Goal: Task Accomplishment & Management: Manage account settings

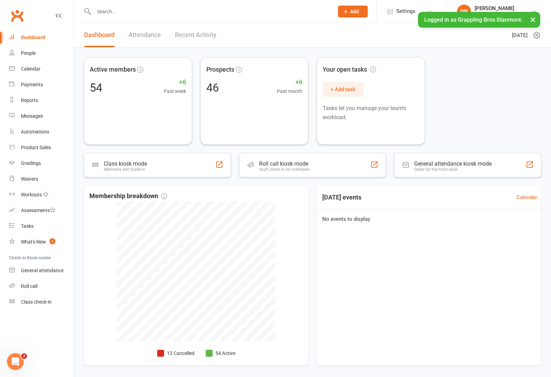
click at [532, 21] on button "×" at bounding box center [532, 19] width 13 height 15
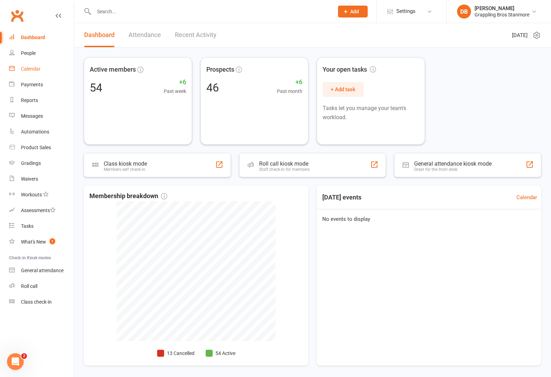
click at [38, 72] on link "Calendar" at bounding box center [41, 69] width 65 height 16
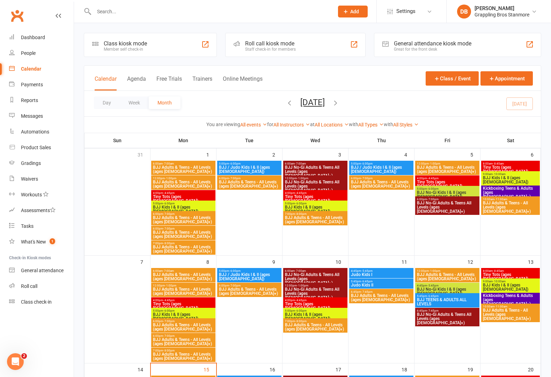
click at [179, 168] on span "BJJ Adults & Teens - All Levels (ages [DEMOGRAPHIC_DATA]+)" at bounding box center [183, 169] width 61 height 8
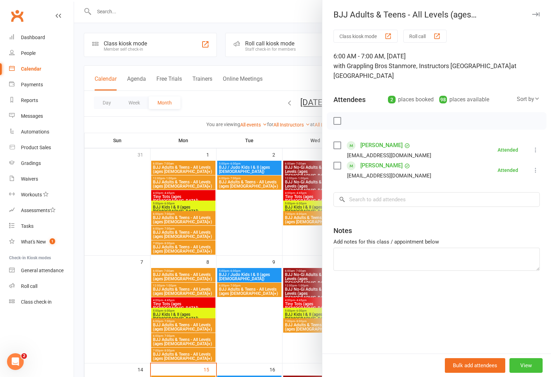
click at [526, 360] on button "View" at bounding box center [525, 365] width 33 height 15
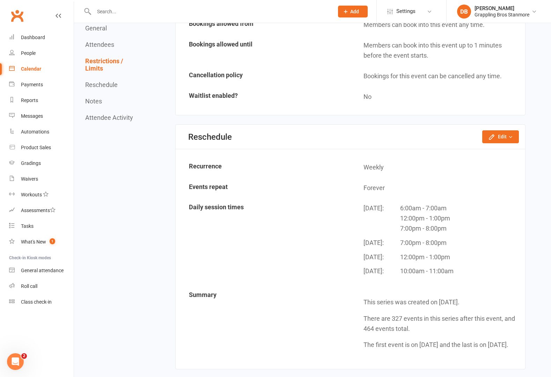
scroll to position [598, 0]
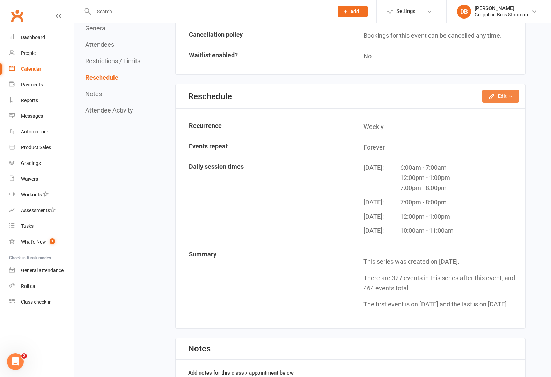
click at [502, 90] on button "Edit" at bounding box center [500, 96] width 37 height 13
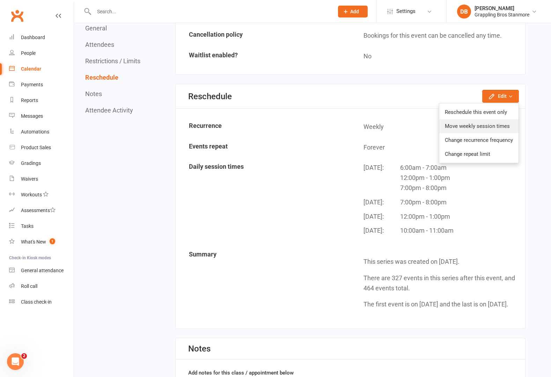
click at [487, 119] on link "Move weekly session times" at bounding box center [478, 126] width 79 height 14
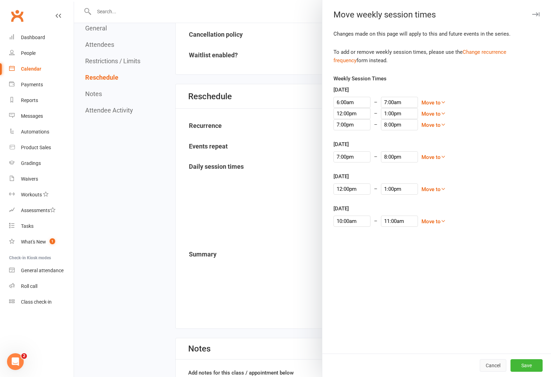
click at [480, 357] on div "Cancel Save" at bounding box center [436, 364] width 229 height 23
click at [483, 363] on button "Cancel" at bounding box center [493, 365] width 27 height 13
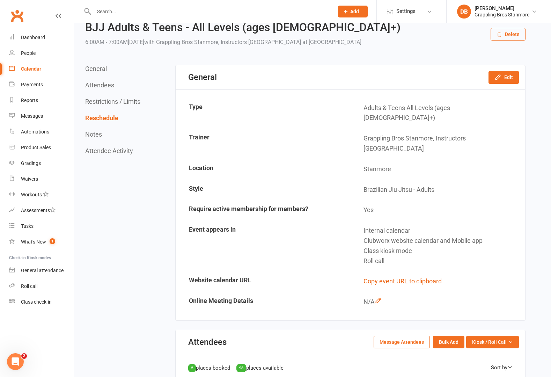
scroll to position [0, 0]
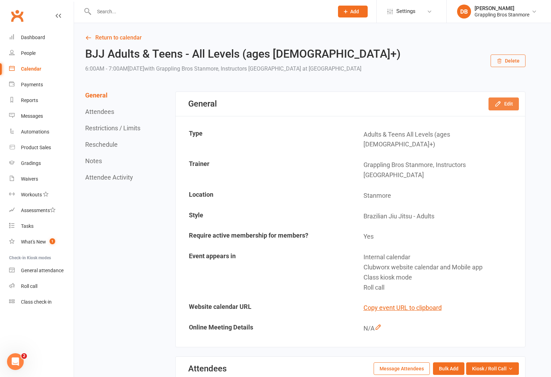
click at [501, 100] on icon "button" at bounding box center [497, 103] width 7 height 7
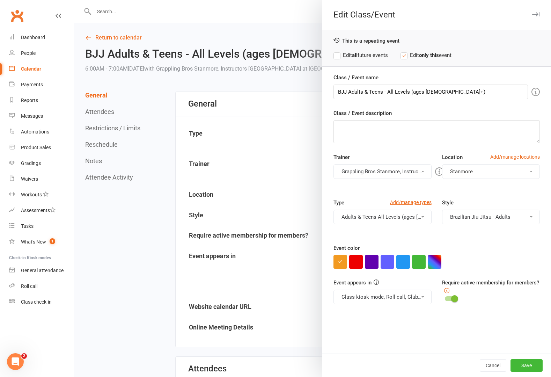
click at [291, 94] on div at bounding box center [312, 188] width 477 height 377
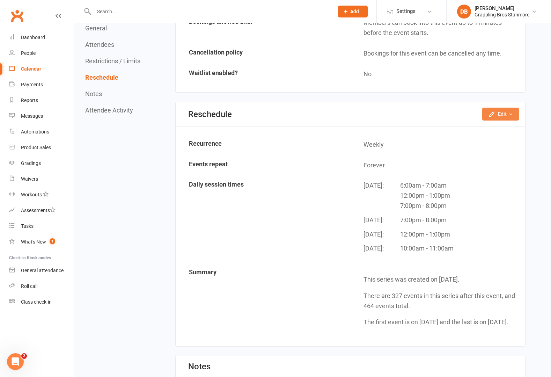
scroll to position [580, 0]
click at [498, 102] on div "Reschedule Edit Reschedule this event only Move weekly session times Change rec…" at bounding box center [350, 114] width 349 height 24
click at [499, 108] on button "Edit" at bounding box center [500, 114] width 37 height 13
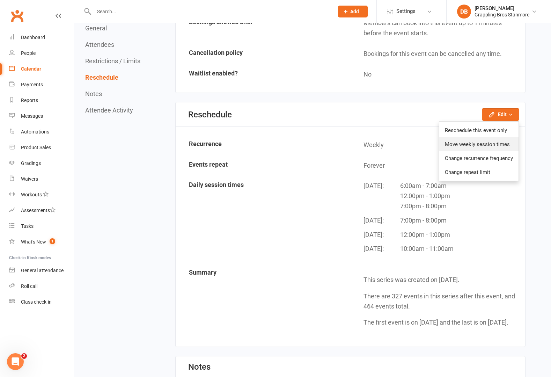
click at [496, 137] on link "Move weekly session times" at bounding box center [478, 144] width 79 height 14
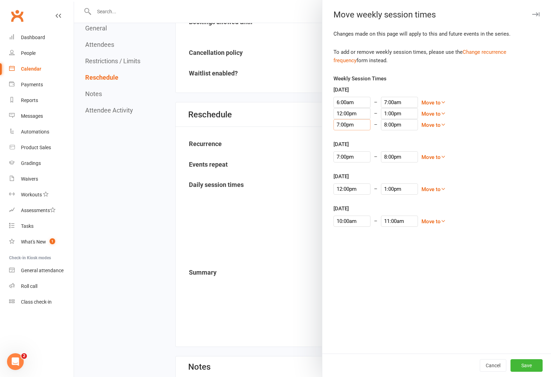
click at [337, 126] on input "7:00pm" at bounding box center [351, 124] width 37 height 11
type input "6:45pm"
type input "7:45pm"
click at [344, 136] on li "6:45pm" at bounding box center [351, 136] width 34 height 10
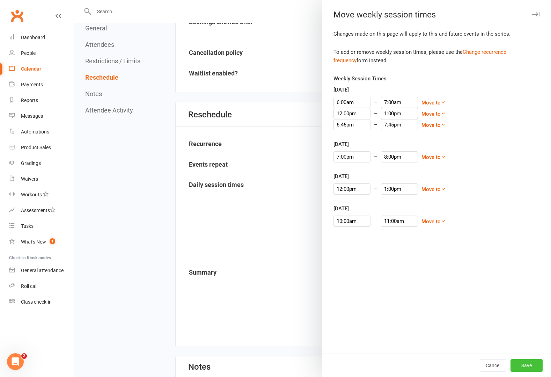
click at [522, 368] on button "Save" at bounding box center [526, 365] width 32 height 13
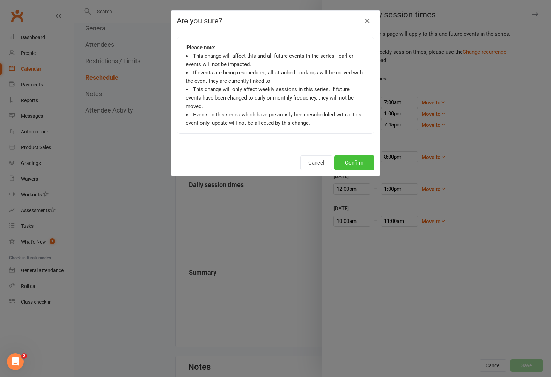
click at [339, 157] on button "Confirm" at bounding box center [354, 162] width 40 height 15
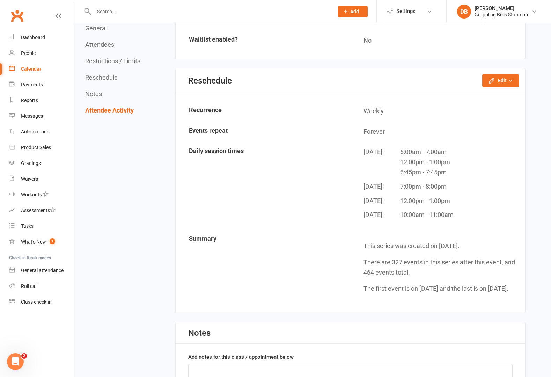
scroll to position [607, 0]
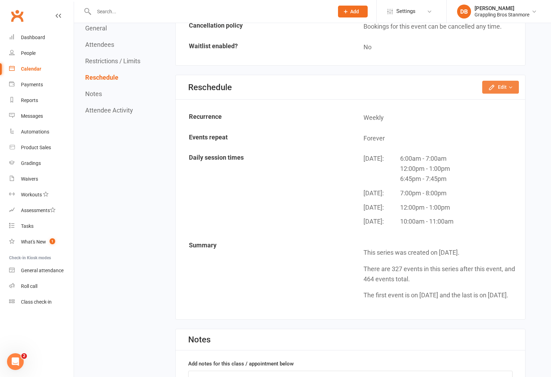
click at [500, 81] on button "Edit" at bounding box center [500, 87] width 37 height 13
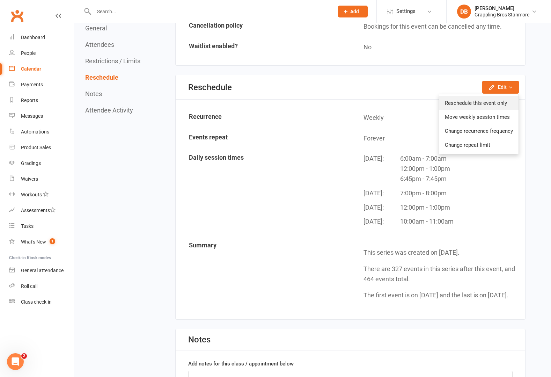
click at [484, 96] on link "Reschedule this event only" at bounding box center [478, 103] width 79 height 14
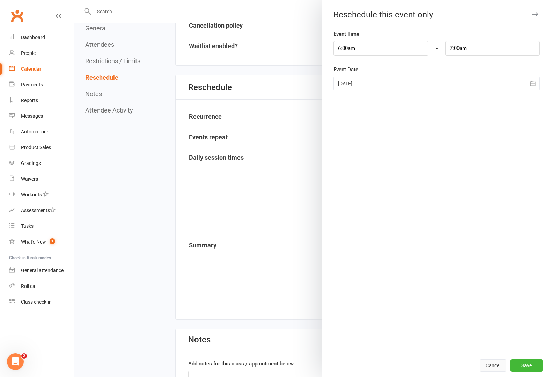
click at [483, 366] on button "Cancel" at bounding box center [493, 365] width 27 height 13
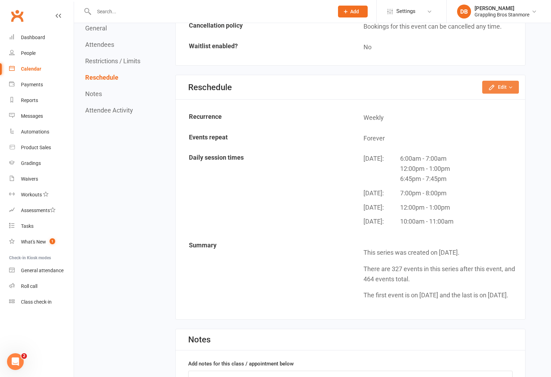
click at [501, 81] on button "Edit" at bounding box center [500, 87] width 37 height 13
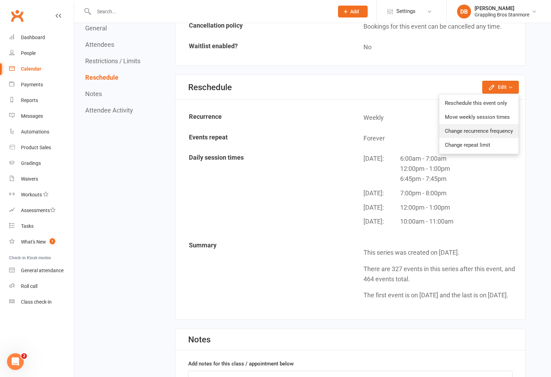
click at [497, 124] on link "Change recurrence frequency" at bounding box center [478, 131] width 79 height 14
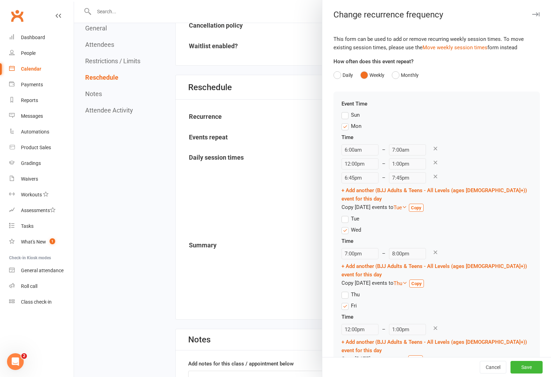
click at [497, 112] on div "Sun" at bounding box center [436, 116] width 190 height 11
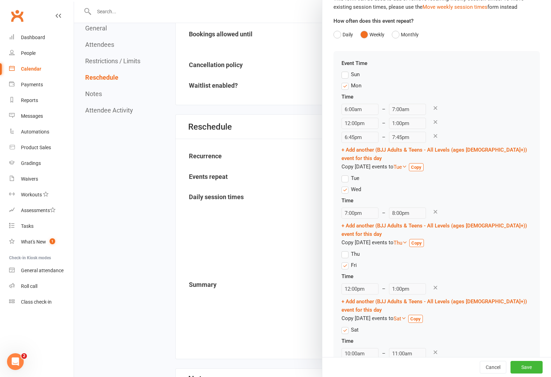
scroll to position [41, 0]
click at [344, 185] on label "Wed" at bounding box center [351, 189] width 20 height 8
click at [344, 185] on input "Wed" at bounding box center [343, 185] width 5 height 0
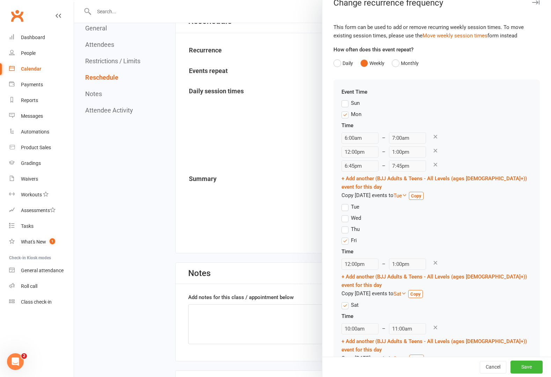
scroll to position [10, 0]
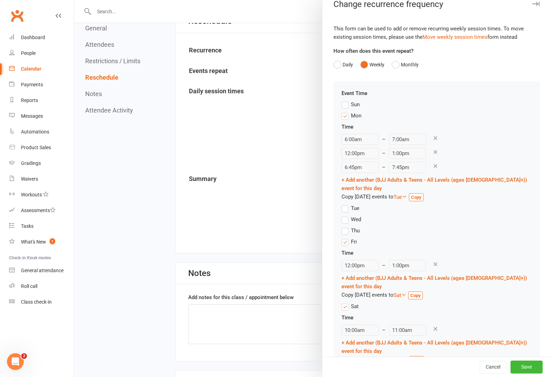
click at [418, 292] on strong "Copy" at bounding box center [415, 294] width 10 height 5
click at [354, 324] on input "12:00pm" at bounding box center [359, 329] width 37 height 11
type input "10:00am"
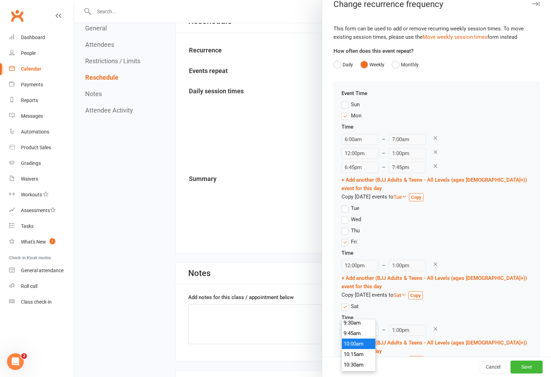
type input "11:00am"
click at [357, 339] on li "10:00am" at bounding box center [359, 343] width 34 height 10
click at [513, 370] on button "Save" at bounding box center [526, 367] width 32 height 13
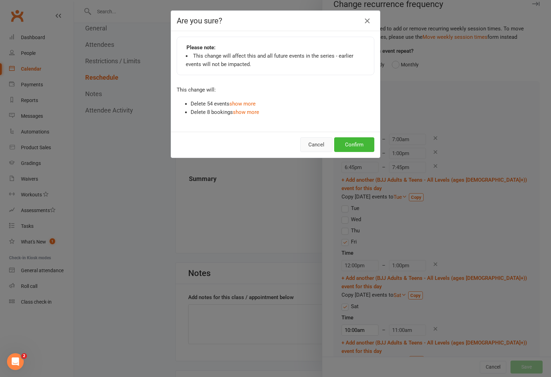
click at [312, 142] on button "Cancel" at bounding box center [316, 144] width 32 height 15
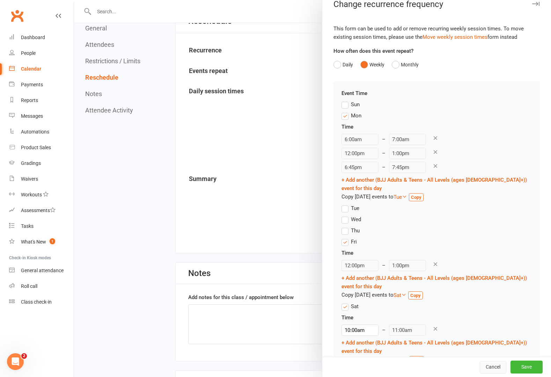
click at [480, 369] on button "Cancel" at bounding box center [493, 367] width 27 height 13
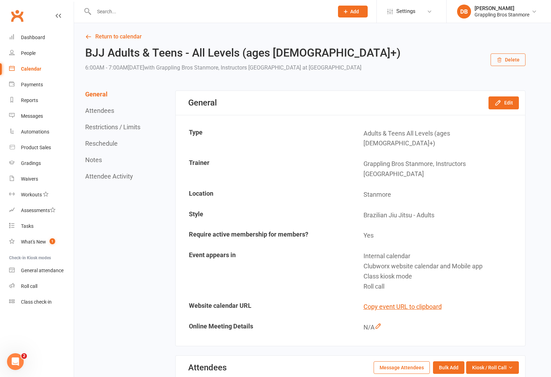
scroll to position [0, 0]
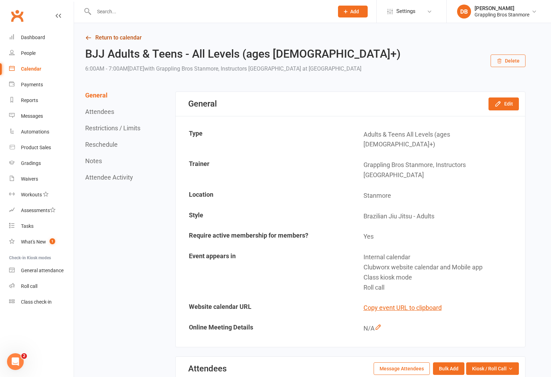
click at [93, 38] on link "Return to calendar" at bounding box center [305, 38] width 440 height 10
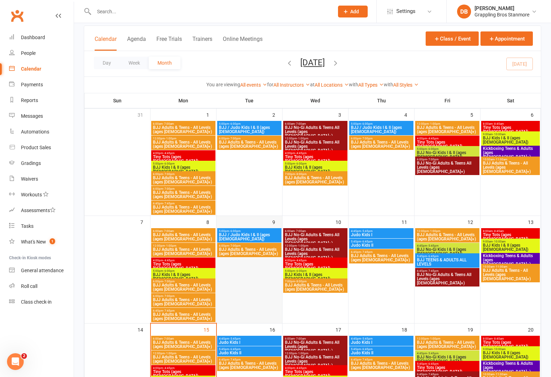
scroll to position [34, 0]
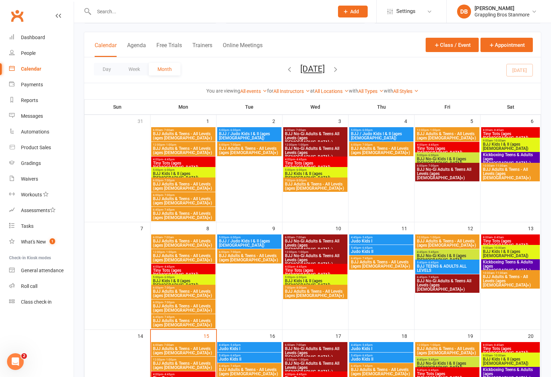
click at [191, 197] on span "BJJ Adults & Teens - All Levels (ages [DEMOGRAPHIC_DATA]+)" at bounding box center [183, 200] width 61 height 8
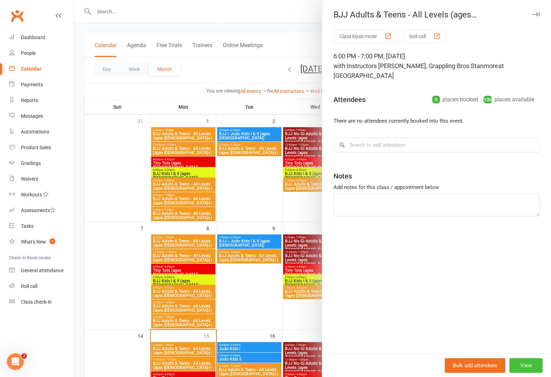
click at [524, 364] on button "View" at bounding box center [525, 365] width 33 height 15
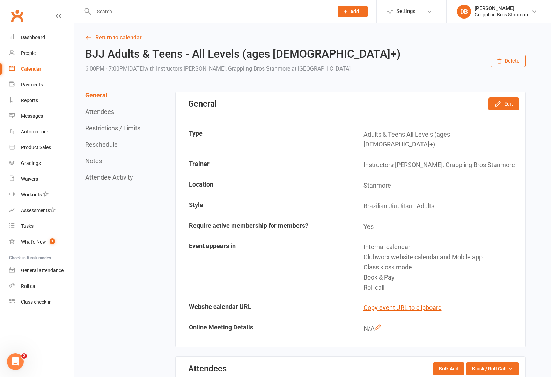
click at [506, 58] on button "Delete" at bounding box center [507, 60] width 35 height 13
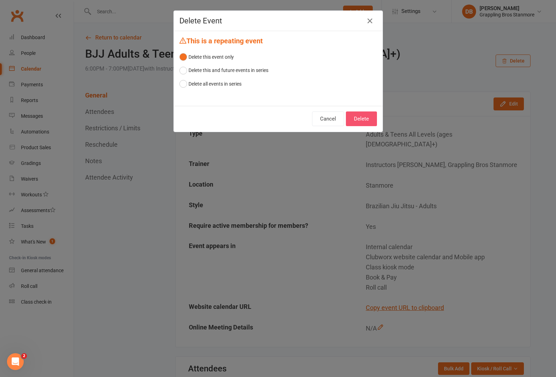
click at [362, 123] on button "Delete" at bounding box center [361, 118] width 31 height 15
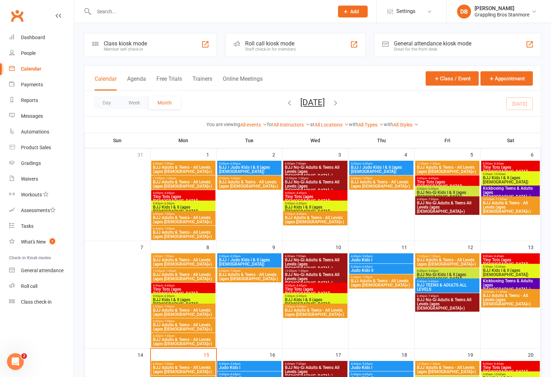
click at [189, 309] on span "BJJ Adults & Teens - All Levels (ages [DEMOGRAPHIC_DATA]+)" at bounding box center [183, 312] width 61 height 8
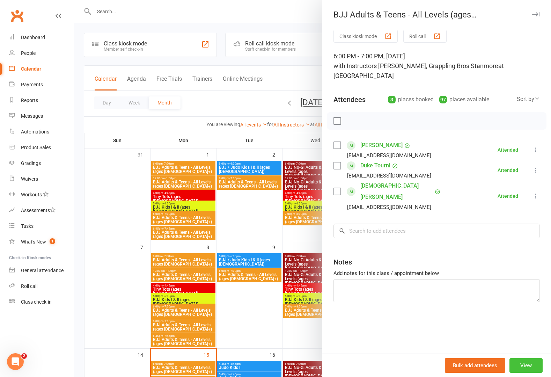
click at [516, 364] on button "View" at bounding box center [525, 365] width 33 height 15
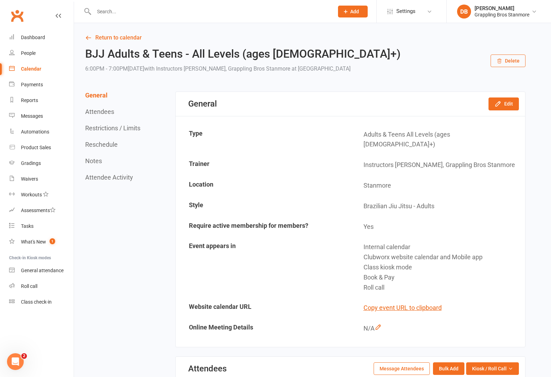
click at [513, 61] on button "Delete" at bounding box center [507, 60] width 35 height 13
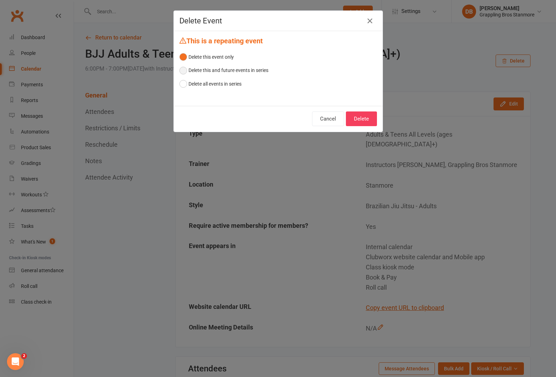
click at [209, 71] on button "Delete this and future events in series" at bounding box center [223, 70] width 89 height 13
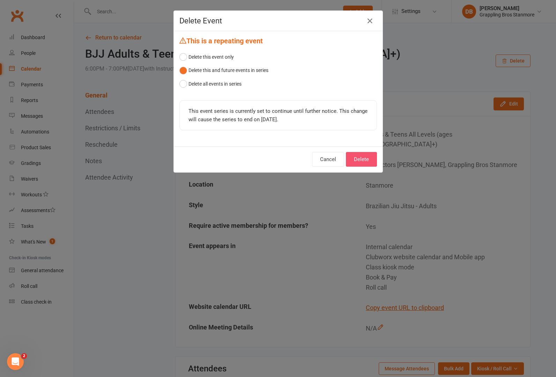
click at [357, 160] on button "Delete" at bounding box center [361, 159] width 31 height 15
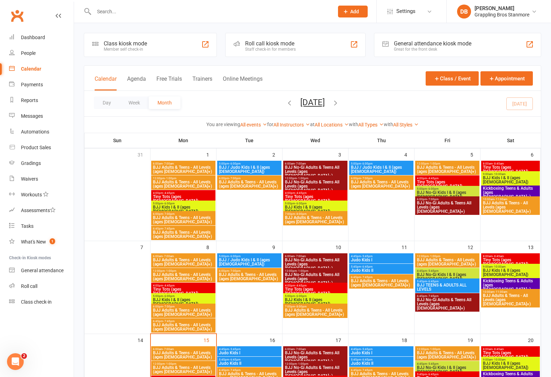
click at [193, 218] on span "BJJ Adults & Teens - All Levels (ages [DEMOGRAPHIC_DATA]+)" at bounding box center [183, 219] width 61 height 8
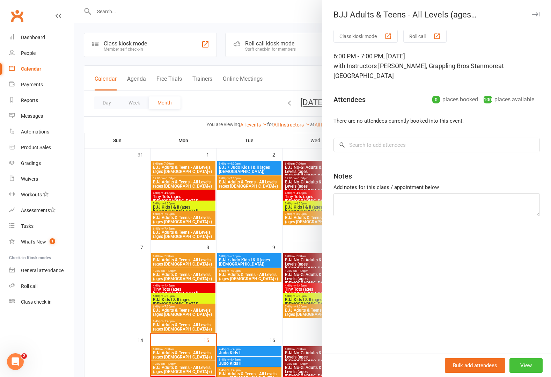
click at [521, 372] on button "View" at bounding box center [525, 365] width 33 height 15
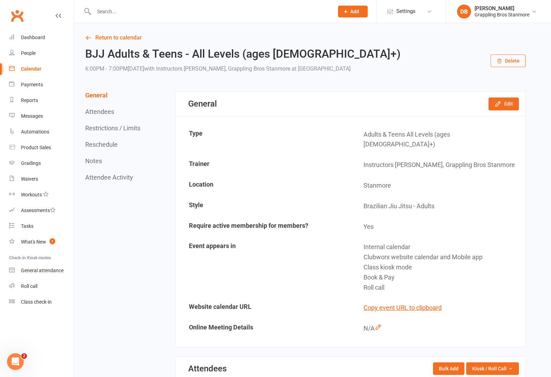
click at [519, 54] on div "BJJ Adults & Teens - All Levels (ages [DEMOGRAPHIC_DATA]+) 6:00PM - 7:00PM[DATE…" at bounding box center [305, 61] width 440 height 26
click at [513, 62] on button "Delete" at bounding box center [507, 60] width 35 height 13
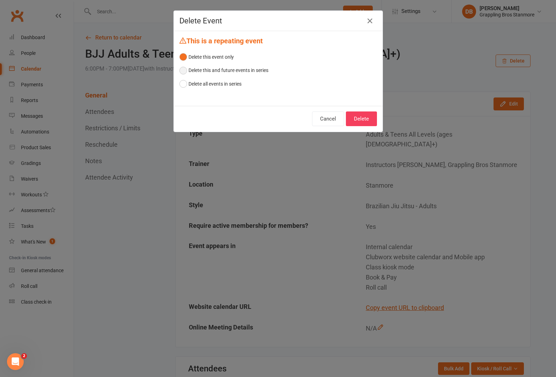
click at [208, 68] on button "Delete this and future events in series" at bounding box center [223, 70] width 89 height 13
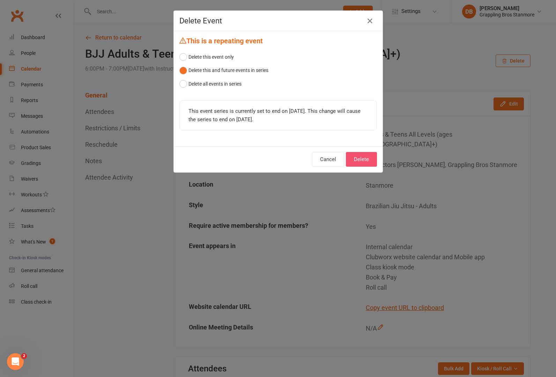
click at [366, 161] on button "Delete" at bounding box center [361, 159] width 31 height 15
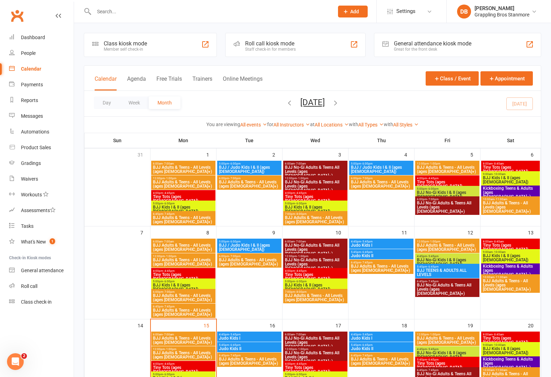
click at [189, 294] on span "BJJ Adults & Teens - All Levels (ages [DEMOGRAPHIC_DATA]+)" at bounding box center [183, 297] width 61 height 8
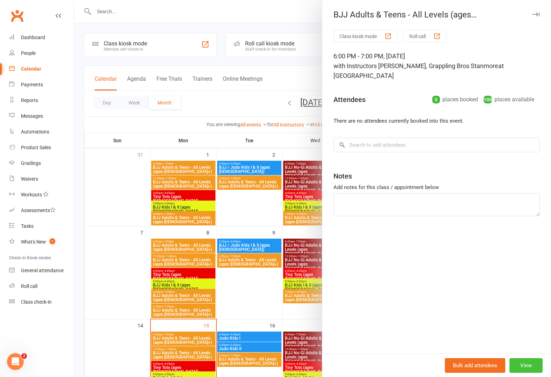
click at [515, 370] on button "View" at bounding box center [525, 365] width 33 height 15
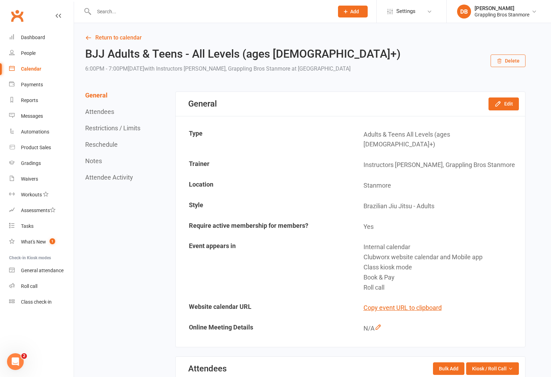
click at [508, 61] on button "Delete" at bounding box center [507, 60] width 35 height 13
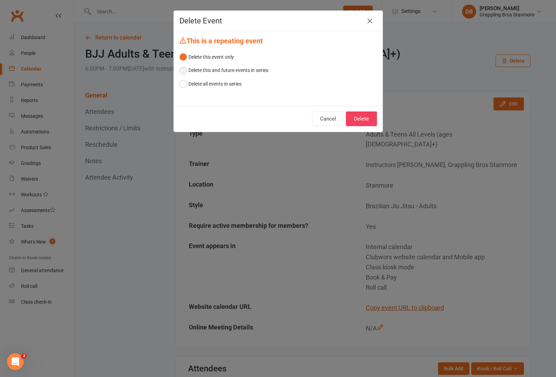
click at [224, 70] on button "Delete this and future events in series" at bounding box center [223, 70] width 89 height 13
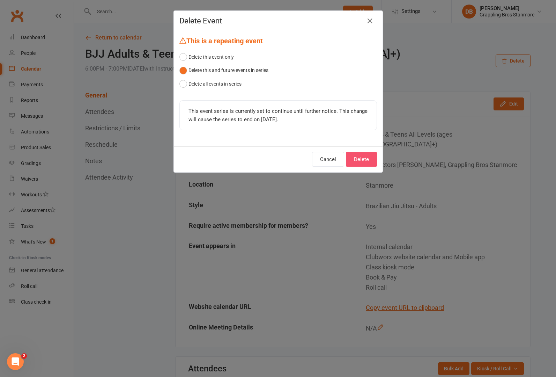
click at [360, 157] on button "Delete" at bounding box center [361, 159] width 31 height 15
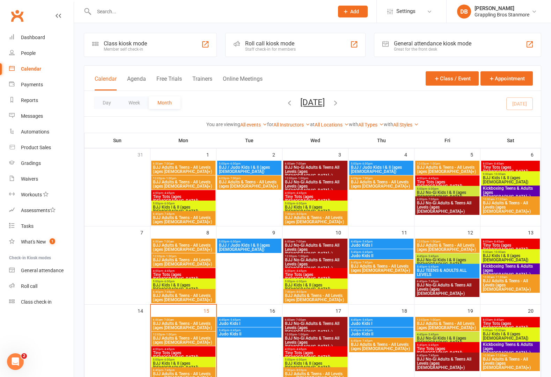
click at [203, 205] on span "BJJ Kids I & II (ages [DEMOGRAPHIC_DATA])" at bounding box center [183, 209] width 61 height 8
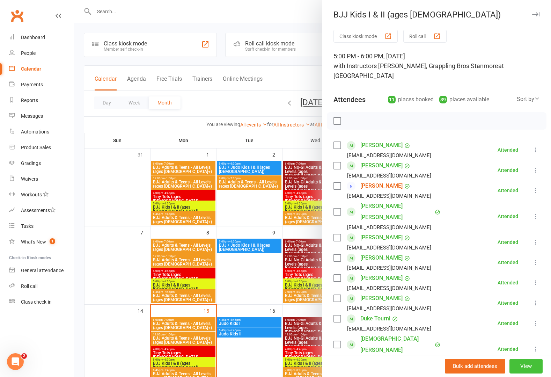
click at [520, 364] on button "View" at bounding box center [525, 365] width 33 height 15
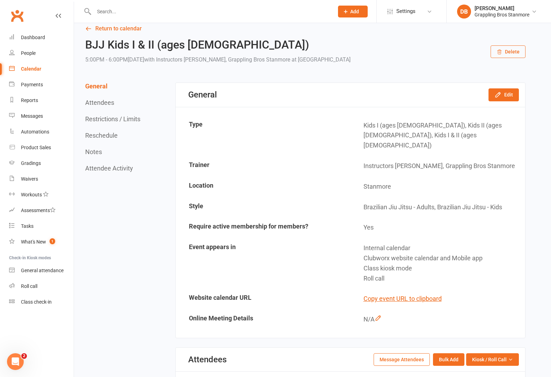
scroll to position [10, 0]
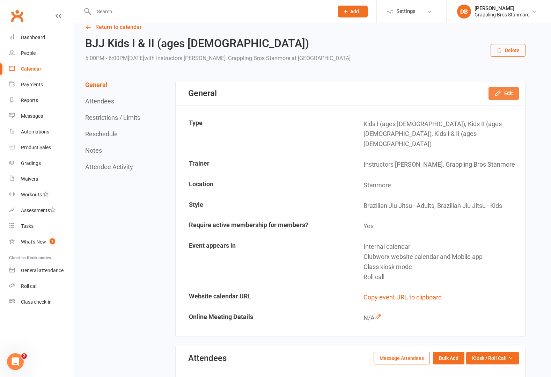
click at [506, 97] on button "Edit" at bounding box center [503, 93] width 30 height 13
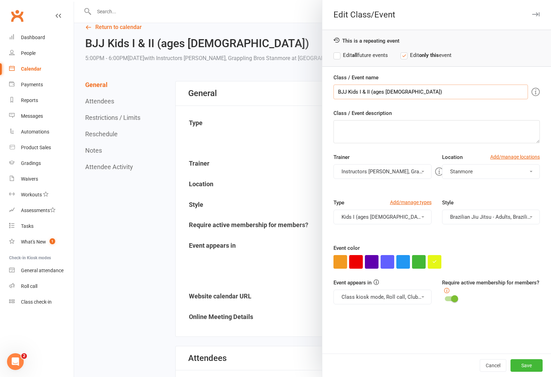
drag, startPoint x: 359, startPoint y: 93, endPoint x: 389, endPoint y: 92, distance: 29.7
click at [389, 92] on input "BJJ Kids I & II (ages [DEMOGRAPHIC_DATA])" at bounding box center [430, 91] width 194 height 15
click at [381, 91] on input "BJJ Kids I & II (ages [DEMOGRAPHIC_DATA])" at bounding box center [430, 91] width 194 height 15
drag, startPoint x: 387, startPoint y: 92, endPoint x: 392, endPoint y: 91, distance: 5.0
click at [392, 91] on input "BJJ Kids I & II (ages [DEMOGRAPHIC_DATA])" at bounding box center [430, 91] width 194 height 15
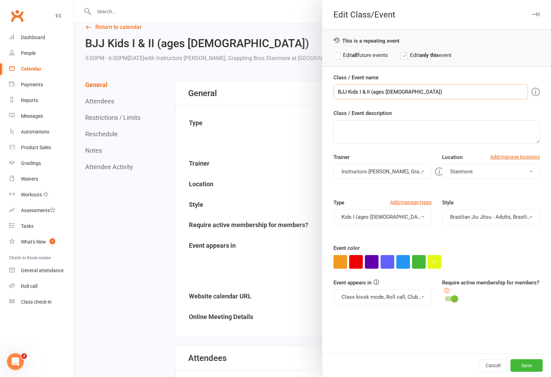
type input "BJJ Kids I & II (ages [DEMOGRAPHIC_DATA])"
click at [396, 213] on button "Kids I (ages [DEMOGRAPHIC_DATA]), Kids II (ages [DEMOGRAPHIC_DATA]), Kids I & I…" at bounding box center [382, 216] width 98 height 15
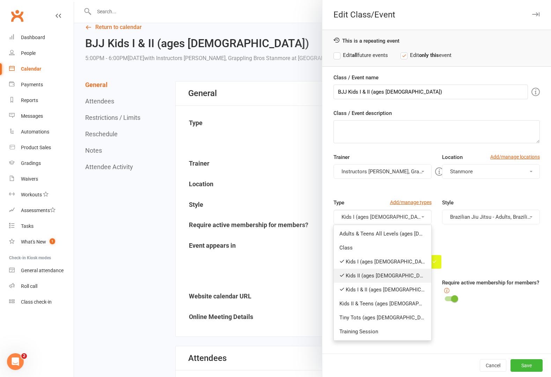
click at [365, 277] on link "Kids II (ages [DEMOGRAPHIC_DATA])" at bounding box center [382, 275] width 97 height 14
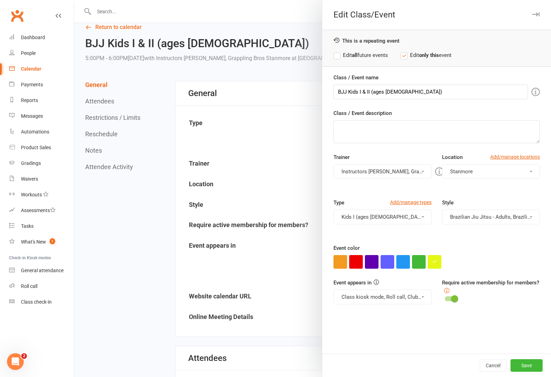
click at [380, 217] on button "Kids I (ages [DEMOGRAPHIC_DATA]), Kids I & II (ages [DEMOGRAPHIC_DATA])" at bounding box center [382, 216] width 98 height 15
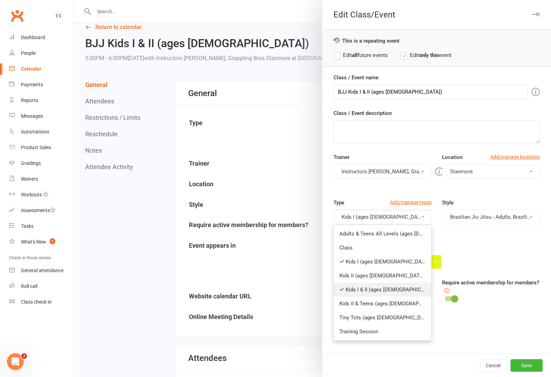
click at [361, 287] on link "Kids I & II (ages [DEMOGRAPHIC_DATA])" at bounding box center [382, 289] width 97 height 14
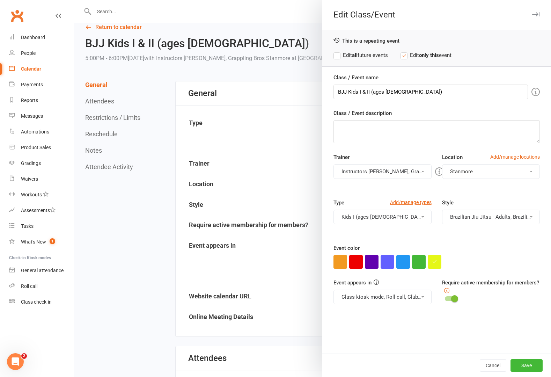
click at [362, 54] on label "Edit all future events" at bounding box center [360, 55] width 54 height 8
click at [525, 364] on button "Save" at bounding box center [526, 365] width 32 height 13
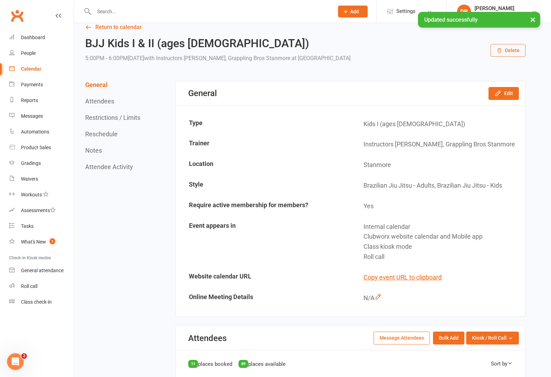
click at [96, 12] on div "× Updated successfully" at bounding box center [271, 12] width 542 height 0
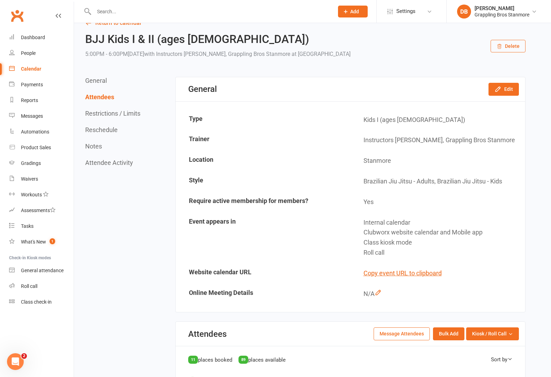
scroll to position [0, 0]
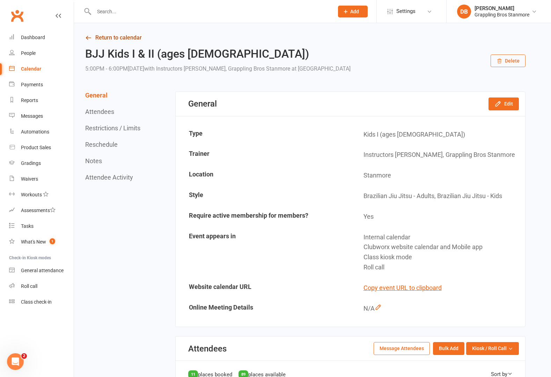
click at [87, 38] on icon at bounding box center [88, 38] width 6 height 6
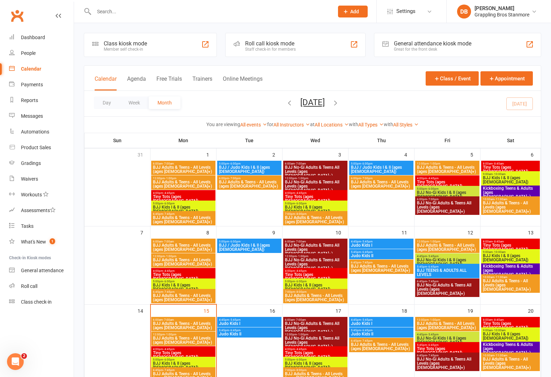
click at [181, 206] on span "BJJ Kids I & II (ages [DEMOGRAPHIC_DATA])" at bounding box center [183, 209] width 61 height 8
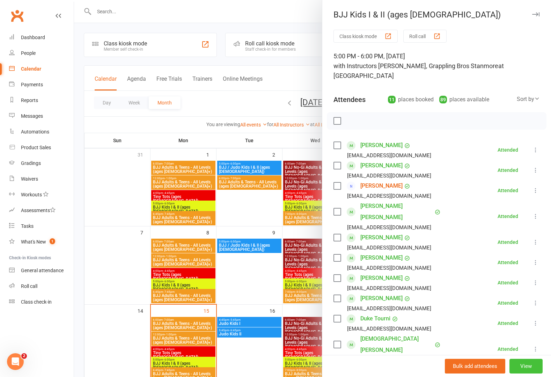
click at [512, 369] on button "View" at bounding box center [525, 365] width 33 height 15
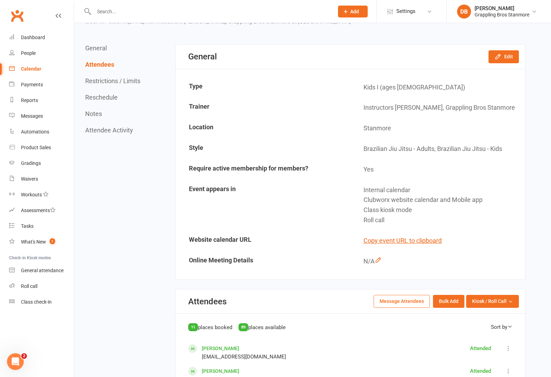
scroll to position [12, 0]
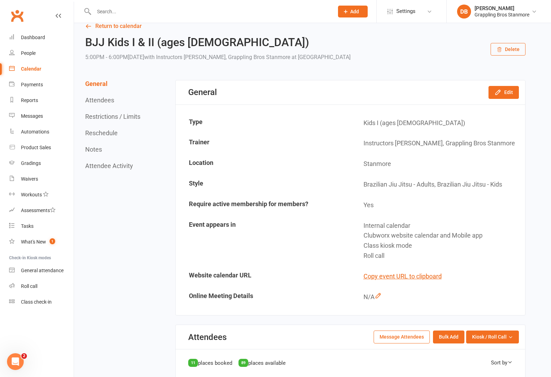
click at [204, 45] on h2 "BJJ Kids I & II (ages [DEMOGRAPHIC_DATA])" at bounding box center [217, 42] width 265 height 12
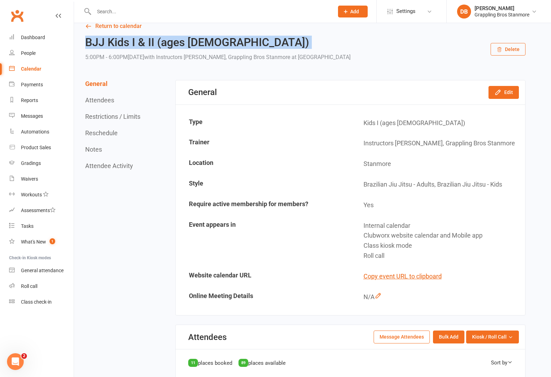
click at [204, 45] on h2 "BJJ Kids I & II (ages [DEMOGRAPHIC_DATA])" at bounding box center [217, 42] width 265 height 12
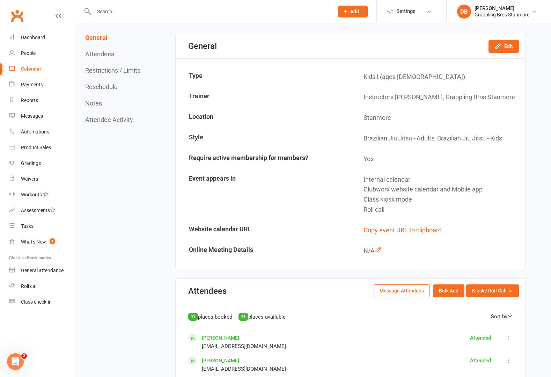
scroll to position [0, 0]
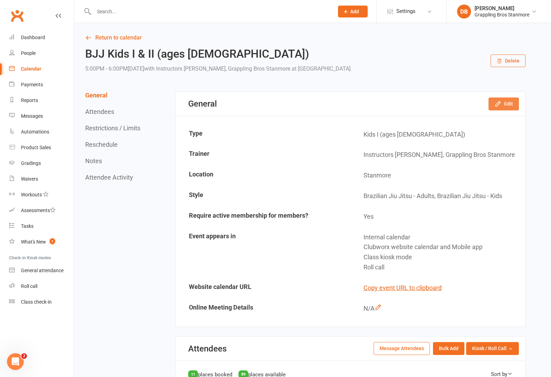
click at [506, 109] on button "Edit" at bounding box center [503, 103] width 30 height 13
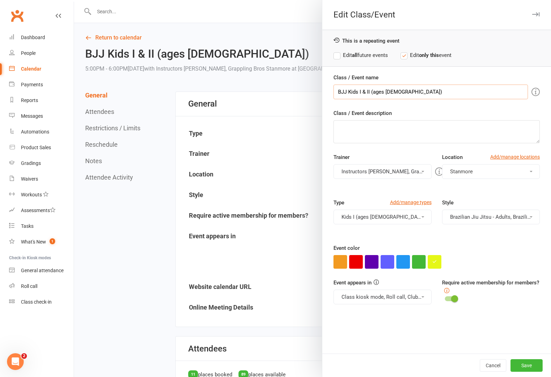
drag, startPoint x: 359, startPoint y: 93, endPoint x: 367, endPoint y: 91, distance: 7.8
click at [367, 91] on input "BJJ Kids I & II (ages [DEMOGRAPHIC_DATA])" at bounding box center [430, 91] width 194 height 15
type input "BJJ Kids I (ages [DEMOGRAPHIC_DATA])"
click at [526, 365] on button "Save" at bounding box center [526, 365] width 32 height 13
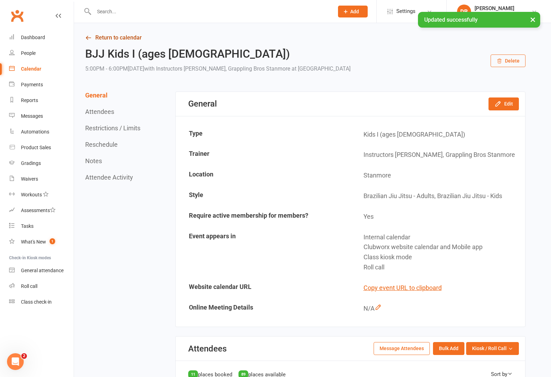
click at [108, 37] on link "Return to calendar" at bounding box center [305, 38] width 440 height 10
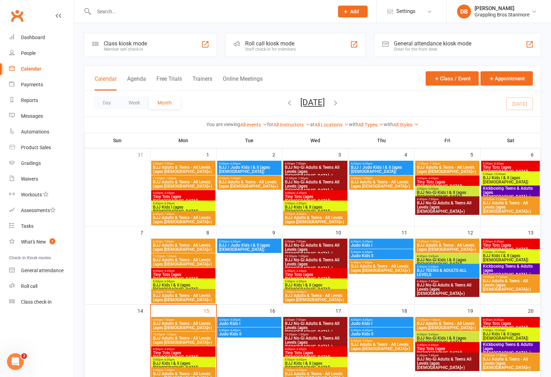
click at [192, 284] on span "BJJ Kids I & II (ages [DEMOGRAPHIC_DATA])" at bounding box center [183, 287] width 61 height 8
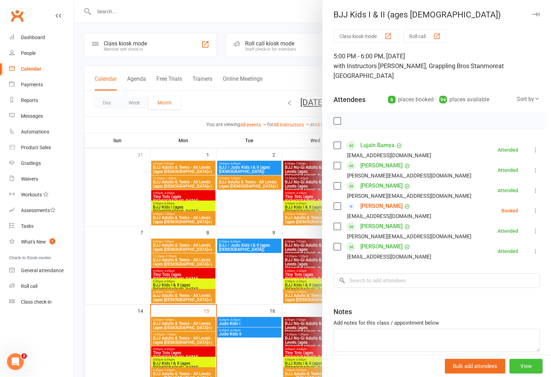
click at [515, 366] on button "View" at bounding box center [525, 365] width 33 height 15
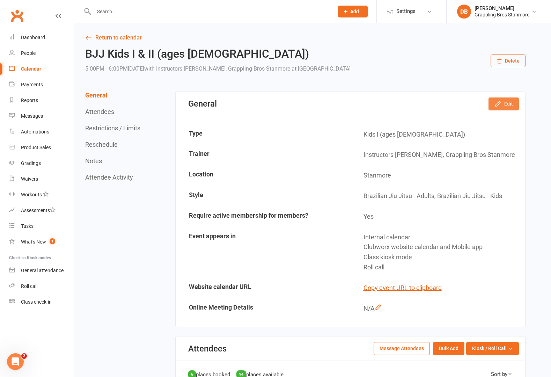
click at [512, 105] on button "Edit" at bounding box center [503, 103] width 30 height 13
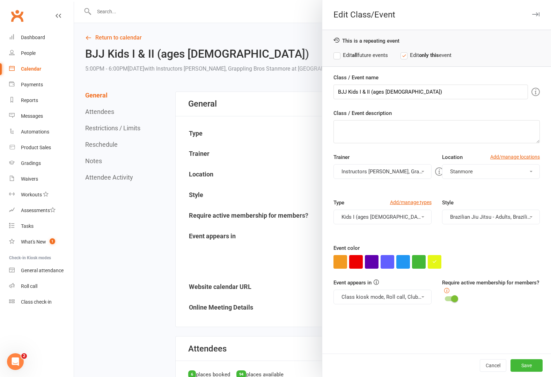
click at [346, 55] on label "Edit all future events" at bounding box center [360, 55] width 54 height 8
drag, startPoint x: 368, startPoint y: 90, endPoint x: 359, endPoint y: 92, distance: 9.0
click at [359, 92] on input "BJJ Kids I & II (ages [DEMOGRAPHIC_DATA])" at bounding box center [430, 91] width 194 height 15
type input "BJJ Kids I (ages [DEMOGRAPHIC_DATA])"
click at [519, 363] on button "Save" at bounding box center [526, 365] width 32 height 13
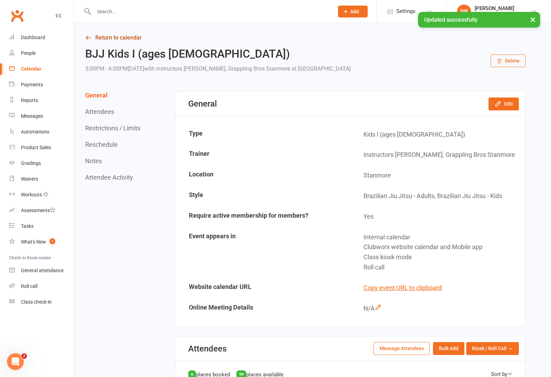
click at [85, 35] on icon at bounding box center [88, 38] width 6 height 6
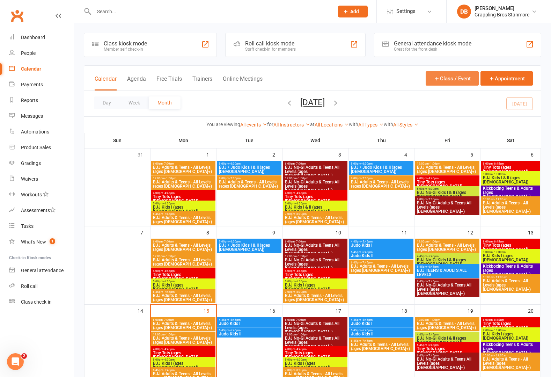
click at [455, 74] on button "Class / Event" at bounding box center [451, 78] width 53 height 14
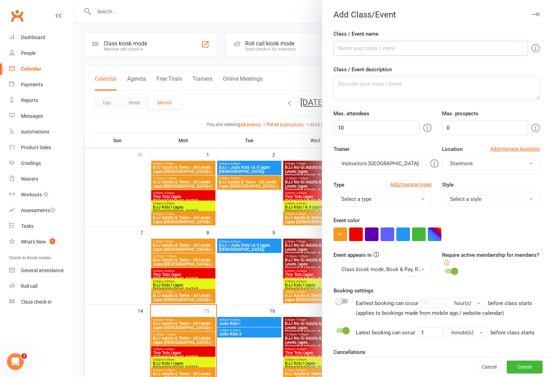
click at [360, 47] on input "Class / Event name" at bounding box center [430, 48] width 194 height 15
click at [349, 193] on button "Select a type" at bounding box center [382, 199] width 98 height 15
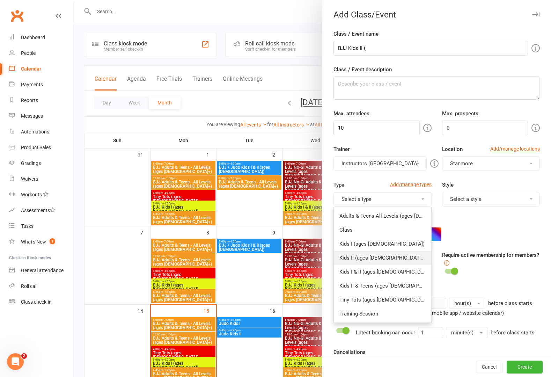
click at [383, 257] on link "Kids II (ages [DEMOGRAPHIC_DATA])" at bounding box center [382, 258] width 97 height 14
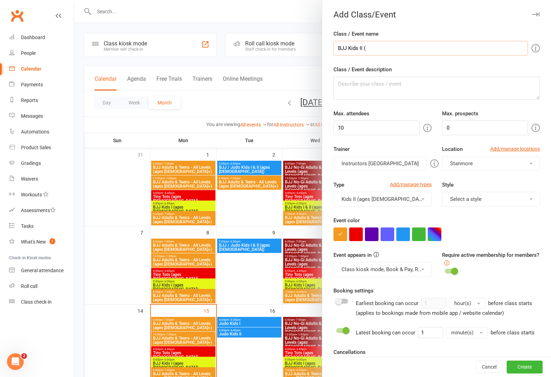
click at [382, 54] on input "BJJ Kids II (" at bounding box center [430, 48] width 194 height 15
type input "BJJ Kids II (ages [DEMOGRAPHIC_DATA])"
click at [370, 126] on input "10" at bounding box center [376, 127] width 86 height 15
click at [372, 127] on input "10" at bounding box center [376, 127] width 86 height 15
type input "100"
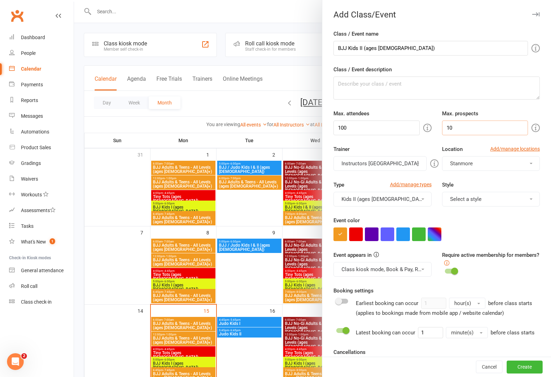
type input "10"
click at [468, 196] on button "Select a style" at bounding box center [491, 199] width 98 height 15
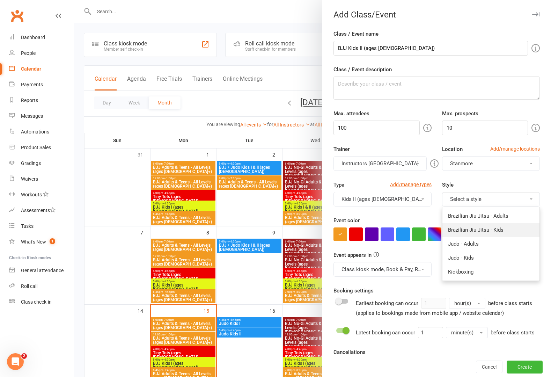
click at [495, 230] on link "Brazilian Jiu Jitsu - Kids" at bounding box center [490, 230] width 97 height 14
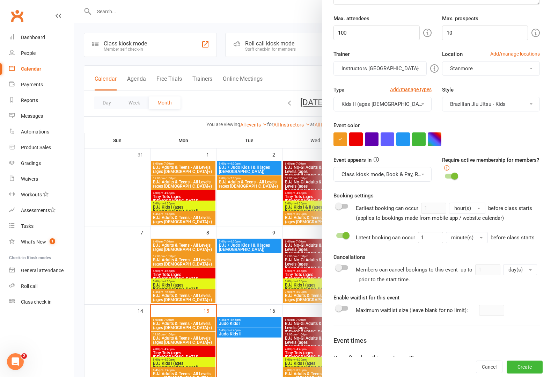
scroll to position [131, 0]
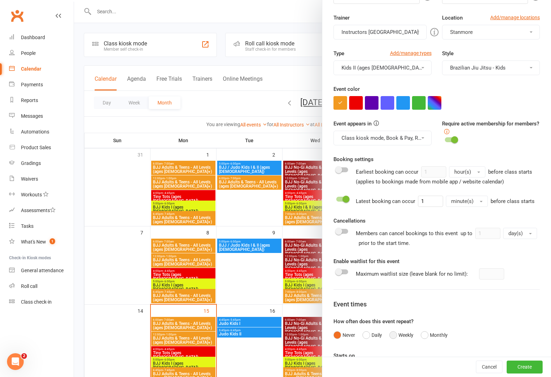
click at [389, 341] on button "Weekly" at bounding box center [401, 334] width 24 height 13
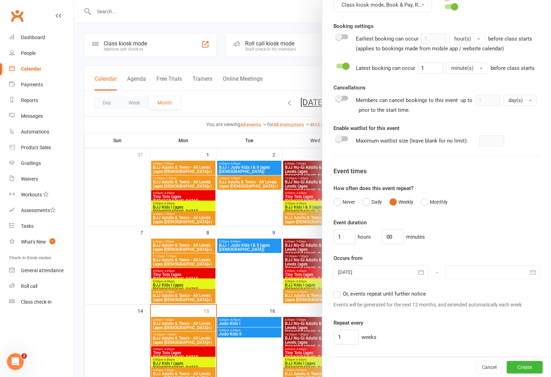
scroll to position [429, 0]
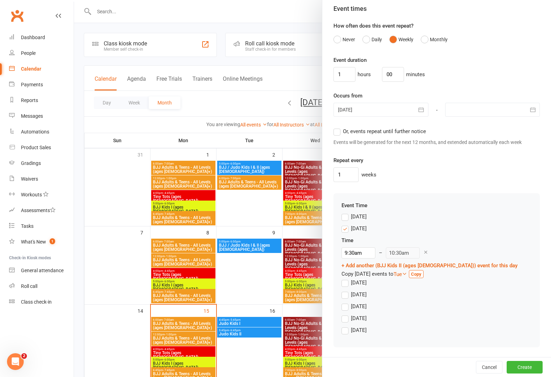
click at [345, 298] on label "[DATE]" at bounding box center [353, 294] width 25 height 8
click at [345, 290] on input "[DATE]" at bounding box center [343, 290] width 5 height 0
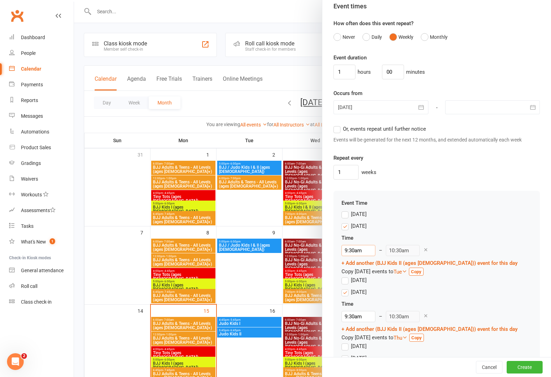
click at [350, 256] on input "9:30am" at bounding box center [358, 250] width 34 height 11
type input "5:45pm"
type input "6:45pm"
click at [357, 300] on li "5:45pm" at bounding box center [359, 303] width 34 height 10
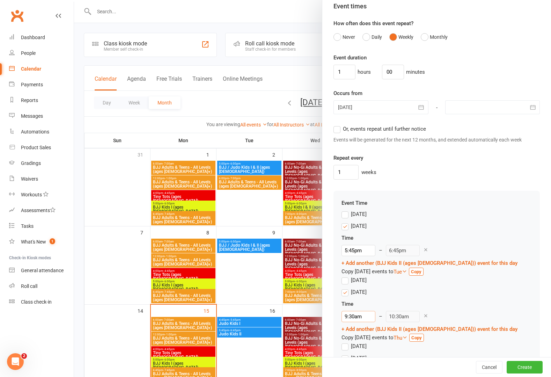
click at [351, 322] on input "9:30am" at bounding box center [358, 316] width 34 height 11
type input "5:45pm"
type input "6:45pm"
click at [355, 295] on li "5:45pm" at bounding box center [359, 291] width 34 height 10
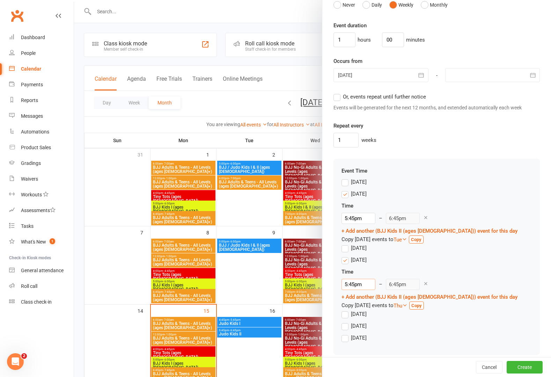
scroll to position [477, 0]
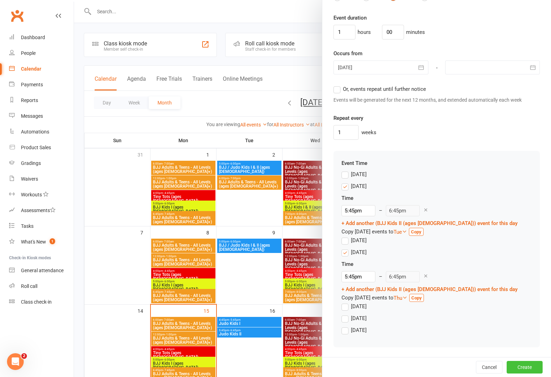
click at [518, 366] on button "Create" at bounding box center [524, 367] width 36 height 13
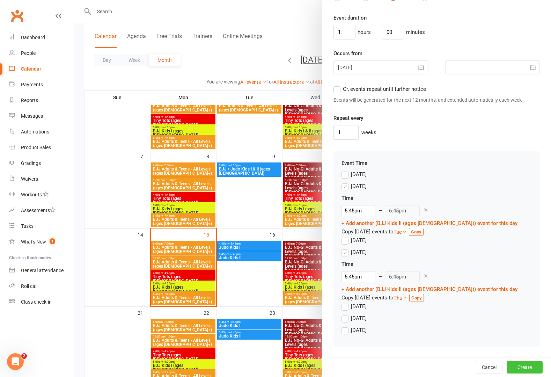
scroll to position [76, 0]
click at [337, 92] on label "Or, events repeat until further notice" at bounding box center [379, 89] width 92 height 8
click at [337, 85] on input "Or, events repeat until further notice" at bounding box center [335, 85] width 5 height 0
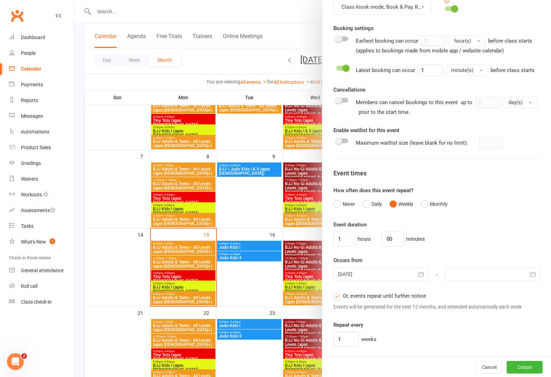
scroll to position [162, 0]
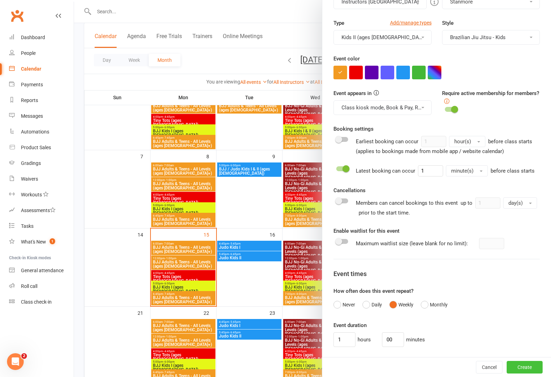
click at [521, 365] on button "Create" at bounding box center [524, 367] width 36 height 13
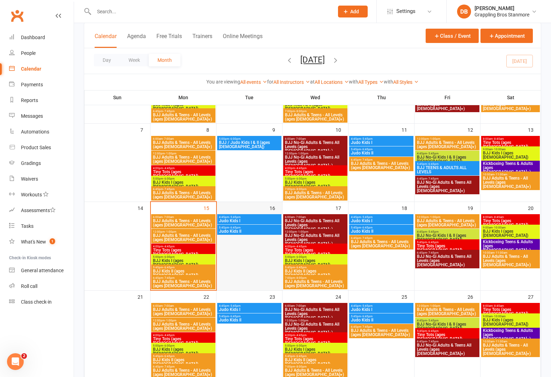
scroll to position [121, 0]
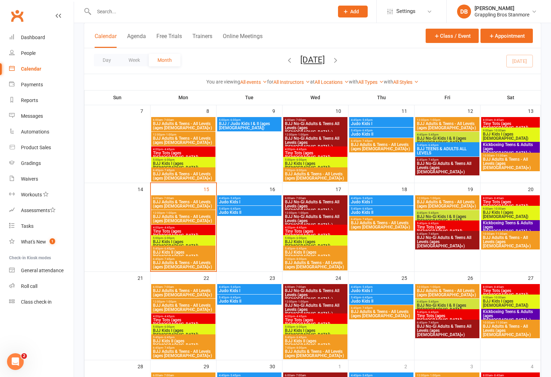
click at [186, 250] on span "BJJ Kids II (ages [DEMOGRAPHIC_DATA])" at bounding box center [183, 254] width 61 height 8
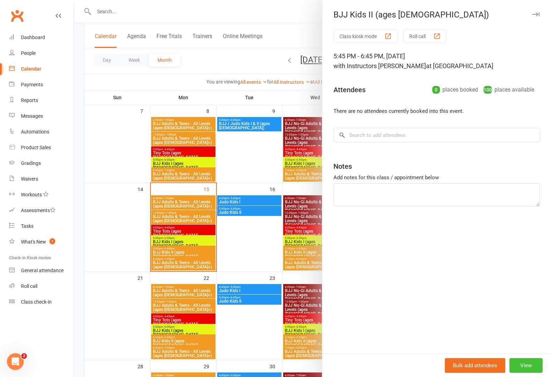
click at [530, 367] on button "View" at bounding box center [525, 365] width 33 height 15
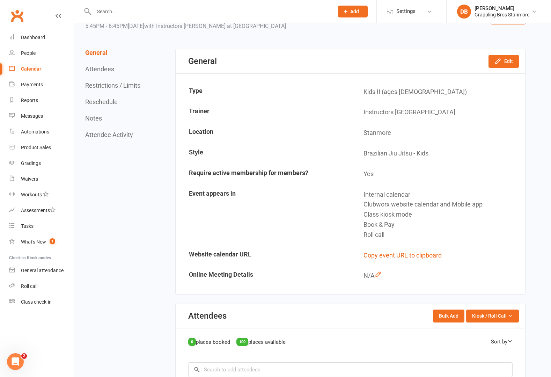
scroll to position [53, 0]
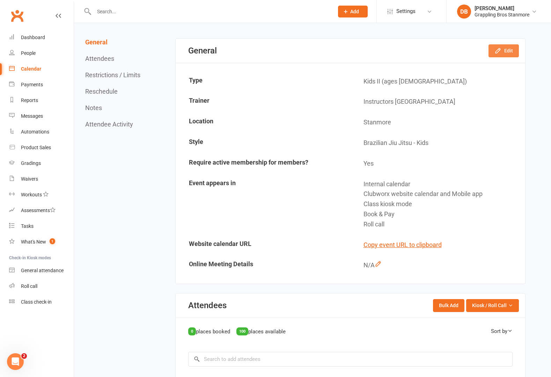
click at [508, 49] on button "Edit" at bounding box center [503, 50] width 30 height 13
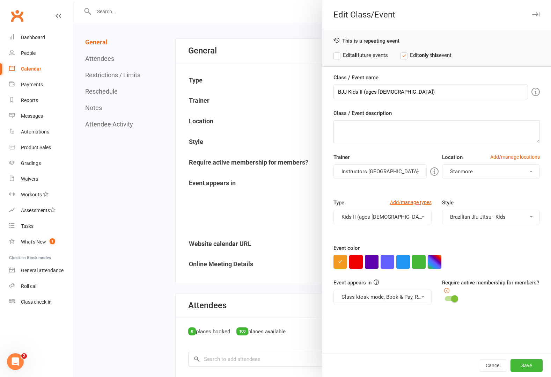
click at [436, 262] on button "button" at bounding box center [435, 262] width 14 height 14
click at [488, 364] on button "Cancel" at bounding box center [493, 365] width 27 height 13
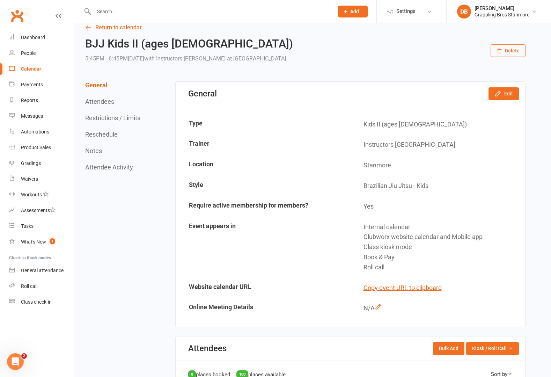
scroll to position [0, 0]
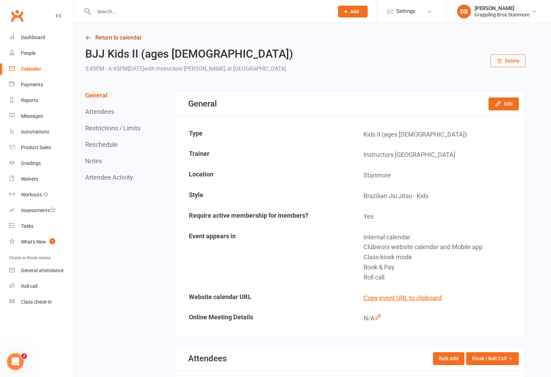
click at [92, 39] on link "Return to calendar" at bounding box center [305, 38] width 440 height 10
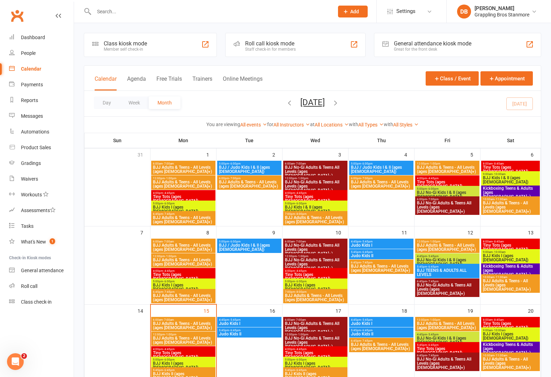
click at [175, 285] on span "BJJ Kids I (ages [DEMOGRAPHIC_DATA])" at bounding box center [183, 287] width 61 height 8
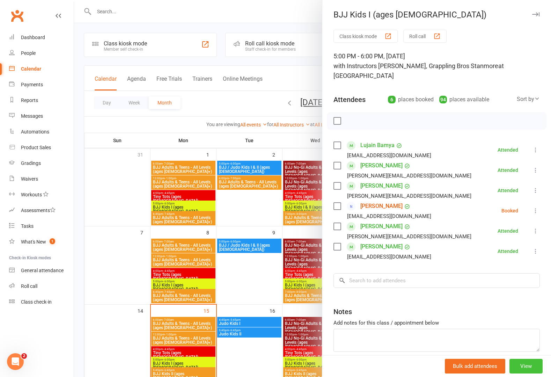
click at [520, 368] on button "View" at bounding box center [525, 365] width 33 height 15
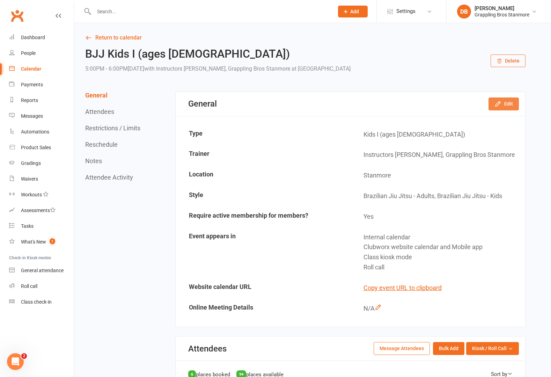
click at [507, 101] on button "Edit" at bounding box center [503, 103] width 30 height 13
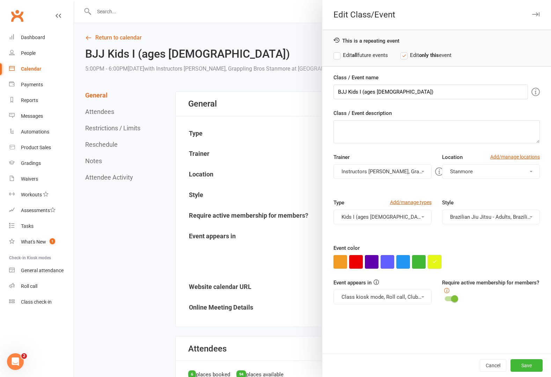
click at [432, 267] on button "button" at bounding box center [435, 262] width 14 height 14
click at [439, 245] on input "#e5f717" at bounding box center [444, 247] width 35 height 8
click at [524, 364] on button "Save" at bounding box center [526, 365] width 32 height 13
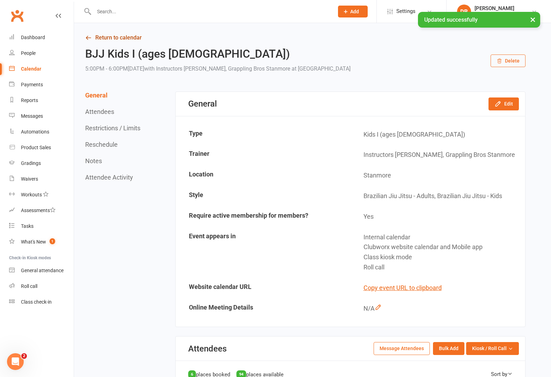
click at [126, 37] on link "Return to calendar" at bounding box center [305, 38] width 440 height 10
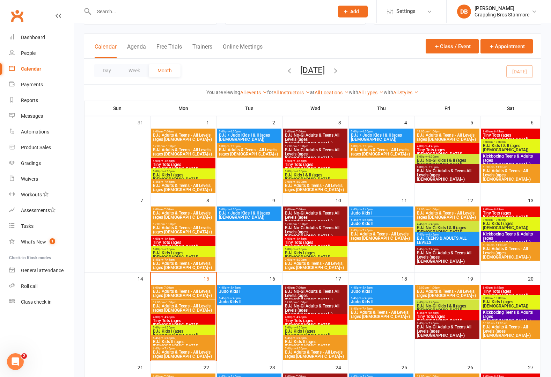
scroll to position [50, 0]
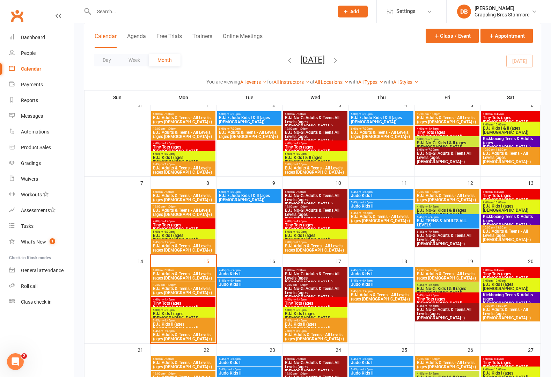
click at [188, 322] on span "BJJ Kids II (ages [DEMOGRAPHIC_DATA])" at bounding box center [183, 326] width 61 height 8
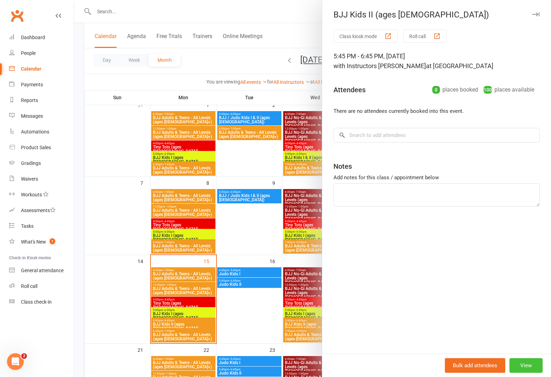
click at [514, 366] on button "View" at bounding box center [525, 365] width 33 height 15
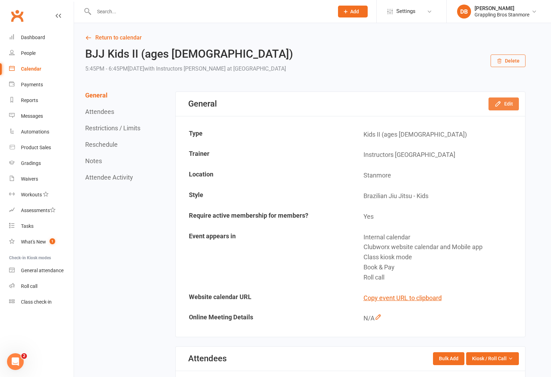
click at [506, 105] on button "Edit" at bounding box center [503, 103] width 30 height 13
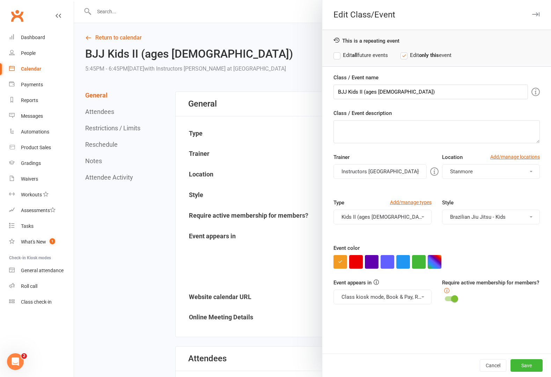
click at [432, 264] on button "button" at bounding box center [435, 262] width 14 height 14
click at [447, 248] on input "text" at bounding box center [444, 247] width 35 height 8
paste input "#e5f717"
type input "#e5f717"
click at [522, 365] on button "Save" at bounding box center [526, 365] width 32 height 13
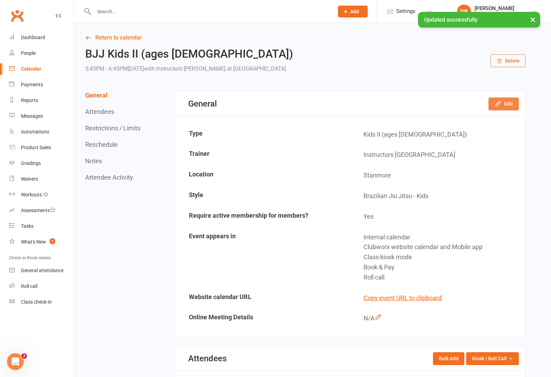
click at [512, 102] on button "Edit" at bounding box center [503, 103] width 30 height 13
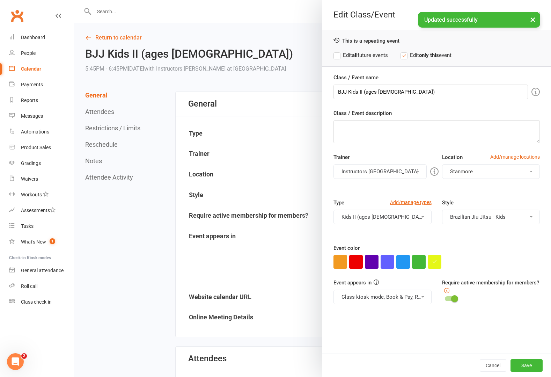
click at [348, 51] on div "This is a repeating event Edit all future events Edit only this event" at bounding box center [436, 48] width 229 height 37
click at [352, 57] on strong "all" at bounding box center [355, 55] width 6 height 6
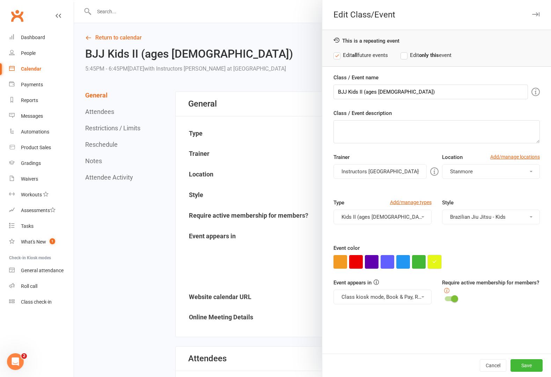
click at [433, 258] on button "button" at bounding box center [435, 262] width 14 height 14
click at [453, 239] on colorpicker-preview at bounding box center [448, 239] width 42 height 3
click at [447, 248] on input "#e5f717" at bounding box center [444, 247] width 35 height 8
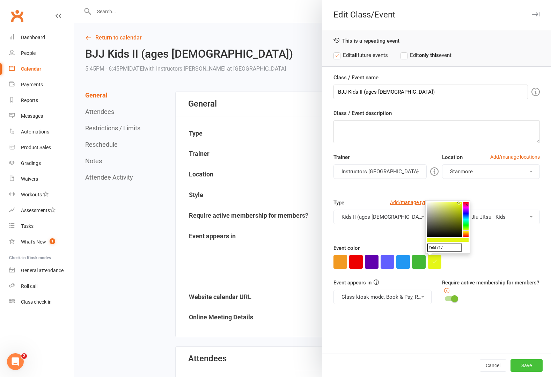
click at [524, 364] on button "Save" at bounding box center [526, 365] width 32 height 13
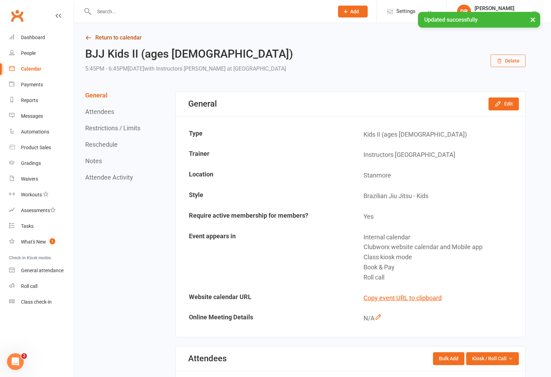
click at [88, 38] on icon at bounding box center [88, 38] width 6 height 6
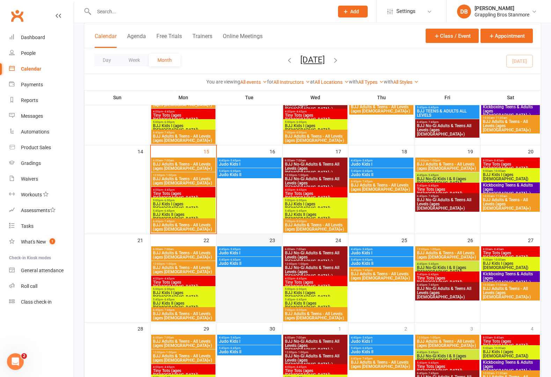
scroll to position [103, 0]
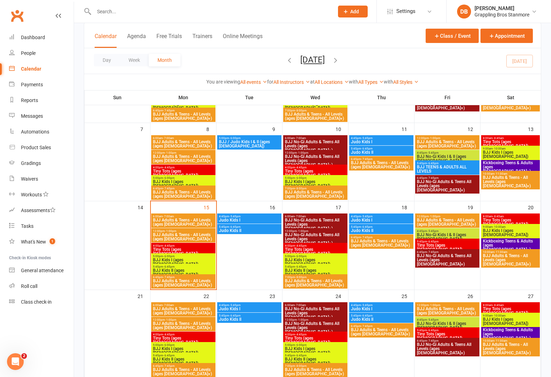
click at [185, 259] on span "BJJ Kids I (ages [DEMOGRAPHIC_DATA])" at bounding box center [183, 262] width 61 height 8
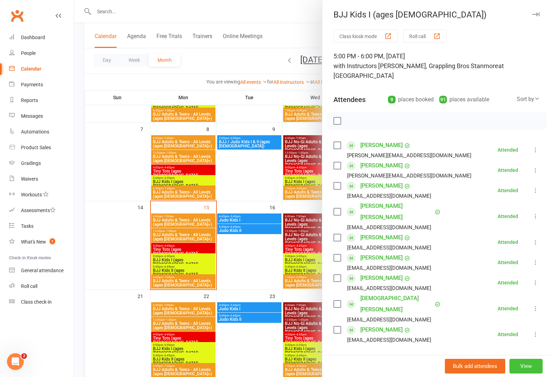
click at [513, 365] on button "View" at bounding box center [525, 365] width 33 height 15
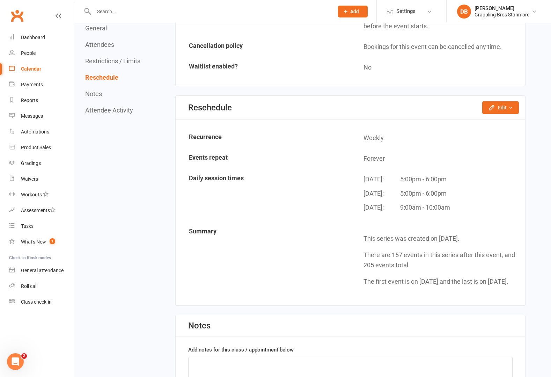
scroll to position [728, 0]
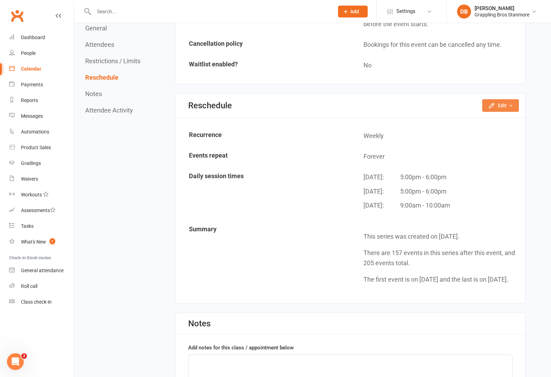
click at [503, 110] on button "Edit" at bounding box center [500, 105] width 37 height 13
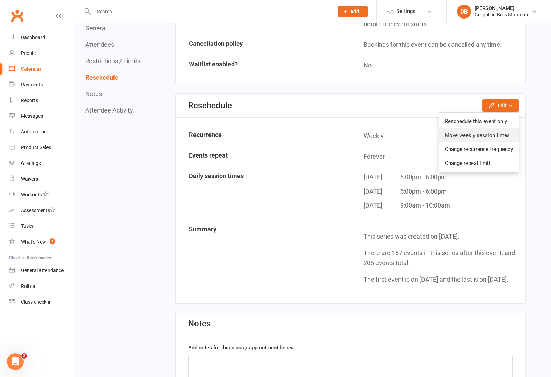
click at [485, 135] on link "Move weekly session times" at bounding box center [478, 135] width 79 height 14
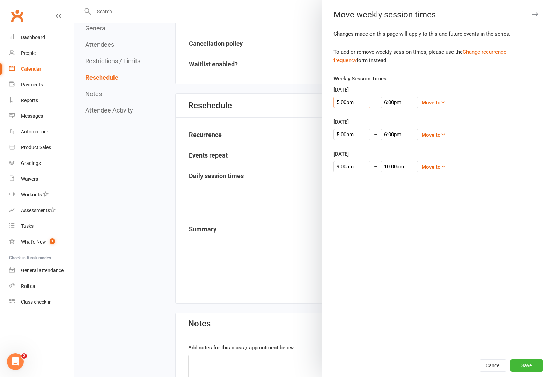
click at [343, 101] on input "5:00pm" at bounding box center [351, 102] width 37 height 11
type input "4:45pm"
type input "5:45pm"
click at [344, 111] on li "4:45pm" at bounding box center [351, 113] width 34 height 10
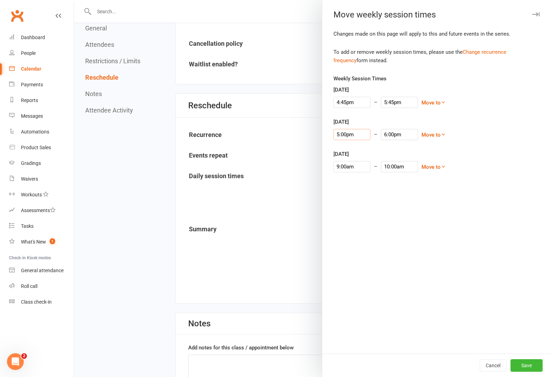
click at [345, 135] on input "5:00pm" at bounding box center [351, 134] width 37 height 11
type input "4:45pm"
type input "5:45pm"
click at [345, 146] on li "4:45pm" at bounding box center [351, 145] width 34 height 10
click at [526, 367] on button "Save" at bounding box center [526, 365] width 32 height 13
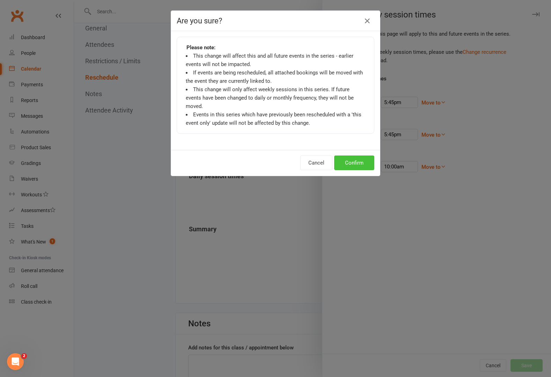
click at [358, 155] on button "Confirm" at bounding box center [354, 162] width 40 height 15
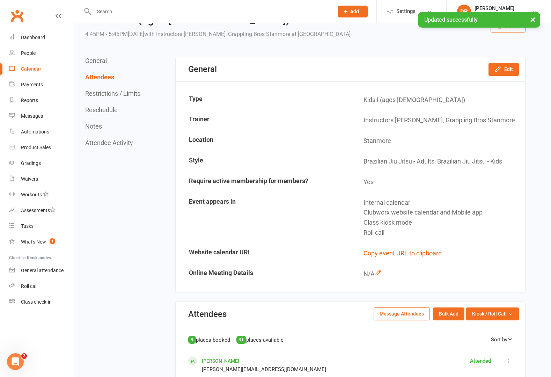
scroll to position [0, 0]
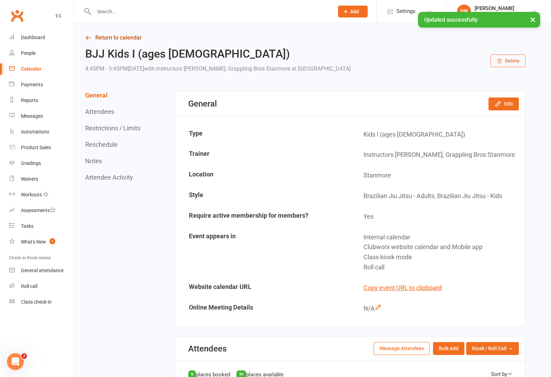
click at [96, 36] on link "Return to calendar" at bounding box center [305, 38] width 440 height 10
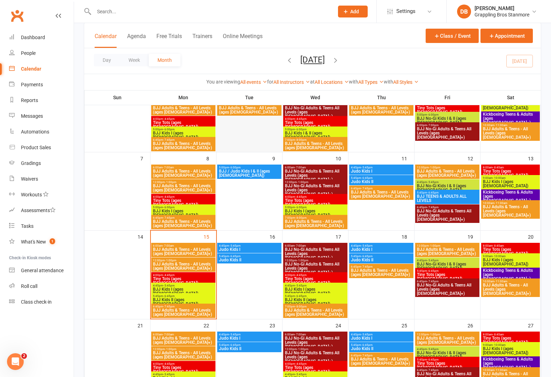
scroll to position [91, 0]
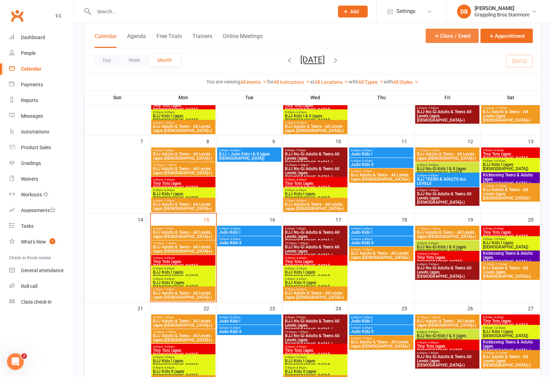
click at [455, 38] on button "Class / Event" at bounding box center [451, 36] width 53 height 14
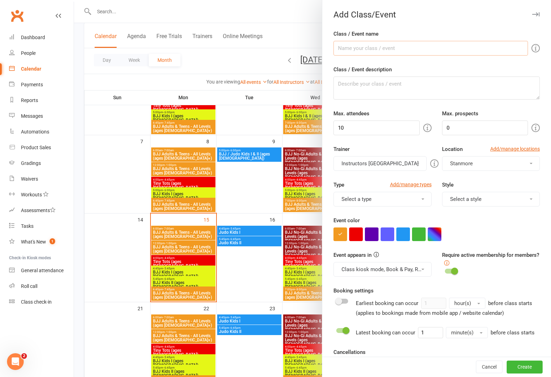
click at [374, 53] on input "Class / Event name" at bounding box center [430, 48] width 194 height 15
type input "Judo Teens & Adults - All Levels (ages [DEMOGRAPHIC_DATA]+)"
click at [373, 127] on input "10" at bounding box center [376, 127] width 86 height 15
type input "100"
click at [442, 128] on input "0" at bounding box center [485, 127] width 86 height 15
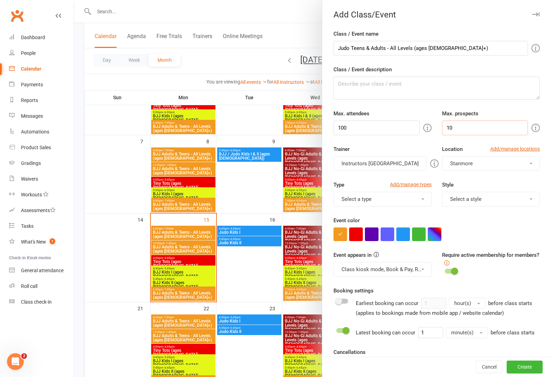
type input "10"
click at [395, 202] on button "Select a type" at bounding box center [382, 199] width 98 height 15
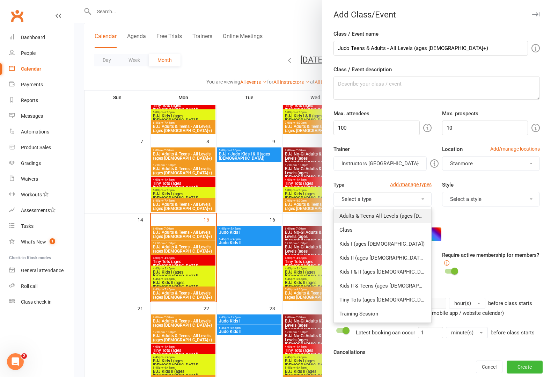
click at [387, 218] on link "Adults & Teens All Levels (ages [DEMOGRAPHIC_DATA]+)" at bounding box center [382, 216] width 97 height 14
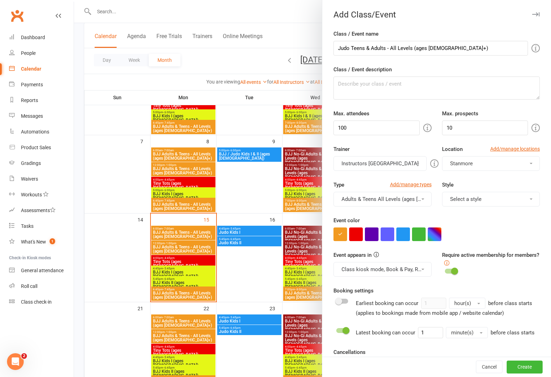
click at [442, 201] on button "Select a style" at bounding box center [491, 199] width 98 height 15
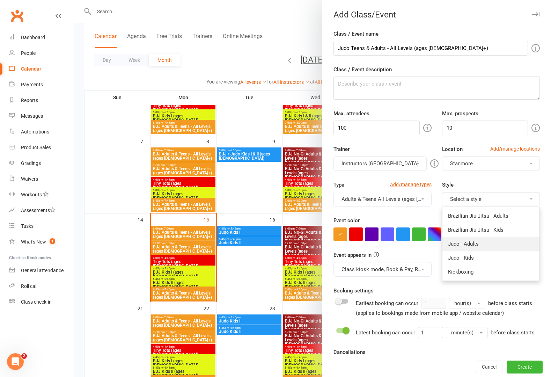
click at [465, 242] on link "Judo - Adults" at bounding box center [490, 244] width 97 height 14
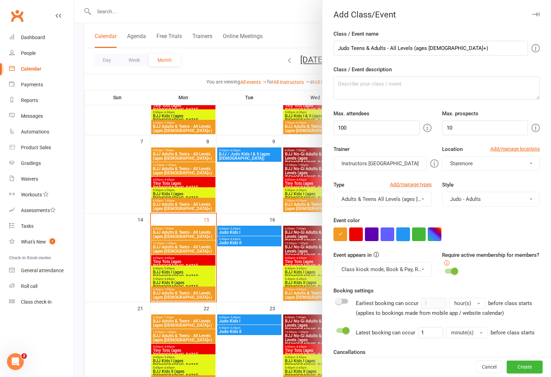
click at [407, 235] on button "button" at bounding box center [403, 234] width 14 height 14
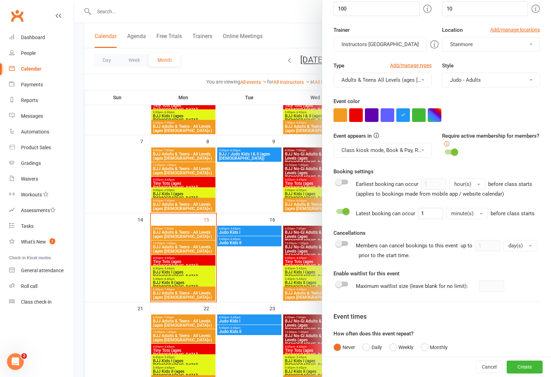
scroll to position [147, 0]
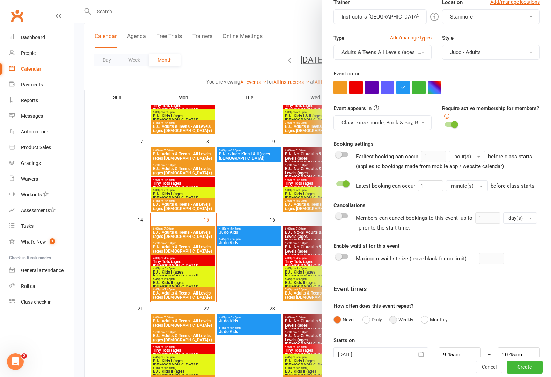
click at [400, 326] on button "Weekly" at bounding box center [401, 319] width 24 height 13
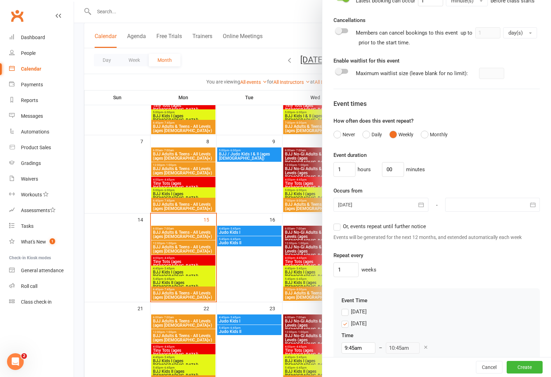
scroll to position [435, 0]
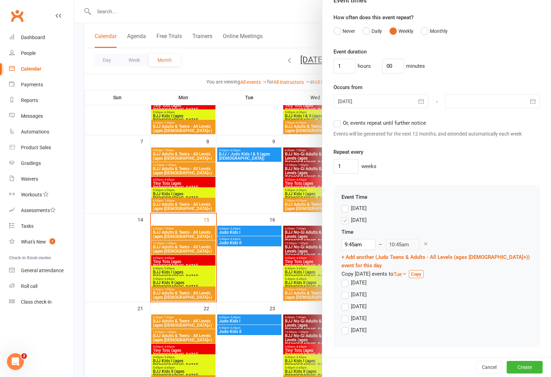
click at [333, 127] on label "Or, events repeat until further notice" at bounding box center [379, 123] width 92 height 8
click at [333, 119] on input "Or, events repeat until further notice" at bounding box center [335, 119] width 5 height 0
click at [342, 224] on label "[DATE]" at bounding box center [353, 220] width 25 height 8
click at [342, 216] on input "[DATE]" at bounding box center [343, 216] width 5 height 0
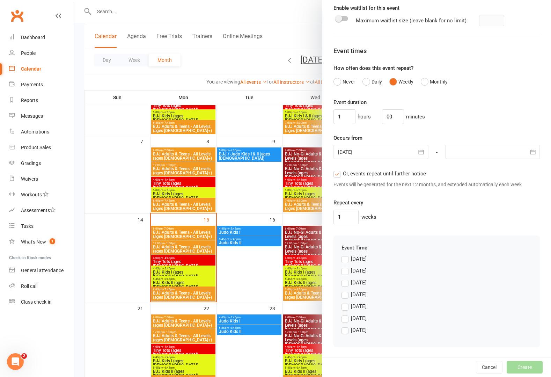
scroll to position [393, 0]
click at [344, 281] on label "[DATE]" at bounding box center [353, 282] width 25 height 8
click at [344, 278] on input "[DATE]" at bounding box center [343, 278] width 5 height 0
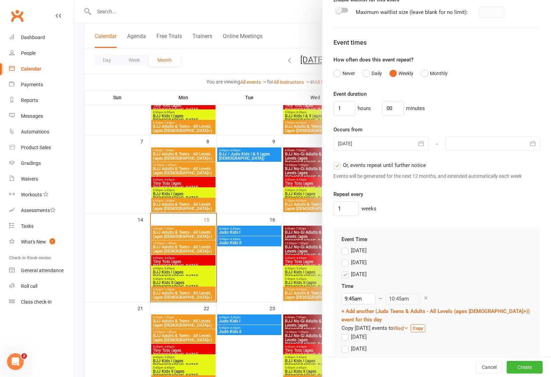
click at [343, 347] on label "[DATE]" at bounding box center [353, 348] width 25 height 8
click at [343, 344] on input "[DATE]" at bounding box center [343, 344] width 5 height 0
click at [349, 304] on input "9:45am" at bounding box center [358, 298] width 34 height 11
type input "6:45pm"
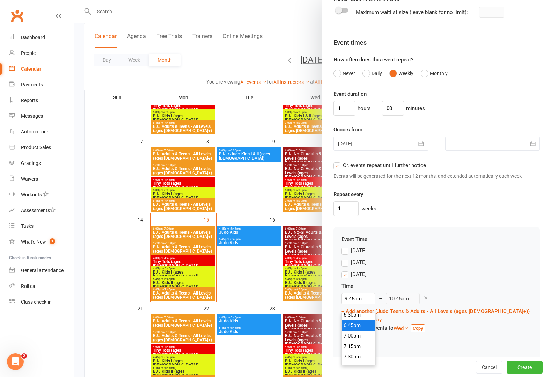
type input "7:45pm"
click at [352, 325] on li "6:45pm" at bounding box center [359, 325] width 34 height 10
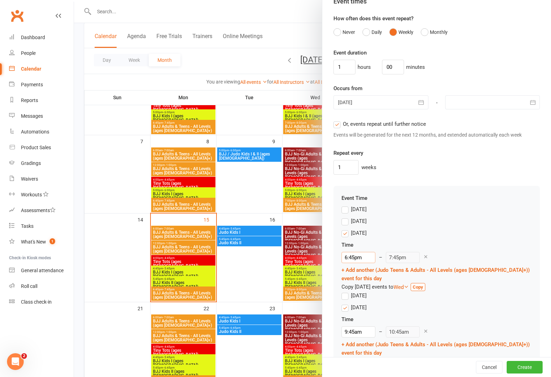
scroll to position [477, 0]
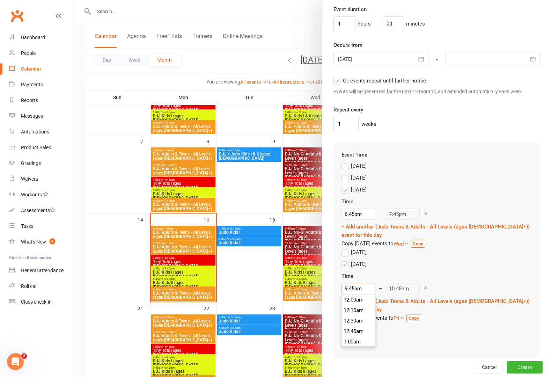
click at [358, 289] on input "9:45am" at bounding box center [358, 288] width 34 height 11
type input "6:45pm"
type input "7:45pm"
click at [353, 317] on li "6:45pm" at bounding box center [359, 314] width 34 height 10
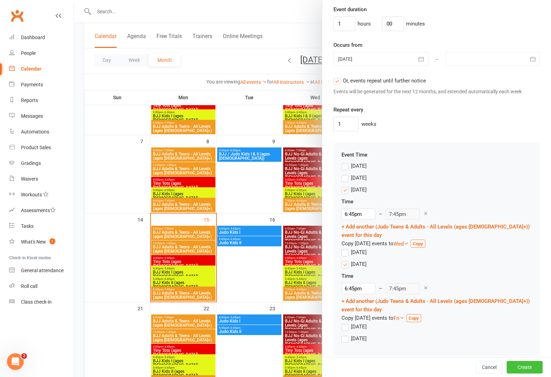
click at [517, 364] on button "Create" at bounding box center [524, 367] width 36 height 13
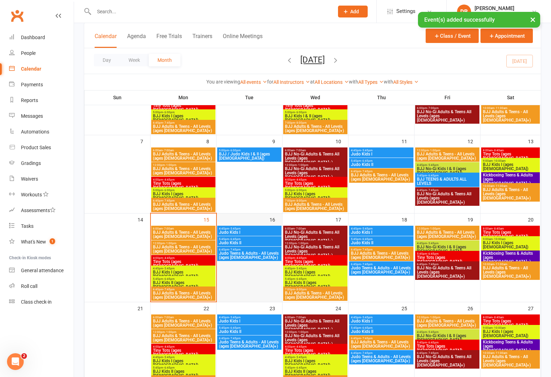
scroll to position [92, 0]
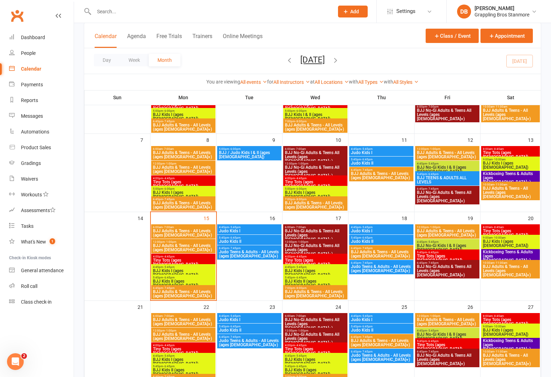
click at [387, 252] on span "BJJ Adults & Teens - All Levels (ages [DEMOGRAPHIC_DATA]+)" at bounding box center [380, 254] width 61 height 8
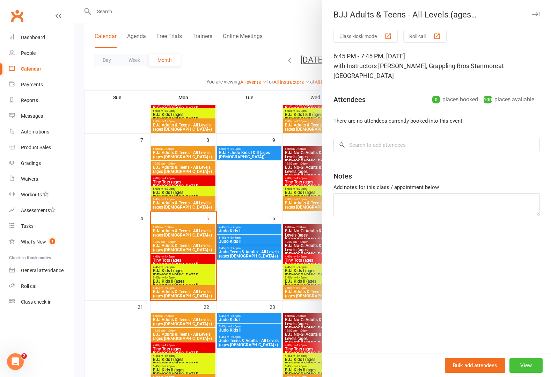
click at [523, 365] on button "View" at bounding box center [525, 365] width 33 height 15
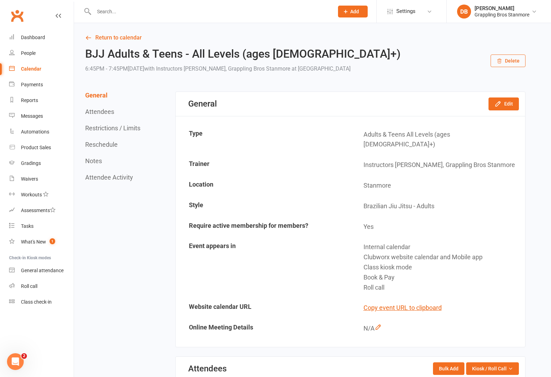
click at [511, 65] on button "Delete" at bounding box center [507, 60] width 35 height 13
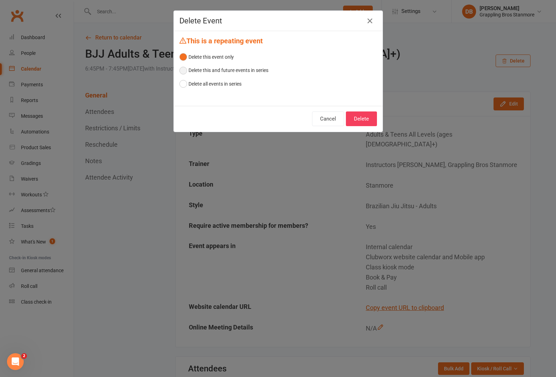
click at [185, 73] on button "Delete this and future events in series" at bounding box center [223, 70] width 89 height 13
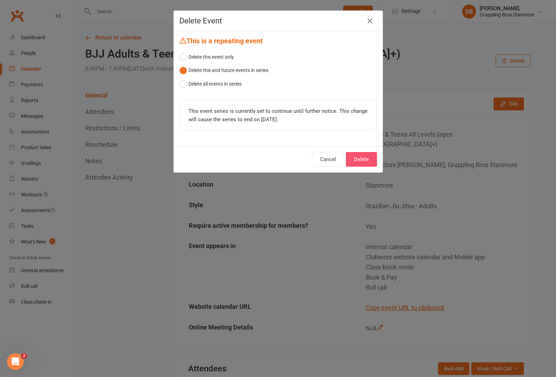
click at [358, 161] on button "Delete" at bounding box center [361, 159] width 31 height 15
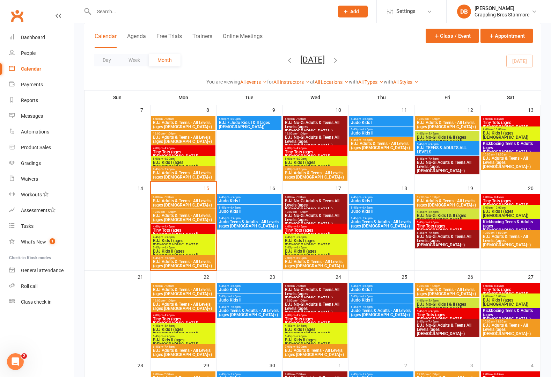
scroll to position [124, 0]
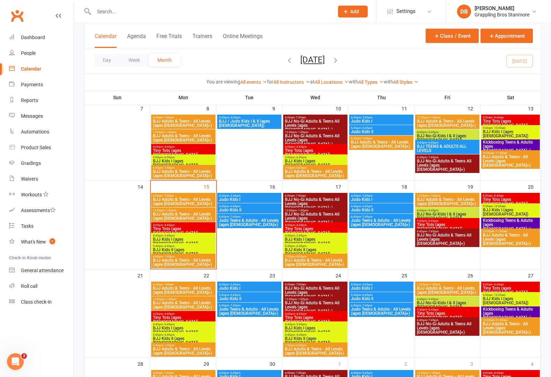
click at [328, 259] on span "BJJ Adults & Teens - All Levels (ages [DEMOGRAPHIC_DATA]+)" at bounding box center [314, 262] width 61 height 8
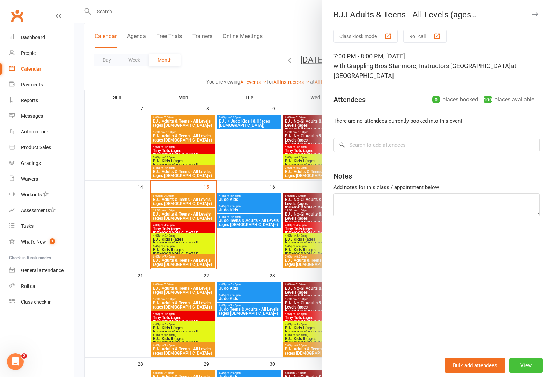
click at [520, 368] on button "View" at bounding box center [525, 365] width 33 height 15
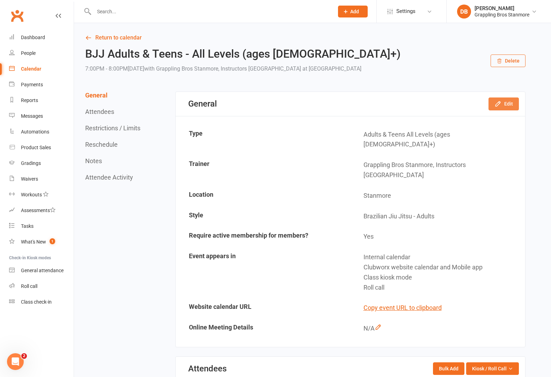
click at [514, 100] on button "Edit" at bounding box center [503, 103] width 30 height 13
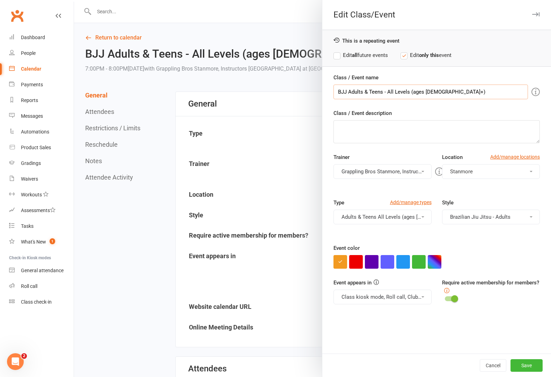
click at [350, 94] on input "BJJ Adults & Teens - All Levels (ages [DEMOGRAPHIC_DATA]+)" at bounding box center [430, 91] width 194 height 15
click at [347, 94] on input "BJJ Adults & Teens - All Levels (ages [DEMOGRAPHIC_DATA]+)" at bounding box center [430, 91] width 194 height 15
type input "BJJ No-Gi Adults & Teens - All Levels (ages [DEMOGRAPHIC_DATA]+)"
click at [377, 59] on label "Edit all future events" at bounding box center [360, 55] width 54 height 8
click at [489, 217] on button "Brazilian Jiu Jitsu - Adults" at bounding box center [491, 216] width 98 height 15
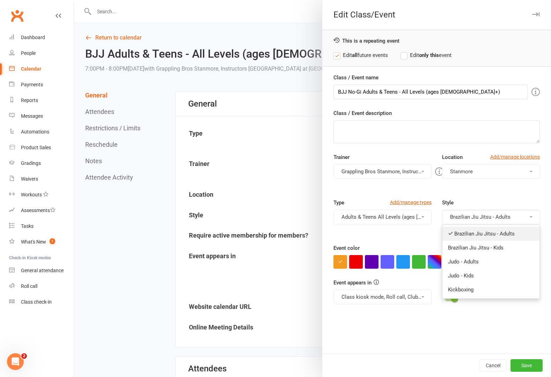
click at [490, 231] on link "Brazilian Jiu Jitsu - Adults" at bounding box center [490, 234] width 97 height 14
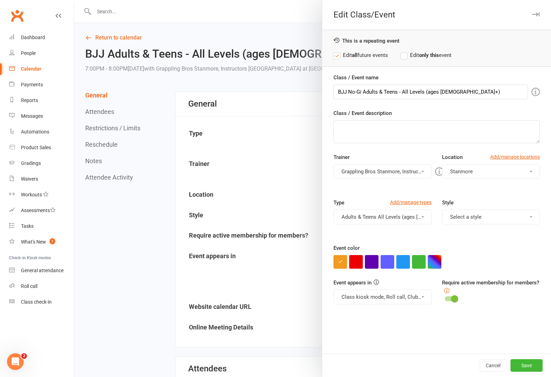
click at [500, 217] on button "Select a style" at bounding box center [491, 216] width 98 height 15
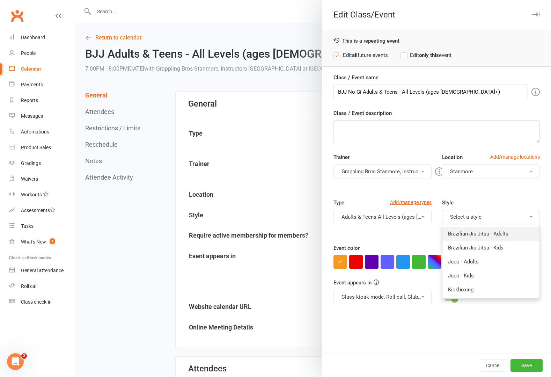
click at [490, 232] on link "Brazilian Jiu Jitsu - Adults" at bounding box center [490, 234] width 97 height 14
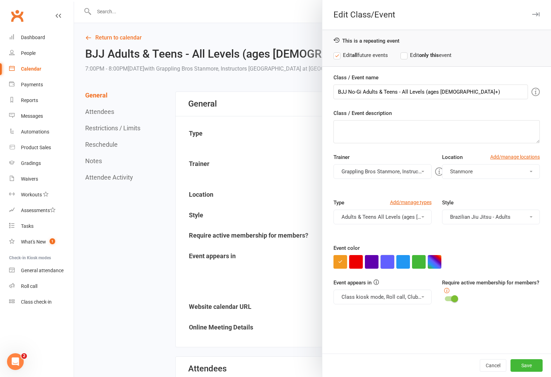
click at [384, 265] on button "button" at bounding box center [387, 262] width 14 height 14
click at [532, 367] on button "Save" at bounding box center [526, 365] width 32 height 13
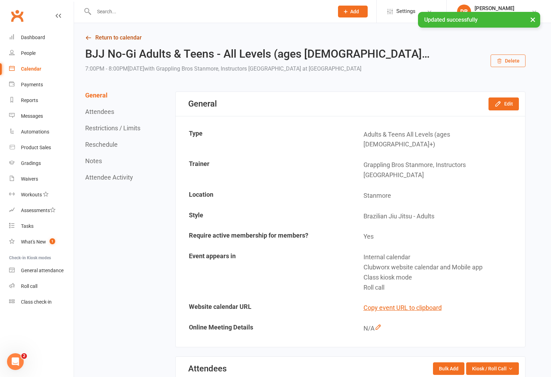
click at [91, 38] on icon at bounding box center [88, 38] width 6 height 6
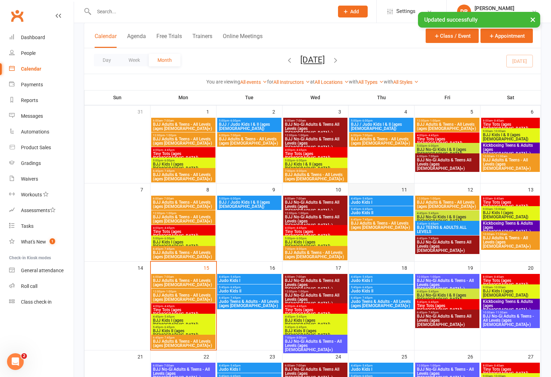
scroll to position [50, 0]
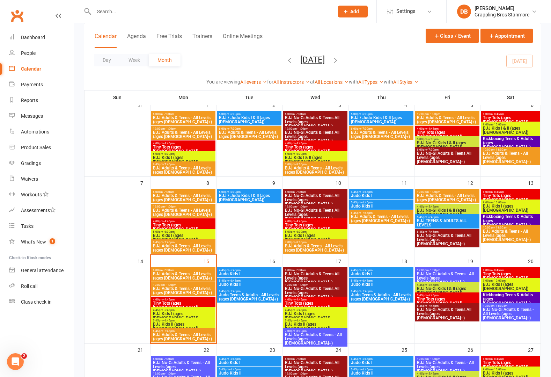
click at [325, 273] on span "BJJ No-Gi Adults & Teens All Levels (ages [DEMOGRAPHIC_DATA]+)" at bounding box center [314, 278] width 61 height 13
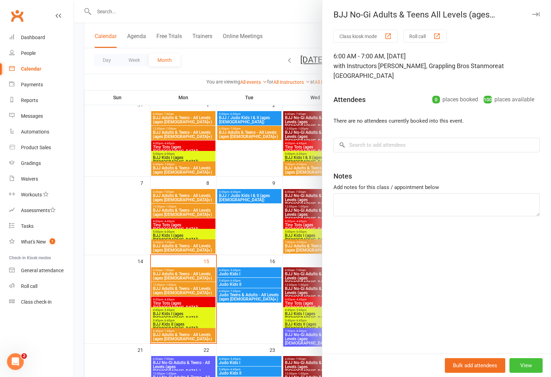
click at [522, 367] on button "View" at bounding box center [525, 365] width 33 height 15
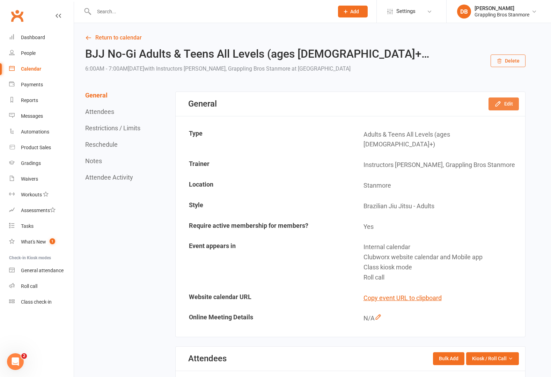
click at [513, 104] on button "Edit" at bounding box center [503, 103] width 30 height 13
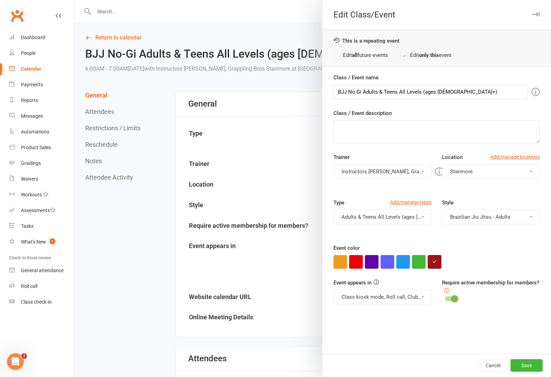
click at [432, 266] on button "button" at bounding box center [435, 262] width 14 height 14
click at [446, 245] on input "#9e1414" at bounding box center [444, 247] width 35 height 8
click at [518, 366] on button "Save" at bounding box center [526, 365] width 32 height 13
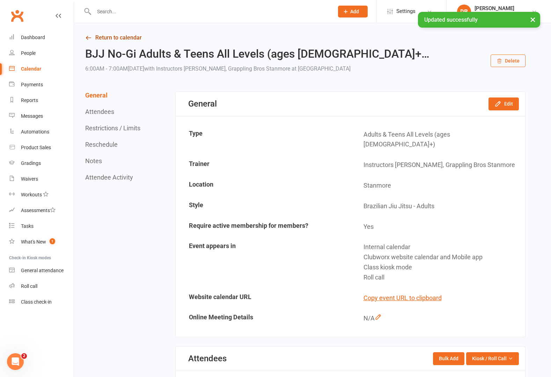
click at [92, 37] on link "Return to calendar" at bounding box center [305, 38] width 440 height 10
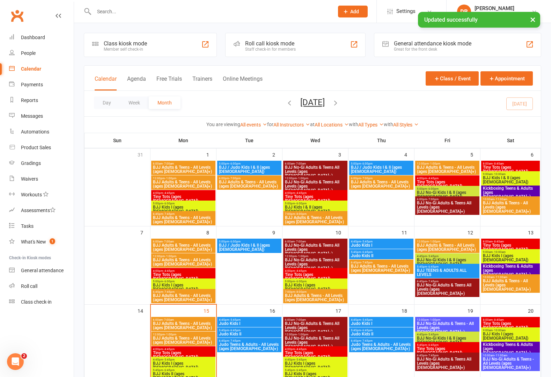
scroll to position [133, 0]
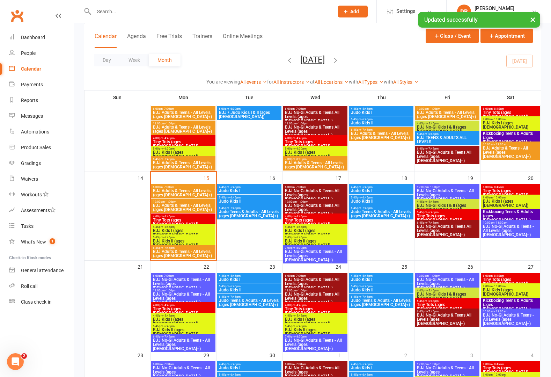
click at [331, 254] on span "BJJ No-Gi Adults & Teens - All Levels (ages [DEMOGRAPHIC_DATA]+)" at bounding box center [314, 255] width 61 height 13
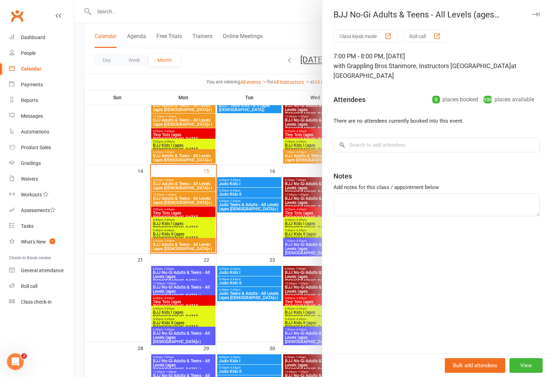
scroll to position [279, 0]
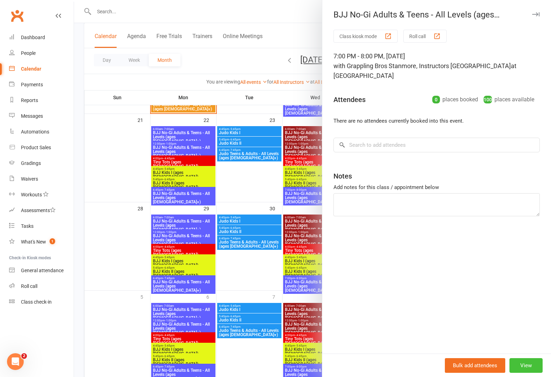
click at [521, 367] on button "View" at bounding box center [525, 365] width 33 height 15
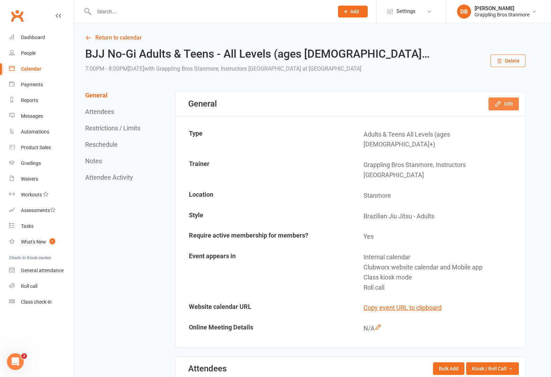
click at [504, 105] on button "Edit" at bounding box center [503, 103] width 30 height 13
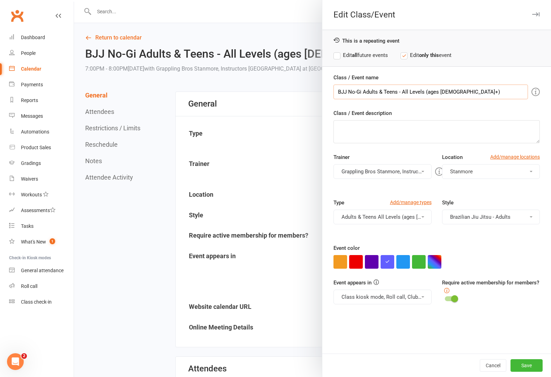
drag, startPoint x: 360, startPoint y: 92, endPoint x: 347, endPoint y: 93, distance: 13.7
click at [347, 93] on input "BJJ No-Gi Adults & Teens - All Levels (ages [DEMOGRAPHIC_DATA]+)" at bounding box center [430, 91] width 194 height 15
type input "BJJ Adults & Teens - All Levels (ages [DEMOGRAPHIC_DATA]+)"
click at [346, 53] on label "Edit all future events" at bounding box center [360, 55] width 54 height 8
click at [341, 263] on button "button" at bounding box center [340, 262] width 14 height 14
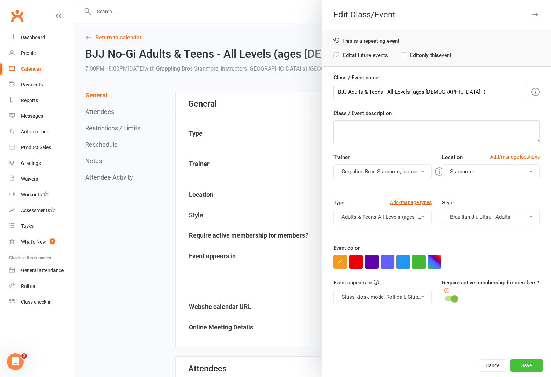
click at [525, 364] on button "Save" at bounding box center [526, 365] width 32 height 13
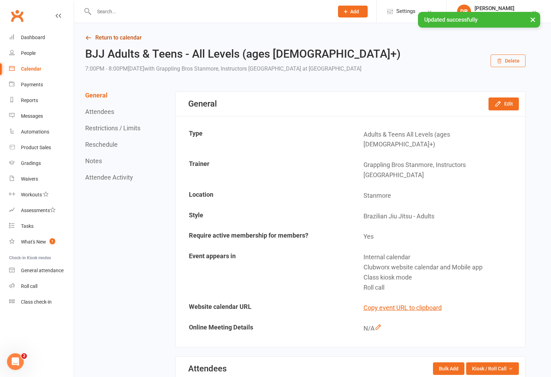
click at [93, 39] on link "Return to calendar" at bounding box center [305, 38] width 440 height 10
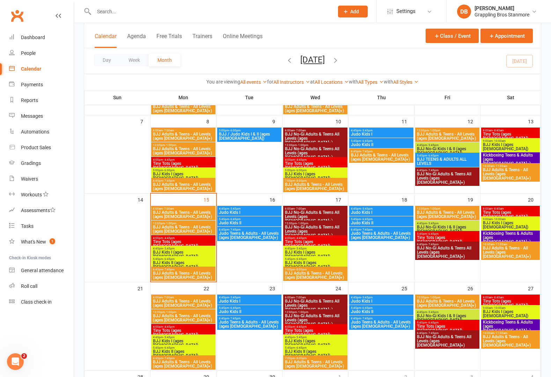
scroll to position [115, 0]
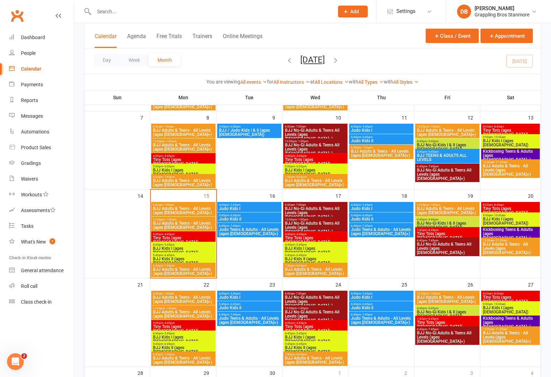
click at [316, 268] on span "BJJ Adults & Teens - All Levels (ages [DEMOGRAPHIC_DATA]+)" at bounding box center [314, 271] width 61 height 8
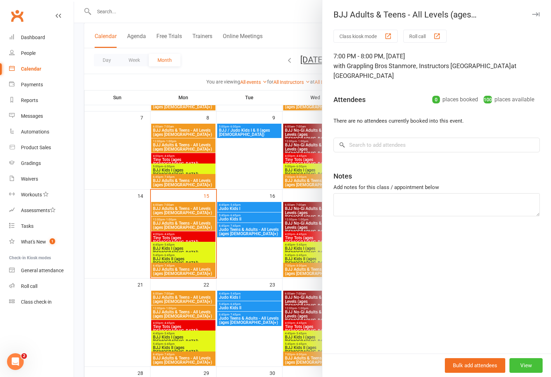
click at [526, 363] on button "View" at bounding box center [525, 365] width 33 height 15
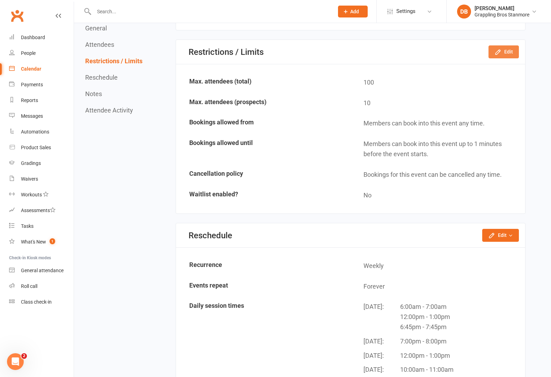
scroll to position [455, 0]
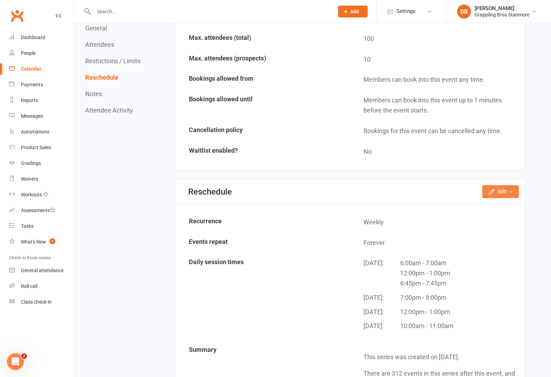
click at [501, 185] on button "Edit" at bounding box center [500, 191] width 37 height 13
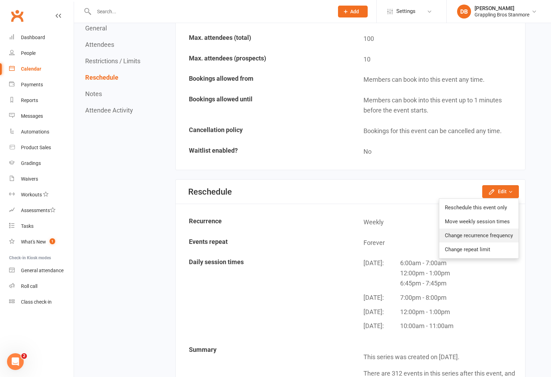
click at [491, 228] on link "Change recurrence frequency" at bounding box center [478, 235] width 79 height 14
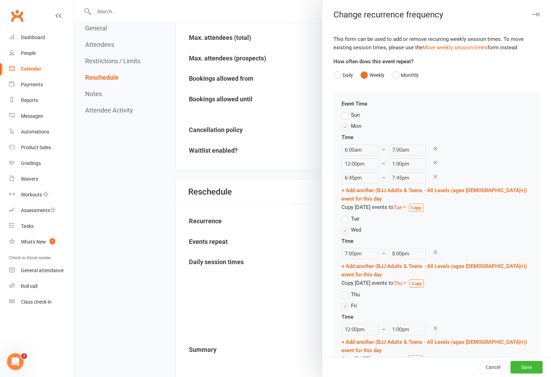
click at [342, 225] on label "Wed" at bounding box center [351, 229] width 20 height 8
click at [342, 225] on input "Wed" at bounding box center [343, 225] width 5 height 0
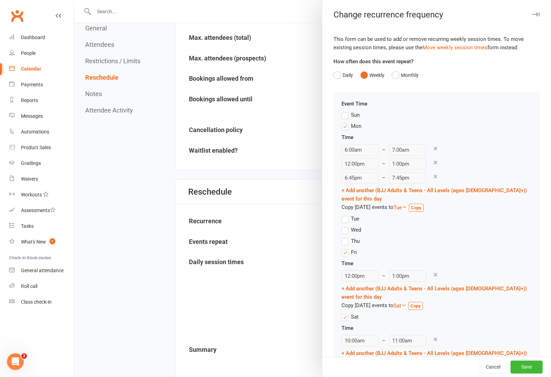
click at [342, 225] on label "Wed" at bounding box center [351, 229] width 20 height 8
click at [342, 225] on input "Wed" at bounding box center [343, 225] width 5 height 0
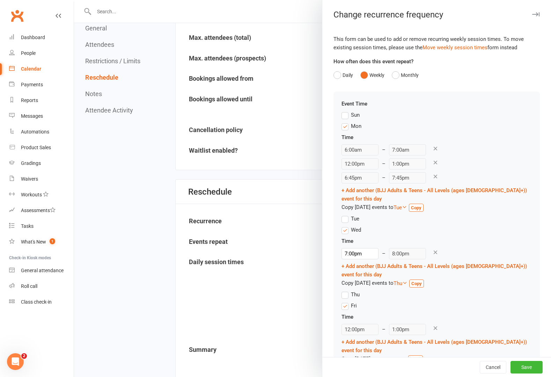
click at [342, 225] on label "Wed" at bounding box center [351, 229] width 20 height 8
click at [342, 225] on input "Wed" at bounding box center [343, 225] width 5 height 0
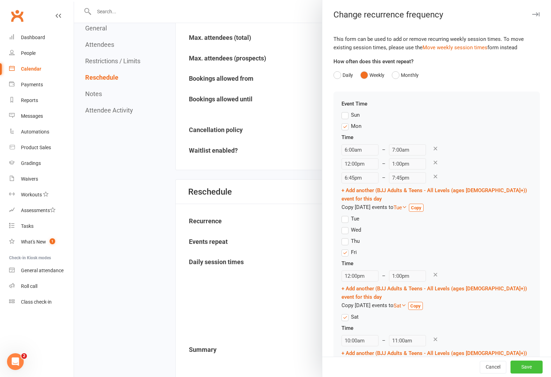
click at [524, 366] on button "Save" at bounding box center [526, 367] width 32 height 13
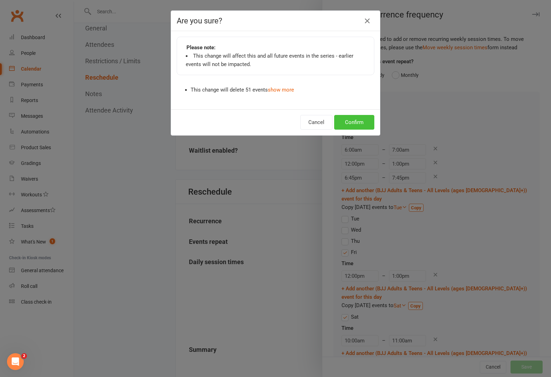
click at [353, 125] on button "Confirm" at bounding box center [354, 122] width 40 height 15
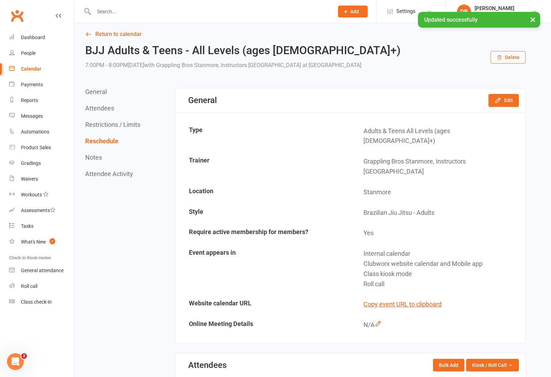
scroll to position [0, 0]
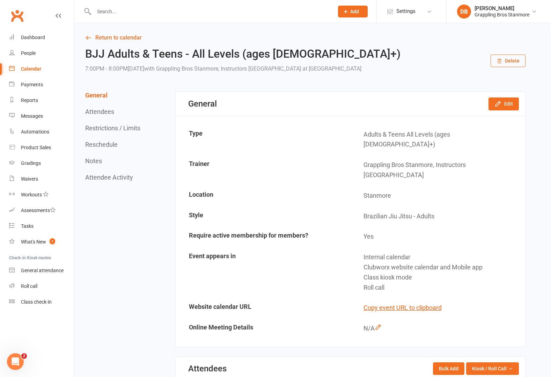
click at [110, 41] on link "Return to calendar" at bounding box center [305, 38] width 440 height 10
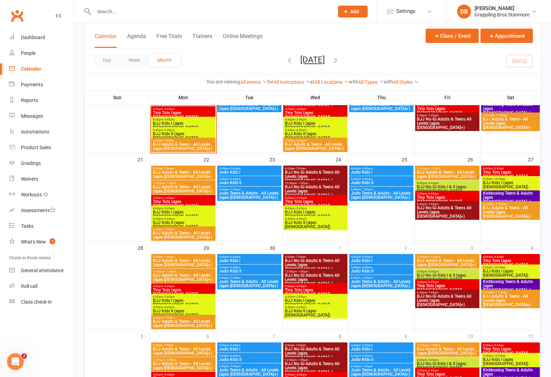
scroll to position [224, 0]
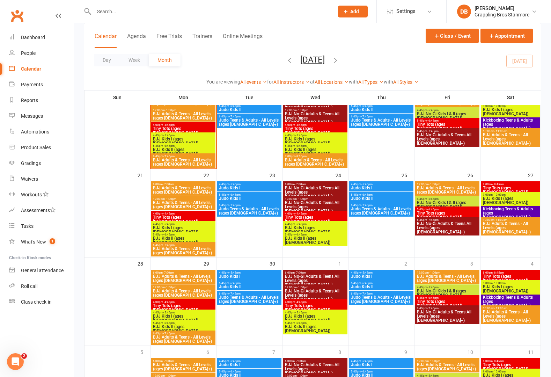
click at [336, 163] on span "BJJ Adults & Teens - All Levels (ages [DEMOGRAPHIC_DATA]+)" at bounding box center [314, 162] width 61 height 8
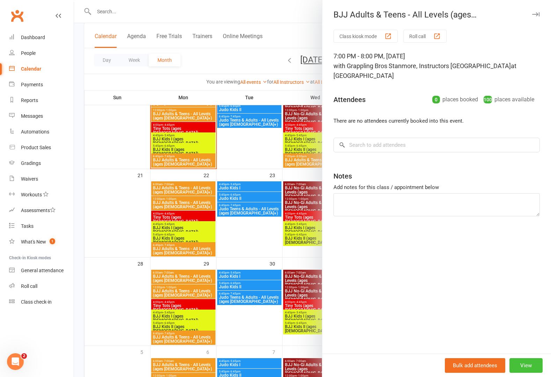
click at [519, 362] on button "View" at bounding box center [525, 365] width 33 height 15
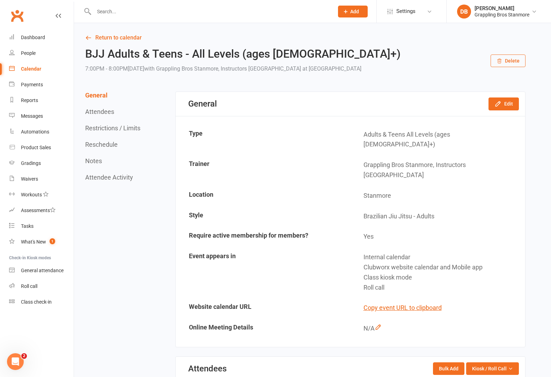
click at [499, 57] on button "Delete" at bounding box center [507, 60] width 35 height 13
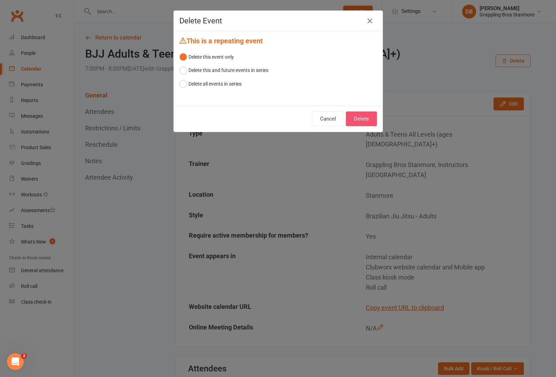
click at [357, 123] on button "Delete" at bounding box center [361, 118] width 31 height 15
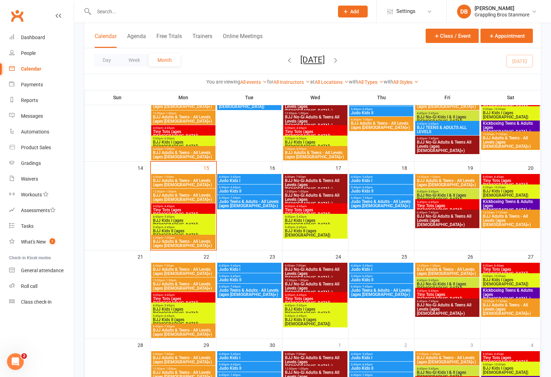
scroll to position [149, 0]
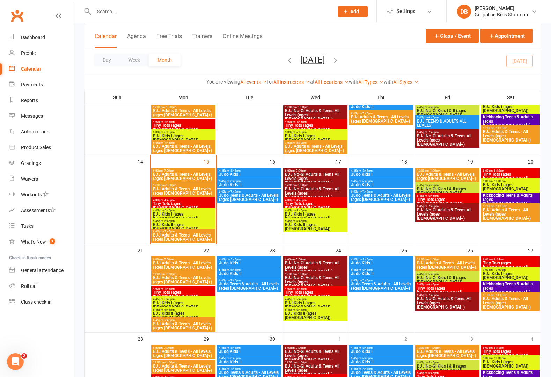
click at [337, 279] on span "BJJ No-Gi Adults & Teens All Levels (ages [DEMOGRAPHIC_DATA]+)" at bounding box center [314, 281] width 61 height 13
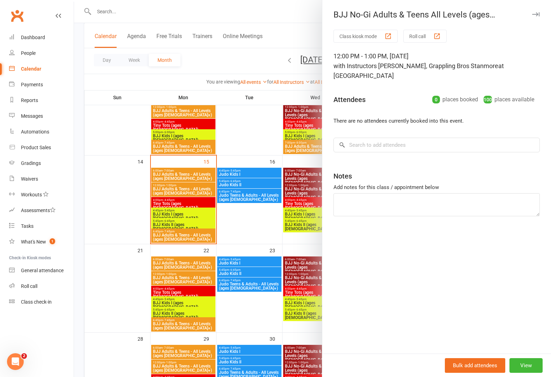
click at [527, 372] on div "Bulk add attendees View" at bounding box center [436, 364] width 229 height 23
click at [524, 366] on button "View" at bounding box center [525, 365] width 33 height 15
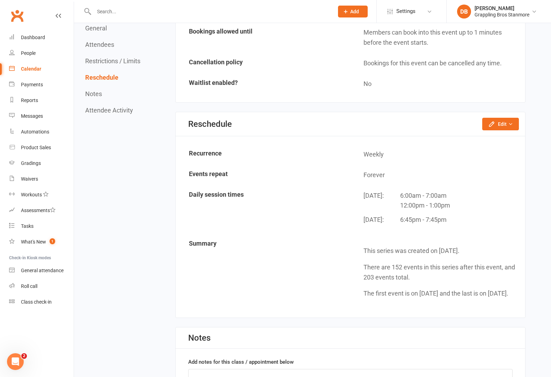
scroll to position [523, 0]
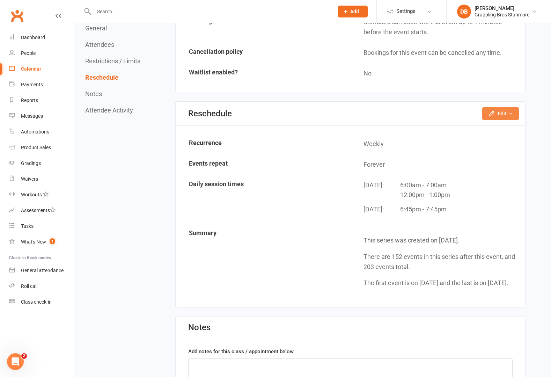
click at [508, 111] on icon "button" at bounding box center [510, 113] width 5 height 5
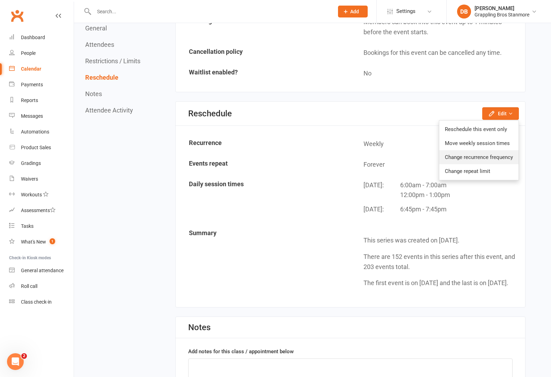
click at [502, 150] on link "Change recurrence frequency" at bounding box center [478, 157] width 79 height 14
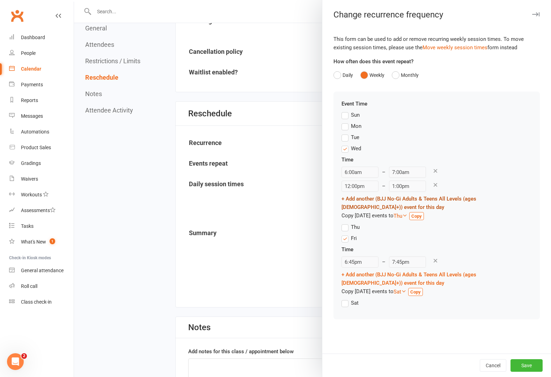
click at [351, 200] on link "+ Add another (BJJ No-Gi Adults & Teens All Levels (ages [DEMOGRAPHIC_DATA]+)) …" at bounding box center [408, 202] width 135 height 15
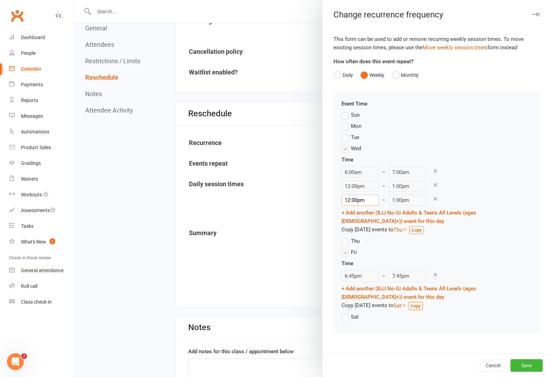
click at [353, 201] on input "12:00pm" at bounding box center [359, 199] width 37 height 11
type input "6:45pm"
type input "7:45pm"
click at [356, 222] on li "6:45pm" at bounding box center [359, 222] width 34 height 10
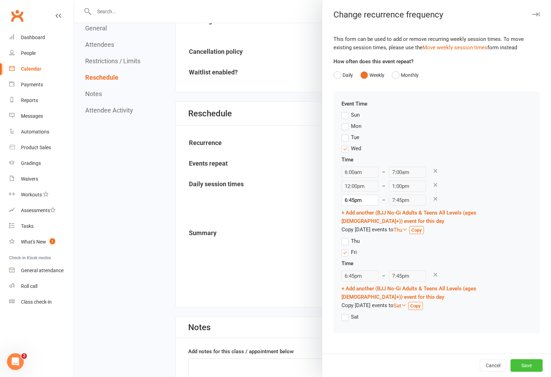
click at [525, 365] on button "Save" at bounding box center [526, 365] width 32 height 13
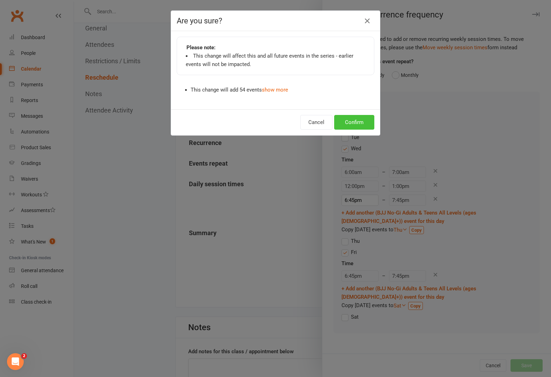
click at [351, 119] on button "Confirm" at bounding box center [354, 122] width 40 height 15
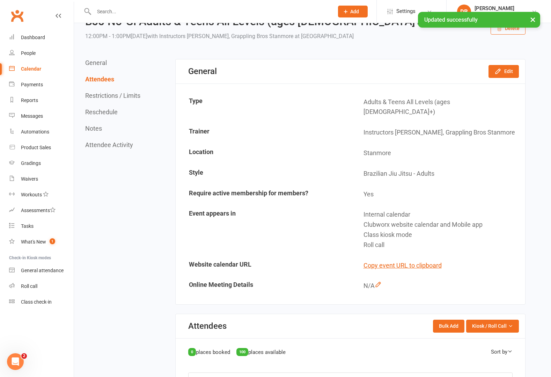
scroll to position [0, 0]
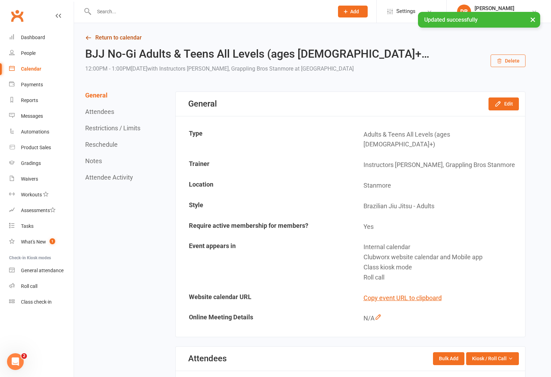
click at [91, 37] on link "Return to calendar" at bounding box center [305, 38] width 440 height 10
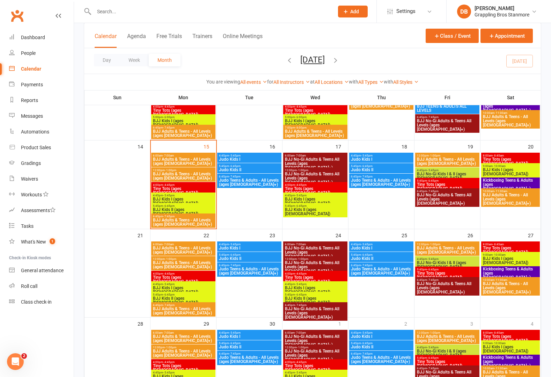
scroll to position [163, 0]
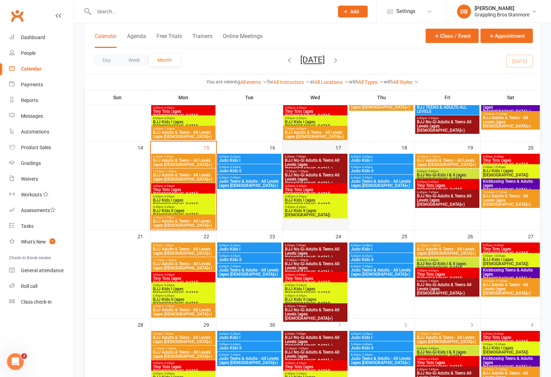
click at [310, 225] on div at bounding box center [315, 191] width 64 height 75
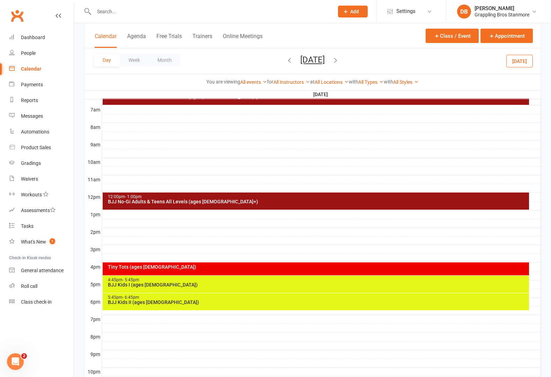
scroll to position [159, 0]
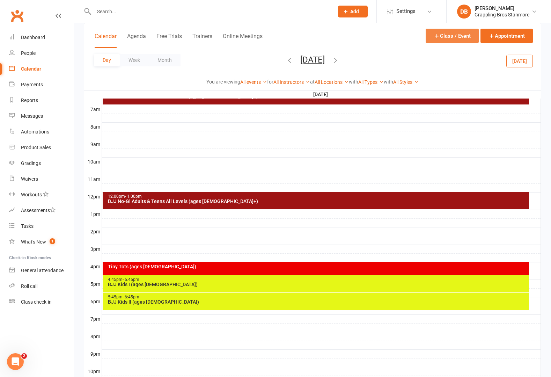
click at [461, 33] on button "Class / Event" at bounding box center [451, 36] width 53 height 14
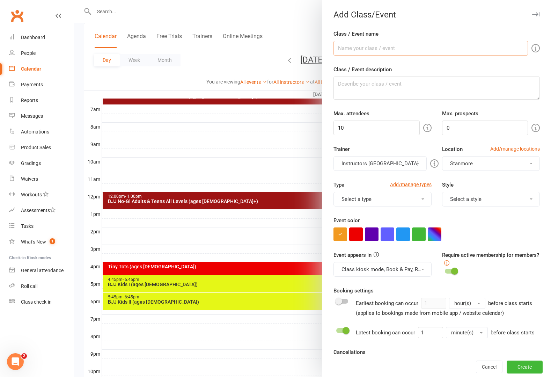
click at [350, 50] on input "Class / Event name" at bounding box center [430, 48] width 194 height 15
type input "BJJ No-"
click at [109, 200] on div at bounding box center [312, 188] width 477 height 377
click at [162, 202] on div at bounding box center [312, 188] width 477 height 377
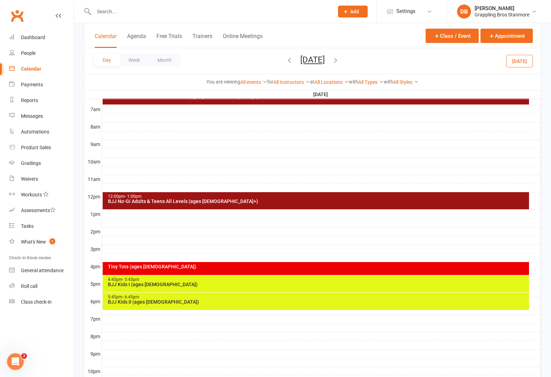
click at [173, 199] on div "BJJ No-Gi Adults & Teens All Levels (ages [DEMOGRAPHIC_DATA]+)" at bounding box center [317, 201] width 420 height 5
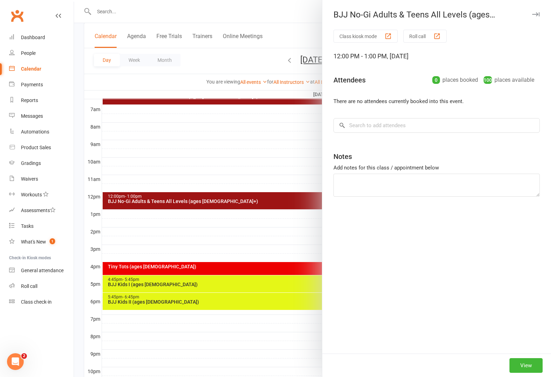
click at [173, 199] on div at bounding box center [312, 188] width 477 height 377
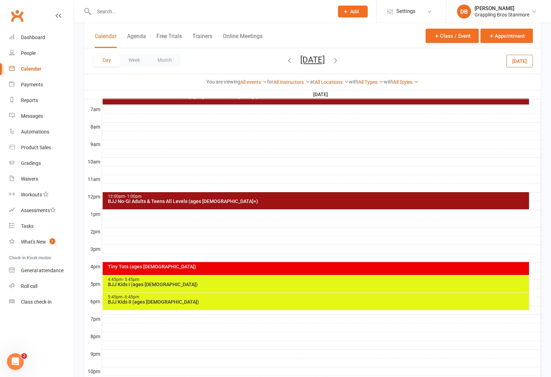
click at [173, 199] on div "BJJ No-Gi Adults & Teens All Levels (ages [DEMOGRAPHIC_DATA]+)" at bounding box center [317, 201] width 420 height 5
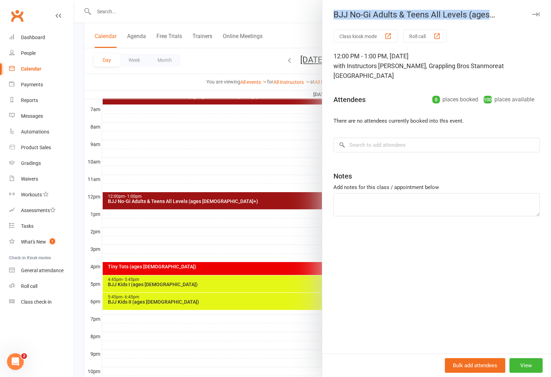
drag, startPoint x: 332, startPoint y: 14, endPoint x: 527, endPoint y: 16, distance: 195.1
click at [527, 16] on div "BJJ No-Gi Adults & Teens All Levels (ages [DEMOGRAPHIC_DATA]+) Class kiosk mode…" at bounding box center [436, 188] width 229 height 377
copy div "BJJ No-Gi Adults & Teens All Levels (ages [DEMOGRAPHIC_DATA]+)"
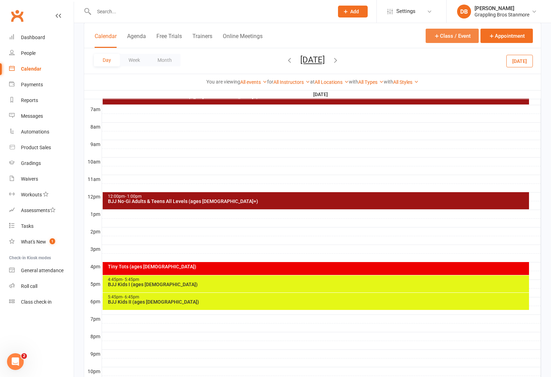
click at [462, 29] on button "Class / Event" at bounding box center [451, 36] width 53 height 14
click at [457, 38] on button "Class / Event" at bounding box center [451, 36] width 53 height 14
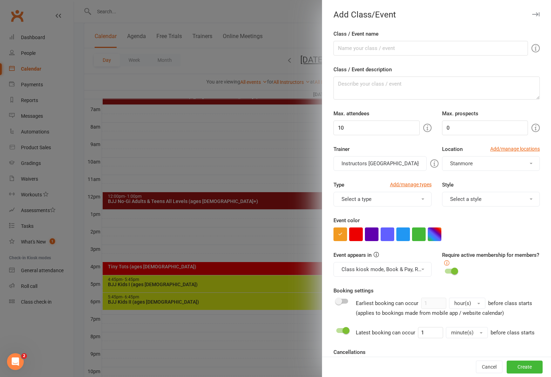
click at [462, 38] on div "Class / Event name" at bounding box center [436, 43] width 206 height 26
click at [400, 43] on input "Class / Event name" at bounding box center [430, 48] width 194 height 15
paste input "BJJ No-Gi Adults & Teens All Levels (ages [DEMOGRAPHIC_DATA]+)"
type input "BJJ No-Gi Adults & Teens All Levels (ages [DEMOGRAPHIC_DATA]+)"
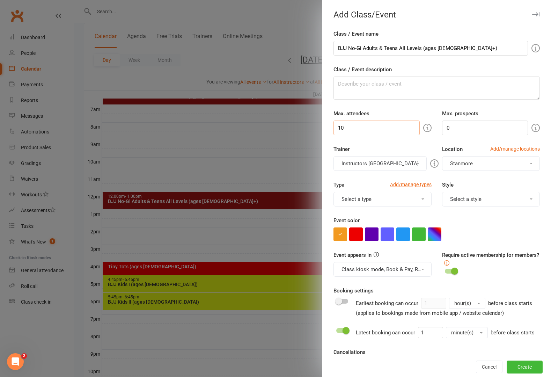
click at [351, 128] on input "10" at bounding box center [376, 127] width 86 height 15
type input "100"
click at [442, 128] on input "0" at bounding box center [485, 127] width 86 height 15
type input "10"
click at [374, 164] on button "Instructors [GEOGRAPHIC_DATA]" at bounding box center [379, 163] width 93 height 15
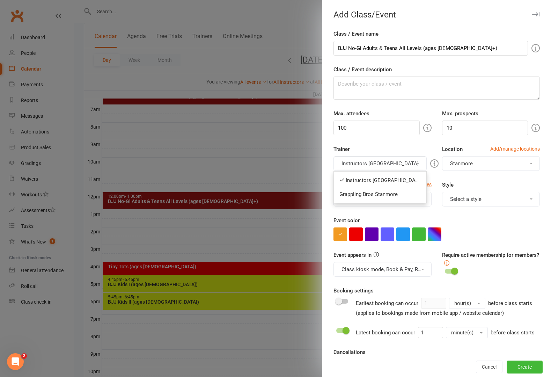
click at [376, 162] on button "Instructors [GEOGRAPHIC_DATA]" at bounding box center [379, 163] width 93 height 15
click at [373, 199] on button "Select a type" at bounding box center [382, 199] width 98 height 15
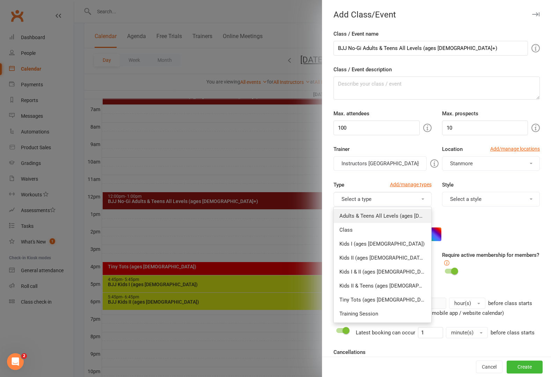
click at [371, 216] on link "Adults & Teens All Levels (ages [DEMOGRAPHIC_DATA]+)" at bounding box center [382, 216] width 97 height 14
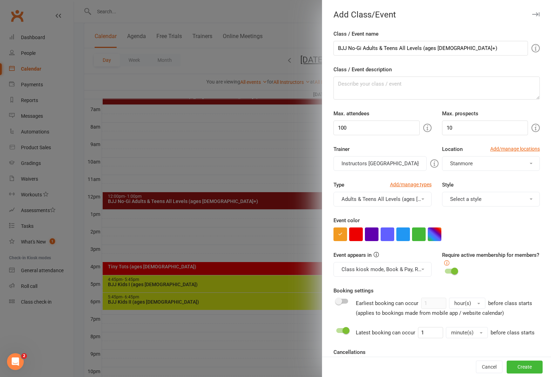
click at [442, 198] on button "Select a style" at bounding box center [491, 199] width 98 height 15
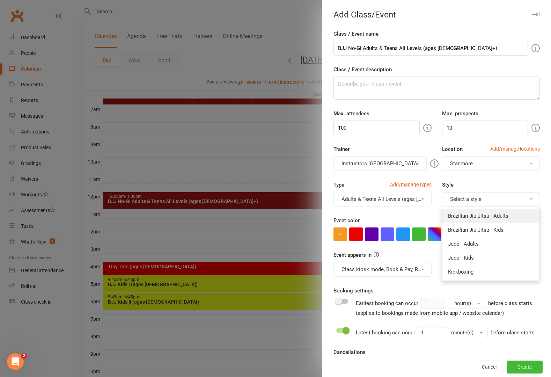
click at [463, 216] on link "Brazilian Jiu Jitsu - Adults" at bounding box center [490, 216] width 97 height 14
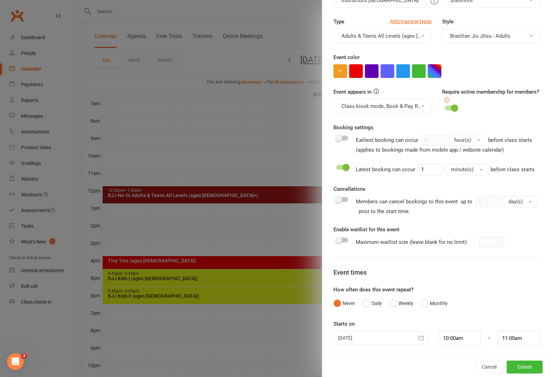
scroll to position [190, 0]
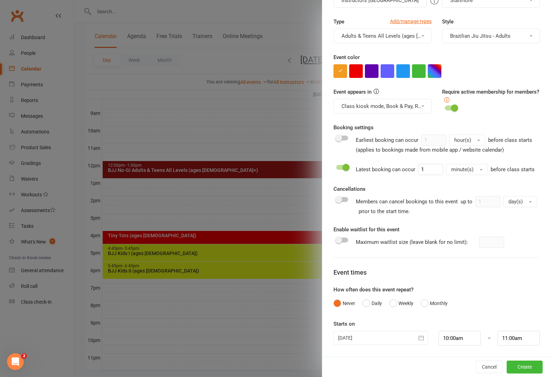
click at [386, 340] on div at bounding box center [380, 338] width 95 height 14
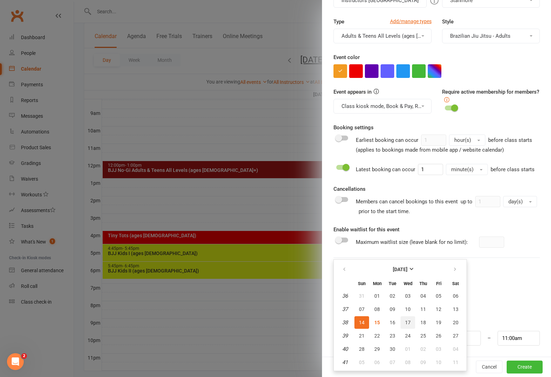
click at [408, 325] on button "17" at bounding box center [407, 322] width 15 height 13
type input "[DATE]"
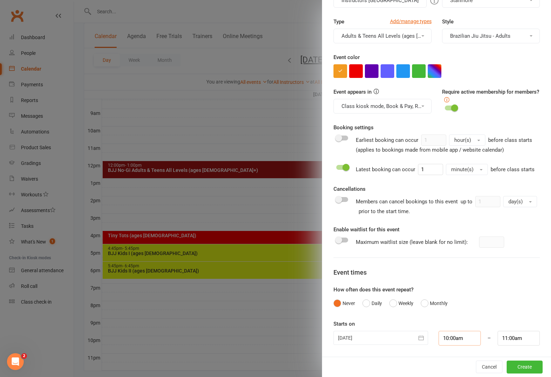
click at [446, 339] on input "10:00am" at bounding box center [459, 338] width 42 height 15
type input "7:00pm"
type input "8:00pm"
click at [448, 306] on li "7:00pm" at bounding box center [456, 311] width 34 height 10
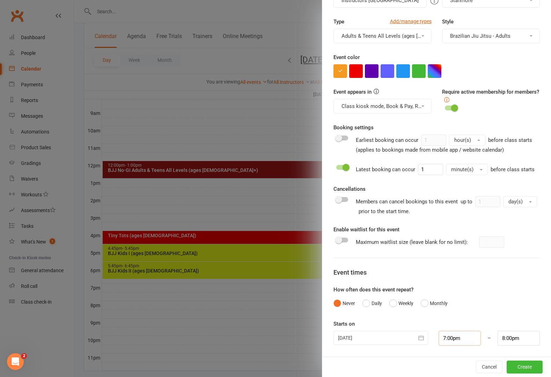
click at [448, 340] on input "7:00pm" at bounding box center [459, 338] width 42 height 15
type input "6:45pm"
type input "7:45pm"
click at [450, 284] on li "6:45pm" at bounding box center [456, 284] width 34 height 10
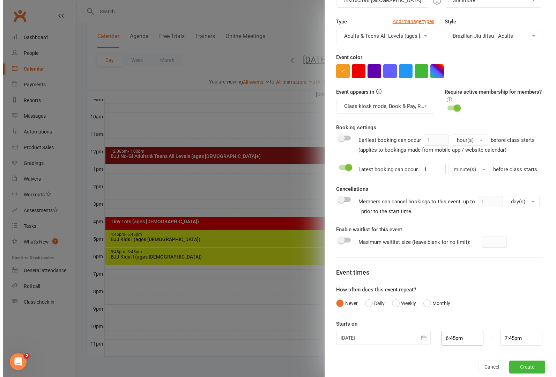
scroll to position [170, 0]
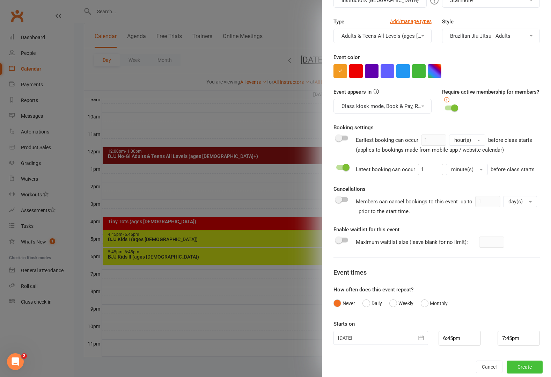
click at [514, 368] on button "Create" at bounding box center [524, 366] width 36 height 13
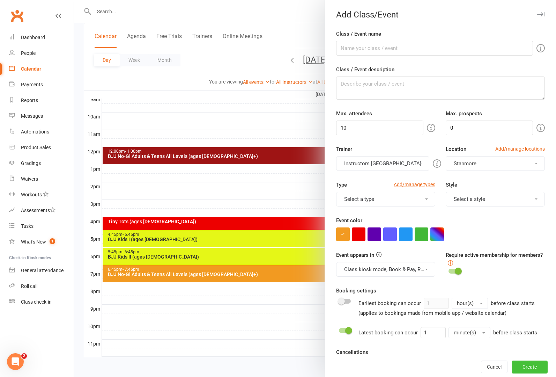
click at [529, 369] on button "Create" at bounding box center [530, 367] width 36 height 13
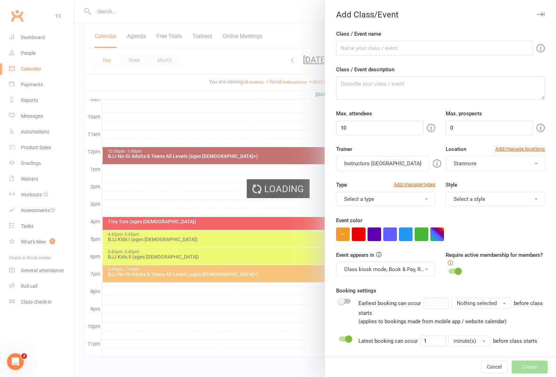
type input "1"
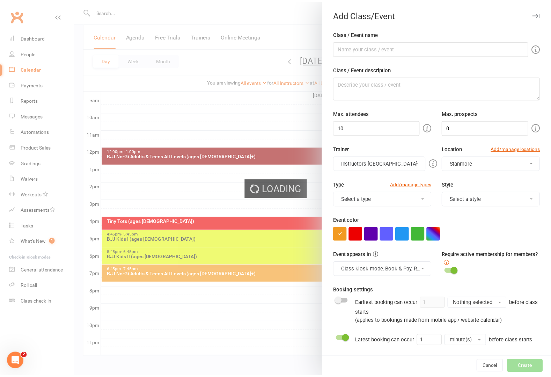
scroll to position [0, 0]
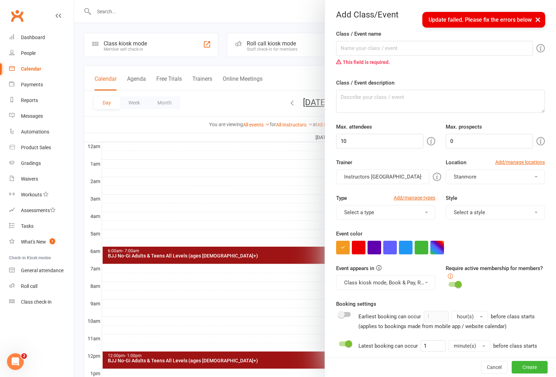
click at [540, 20] on button "×" at bounding box center [538, 19] width 13 height 15
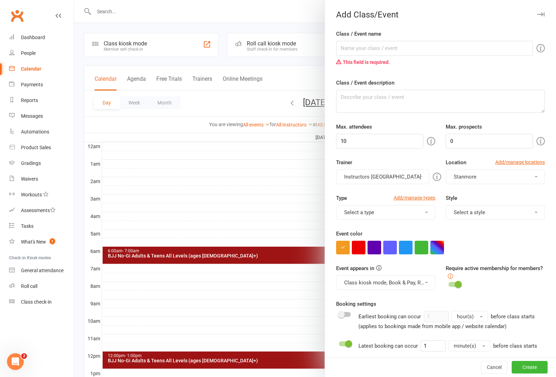
click at [267, 182] on div at bounding box center [315, 188] width 482 height 377
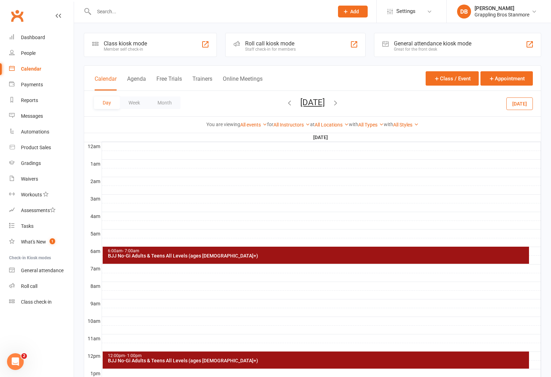
scroll to position [142, 0]
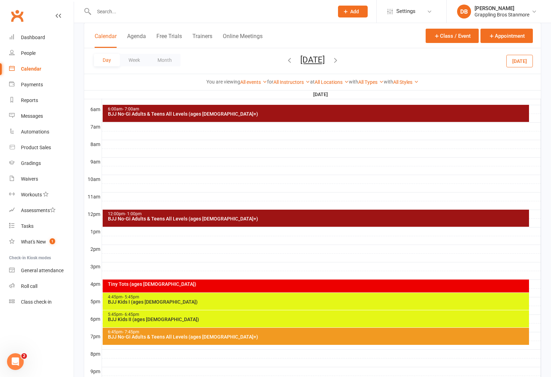
click at [186, 210] on div "12:00pm - 1:00pm BJJ No-Gi Adults & Teens All Levels (ages [DEMOGRAPHIC_DATA]+)" at bounding box center [316, 217] width 426 height 17
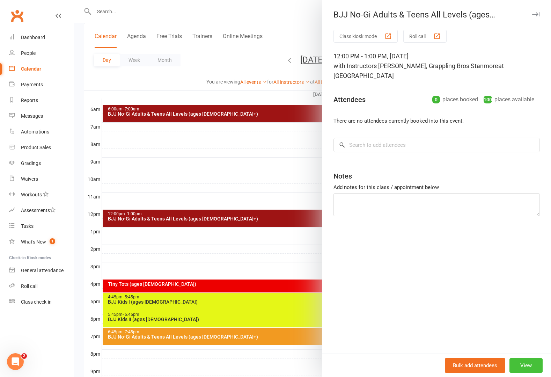
click at [528, 364] on button "View" at bounding box center [525, 365] width 33 height 15
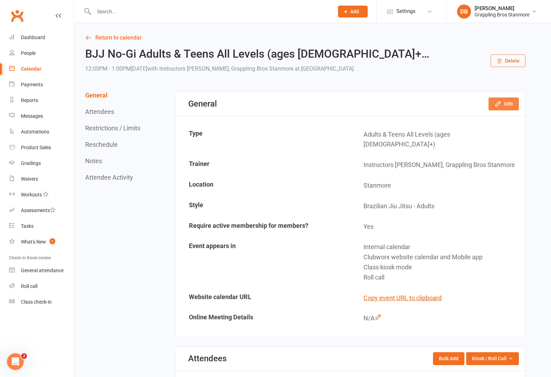
click at [511, 103] on button "Edit" at bounding box center [503, 103] width 30 height 13
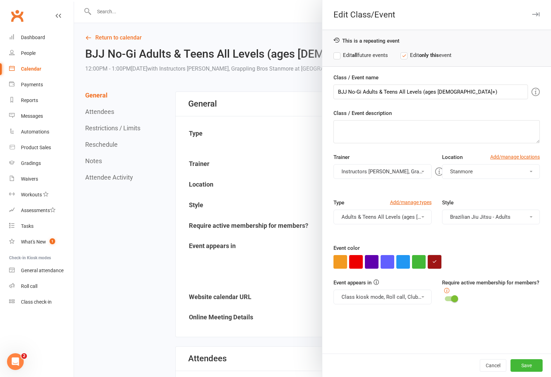
click at [430, 265] on button "button" at bounding box center [435, 262] width 14 height 14
click at [444, 246] on input "#9e1414" at bounding box center [444, 247] width 35 height 8
click at [513, 367] on button "Save" at bounding box center [526, 365] width 32 height 13
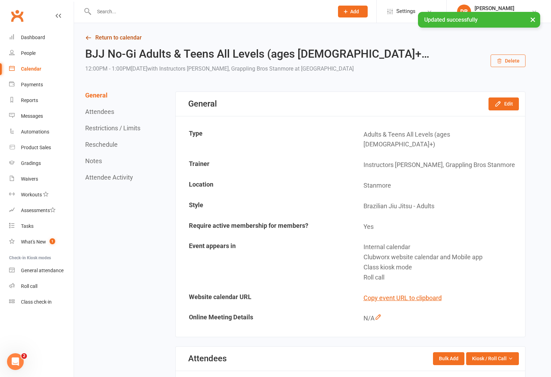
click at [103, 42] on link "Return to calendar" at bounding box center [305, 38] width 440 height 10
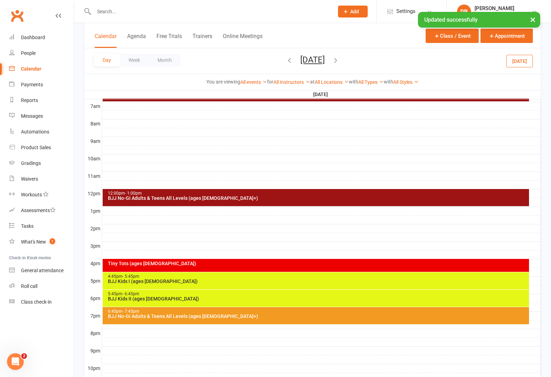
scroll to position [204, 0]
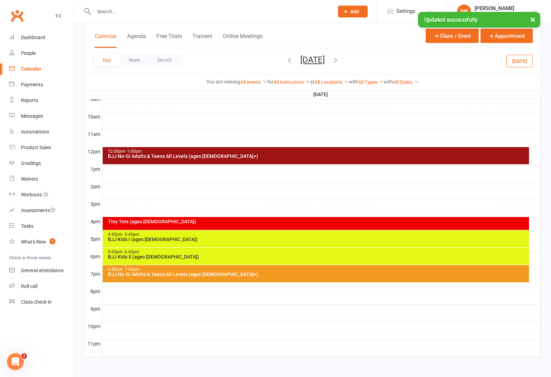
click at [204, 277] on div "6:45pm - 7:45pm BJJ No-Gi Adults & Teens All Levels (ages [DEMOGRAPHIC_DATA]+)" at bounding box center [316, 273] width 426 height 17
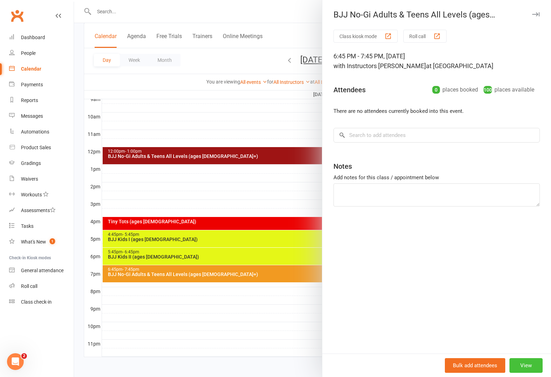
click at [513, 369] on button "View" at bounding box center [525, 365] width 33 height 15
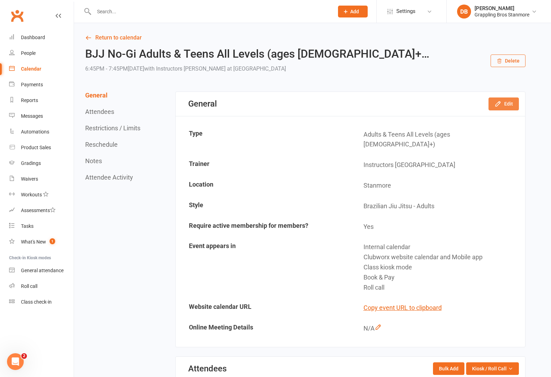
click at [509, 106] on button "Edit" at bounding box center [503, 103] width 30 height 13
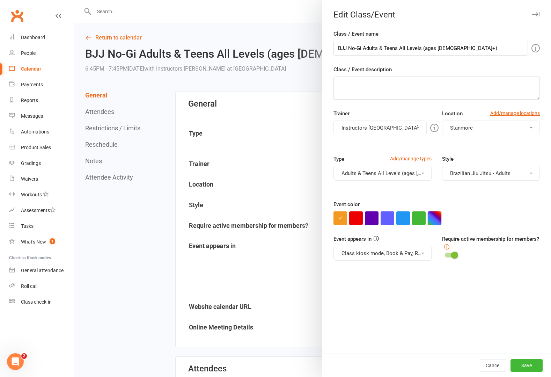
click at [432, 214] on button "button" at bounding box center [435, 218] width 14 height 14
click at [450, 201] on input "text" at bounding box center [444, 204] width 35 height 8
paste input "#9e1414"
type input "#9e1414"
click at [510, 368] on button "Save" at bounding box center [526, 365] width 32 height 13
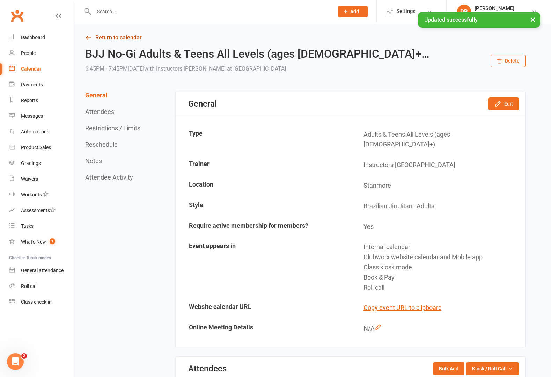
click at [127, 39] on link "Return to calendar" at bounding box center [305, 38] width 440 height 10
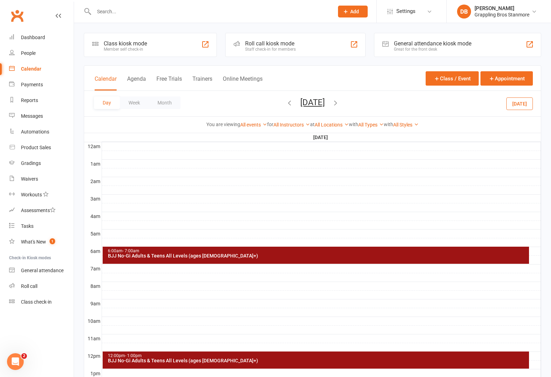
click at [26, 73] on link "Calendar" at bounding box center [41, 69] width 65 height 16
click at [140, 78] on button "Agenda" at bounding box center [136, 82] width 19 height 15
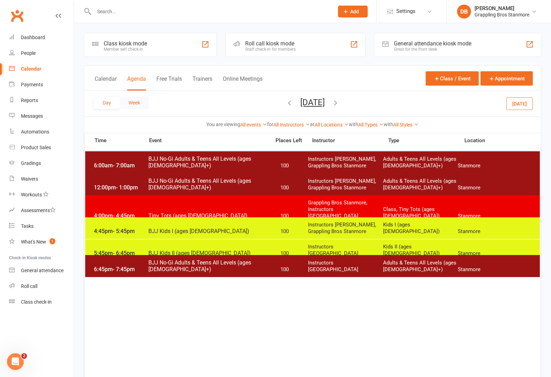
click at [140, 98] on button "Week" at bounding box center [134, 102] width 29 height 13
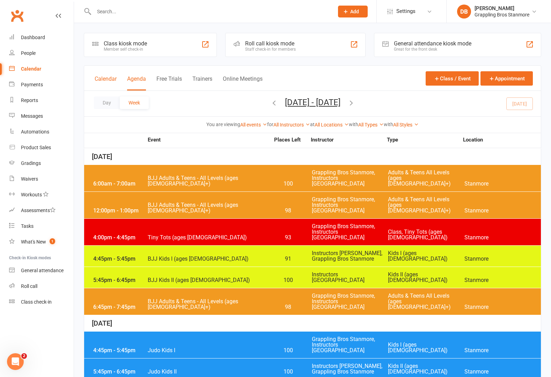
click at [108, 81] on button "Calendar" at bounding box center [106, 82] width 22 height 15
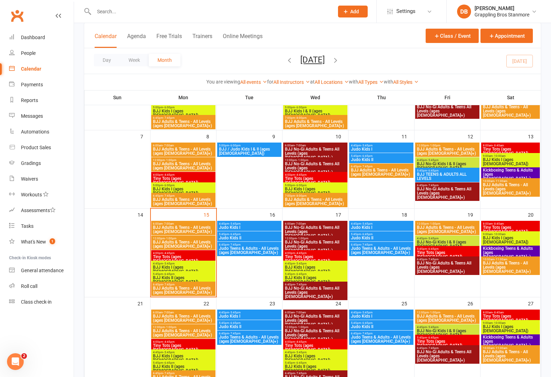
scroll to position [100, 0]
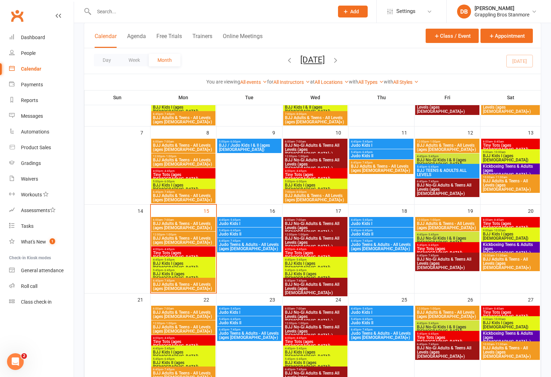
click at [452, 248] on span "Tiny Tots (ages [DEMOGRAPHIC_DATA])" at bounding box center [446, 250] width 61 height 8
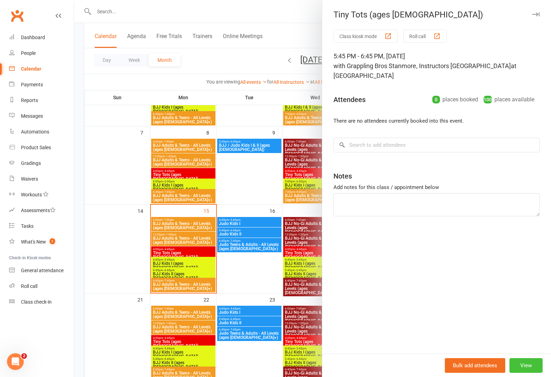
click at [525, 362] on button "View" at bounding box center [525, 365] width 33 height 15
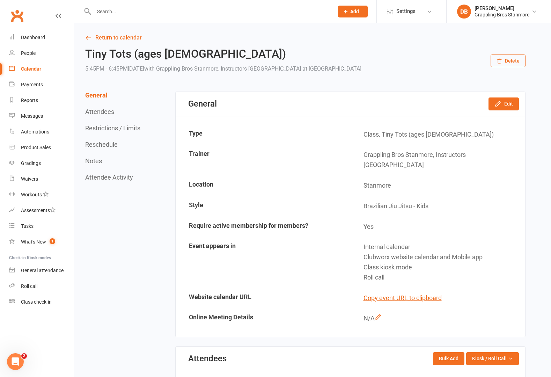
click at [506, 61] on button "Delete" at bounding box center [507, 60] width 35 height 13
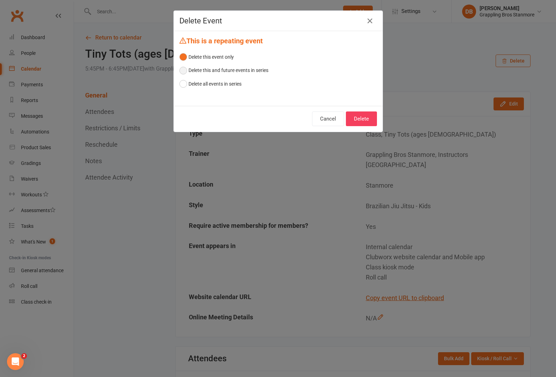
click at [230, 70] on button "Delete this and future events in series" at bounding box center [223, 70] width 89 height 13
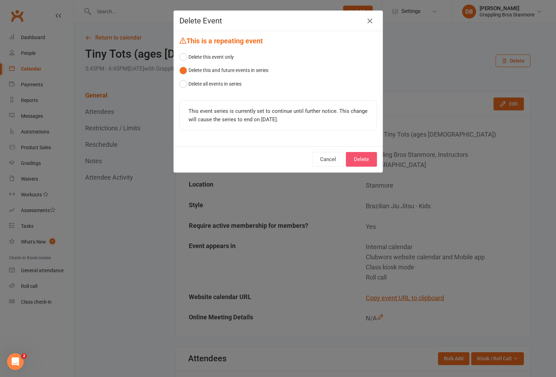
click at [355, 163] on button "Delete" at bounding box center [361, 159] width 31 height 15
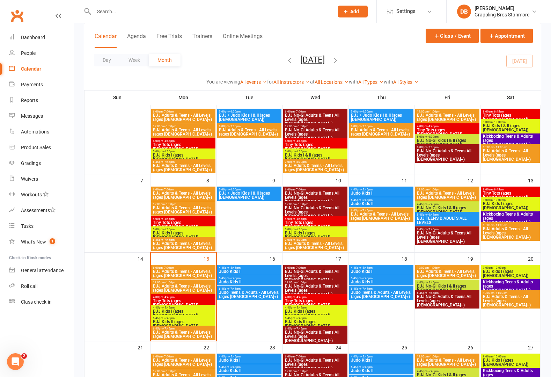
scroll to position [53, 0]
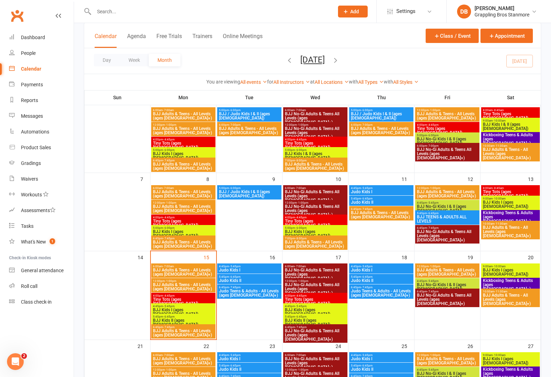
click at [453, 273] on span "BJJ Adults & Teens - All Levels (ages [DEMOGRAPHIC_DATA]+)" at bounding box center [446, 272] width 61 height 8
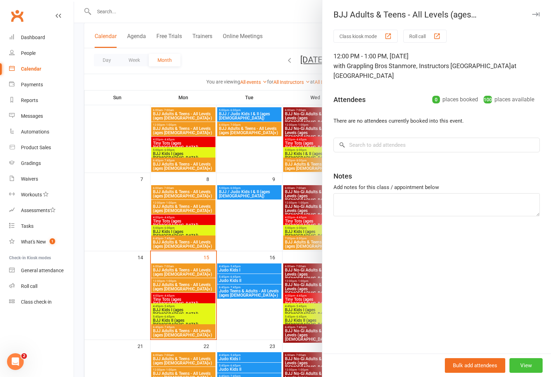
click at [520, 366] on button "View" at bounding box center [525, 365] width 33 height 15
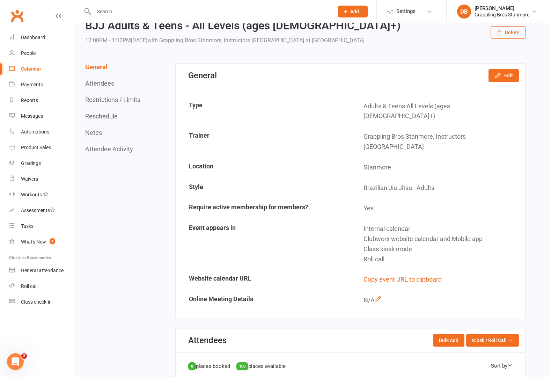
scroll to position [433, 0]
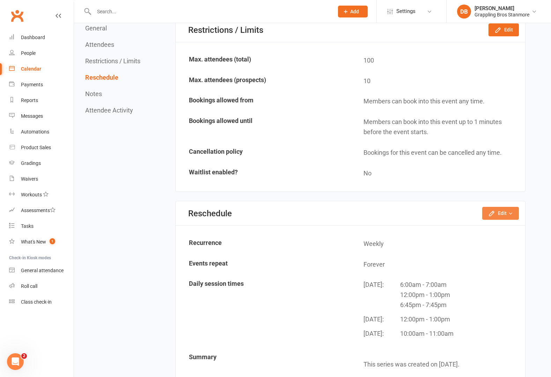
click at [503, 207] on button "Edit" at bounding box center [500, 213] width 37 height 13
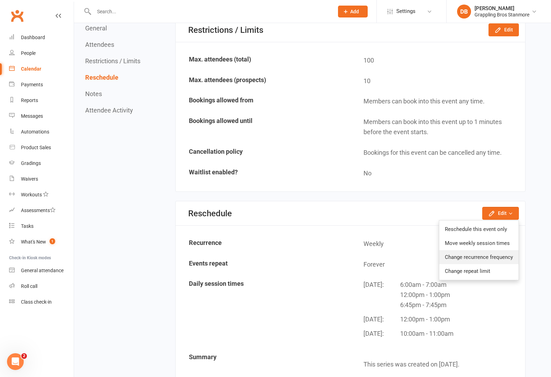
click at [495, 250] on link "Change recurrence frequency" at bounding box center [478, 257] width 79 height 14
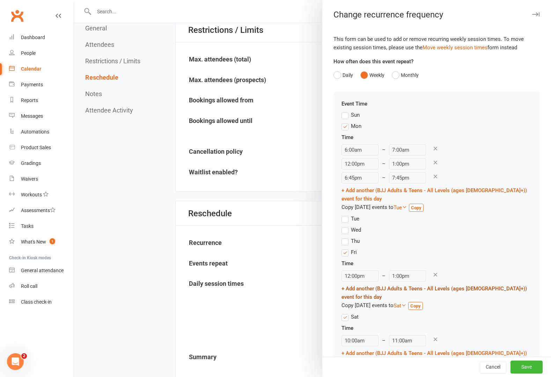
click at [356, 285] on link "+ Add another (BJJ Adults & Teens - All Levels (ages [DEMOGRAPHIC_DATA]+)) even…" at bounding box center [433, 292] width 185 height 15
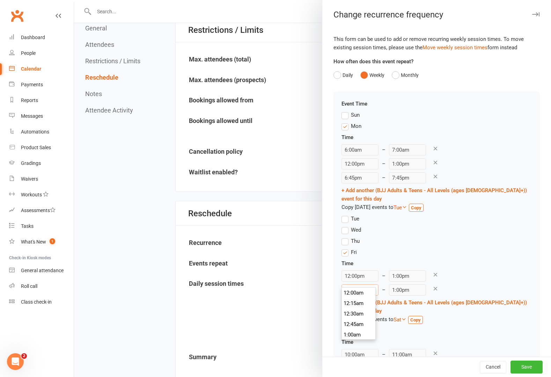
click at [358, 284] on input "12:00pm" at bounding box center [359, 289] width 37 height 11
type input "5:45pm"
type input "6:45pm"
click at [356, 290] on li "5:45pm" at bounding box center [359, 287] width 34 height 10
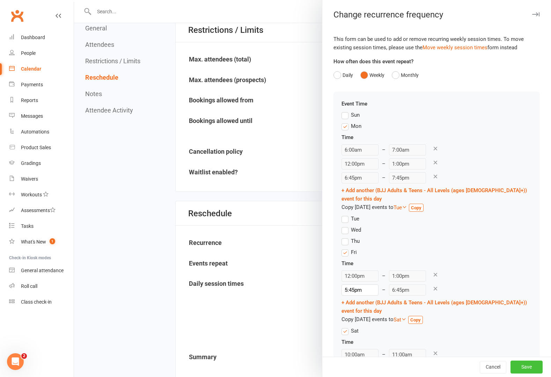
click at [513, 366] on button "Save" at bounding box center [526, 367] width 32 height 13
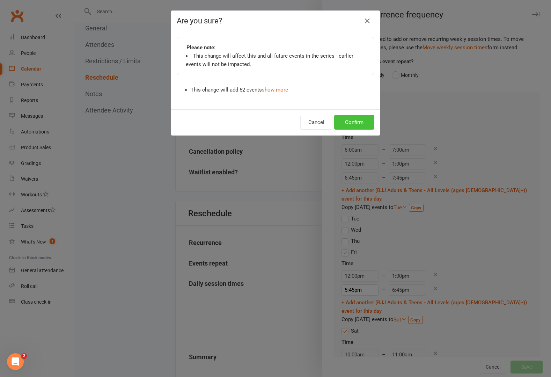
click at [364, 127] on button "Confirm" at bounding box center [354, 122] width 40 height 15
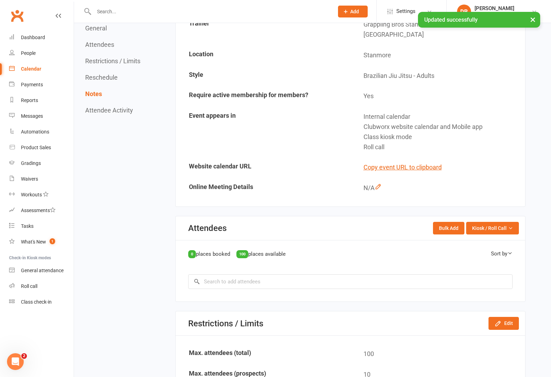
scroll to position [7, 0]
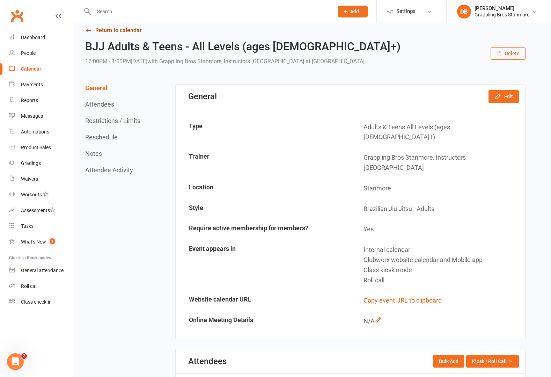
click at [112, 31] on link "Return to calendar" at bounding box center [305, 30] width 440 height 10
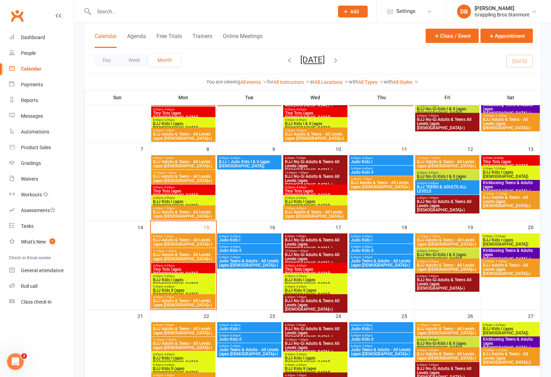
scroll to position [75, 0]
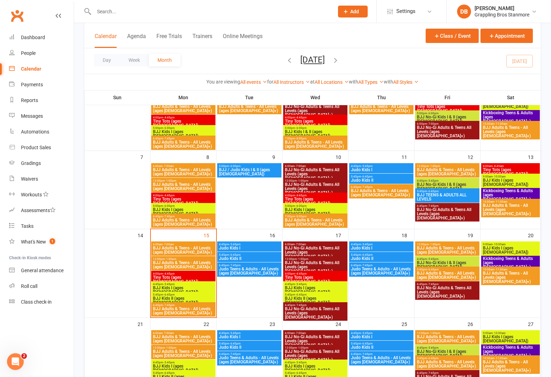
click at [304, 276] on span "Tiny Tots (ages [DEMOGRAPHIC_DATA])" at bounding box center [314, 279] width 61 height 8
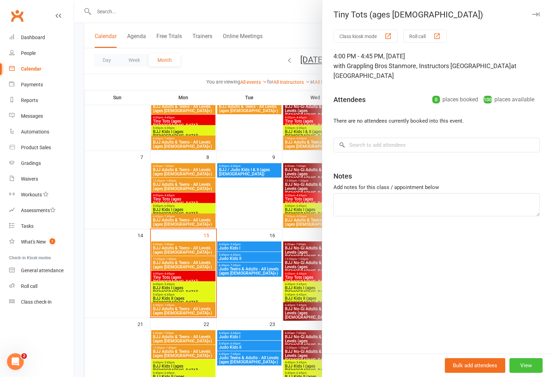
click at [515, 367] on button "View" at bounding box center [525, 365] width 33 height 15
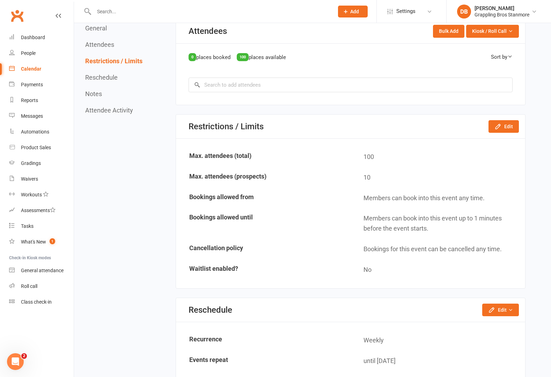
scroll to position [367, 0]
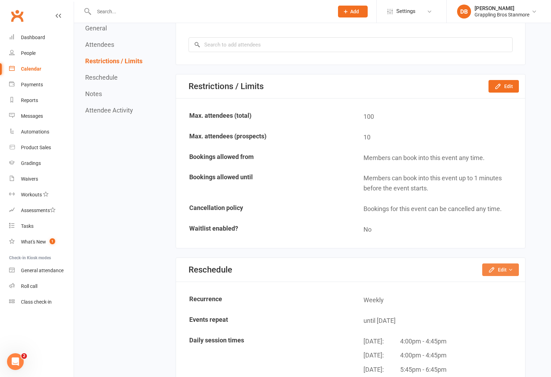
click at [515, 263] on button "Edit" at bounding box center [500, 269] width 37 height 13
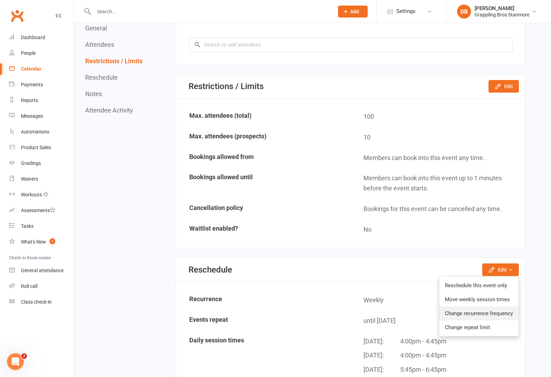
click at [500, 306] on link "Change recurrence frequency" at bounding box center [478, 313] width 79 height 14
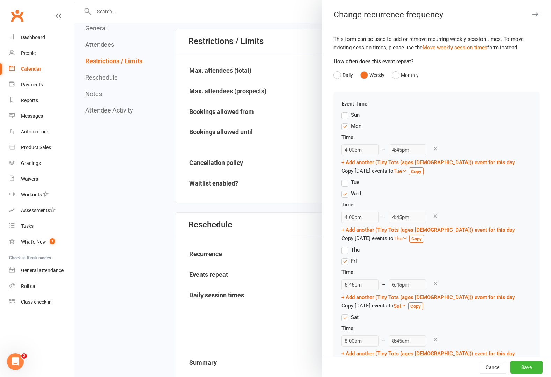
scroll to position [467, 0]
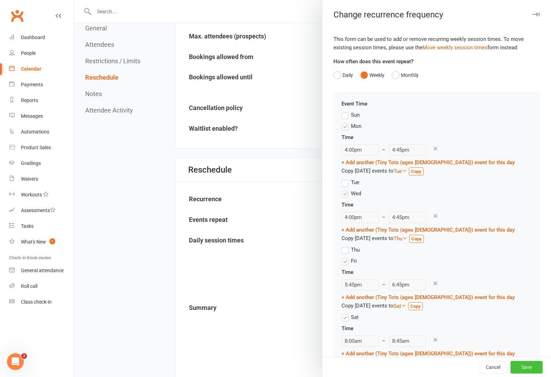
click at [524, 362] on button "Save" at bounding box center [526, 367] width 32 height 13
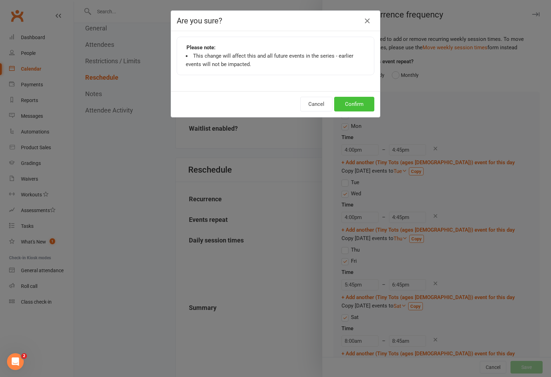
click at [340, 104] on button "Confirm" at bounding box center [354, 104] width 40 height 15
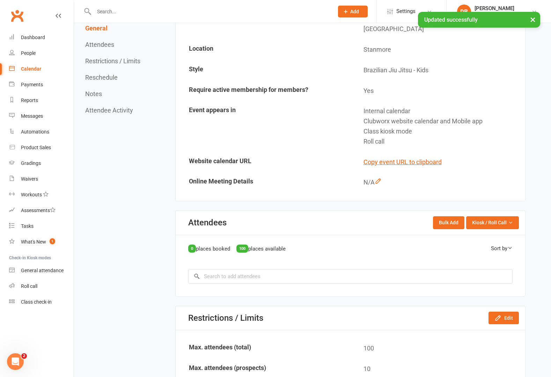
scroll to position [0, 0]
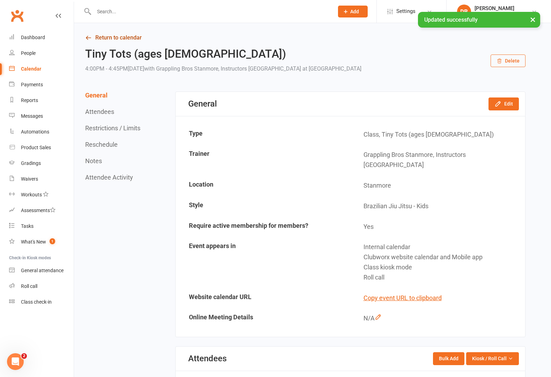
click at [91, 38] on link "Return to calendar" at bounding box center [305, 38] width 440 height 10
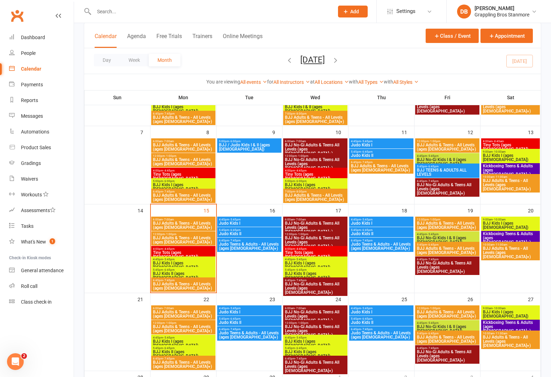
scroll to position [71, 0]
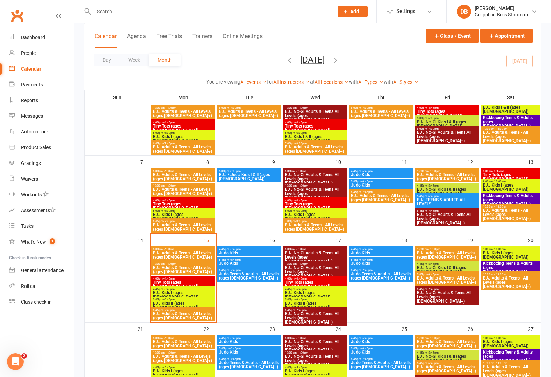
click at [504, 174] on span "Tiny Tots (ages [DEMOGRAPHIC_DATA])" at bounding box center [510, 176] width 56 height 8
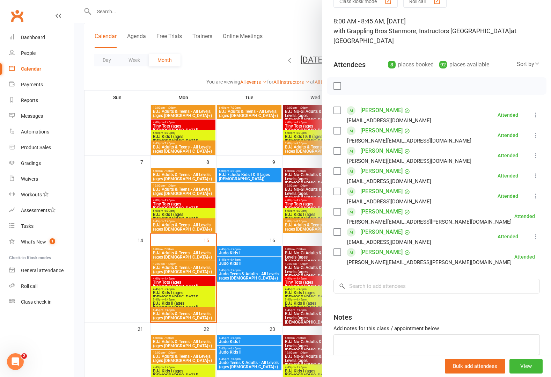
scroll to position [62, 0]
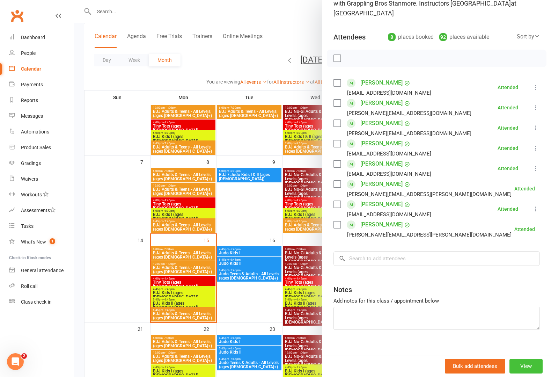
click at [515, 366] on button "View" at bounding box center [525, 365] width 33 height 15
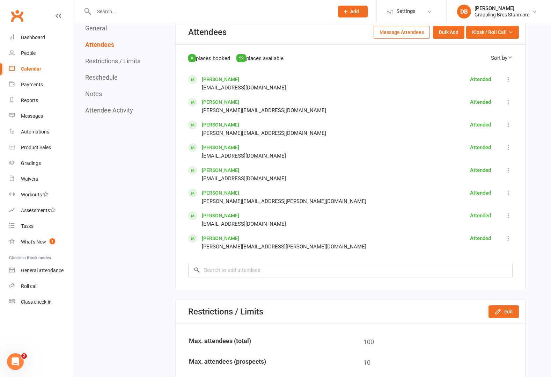
scroll to position [642, 0]
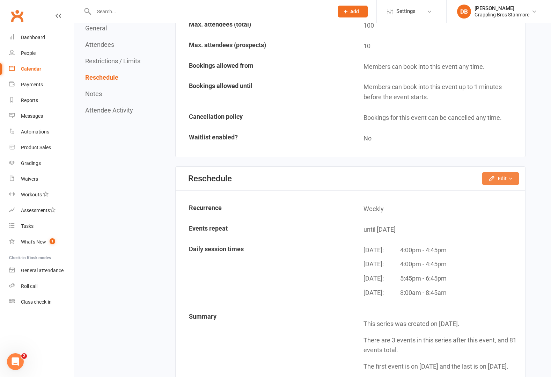
click at [498, 172] on button "Edit" at bounding box center [500, 178] width 37 height 13
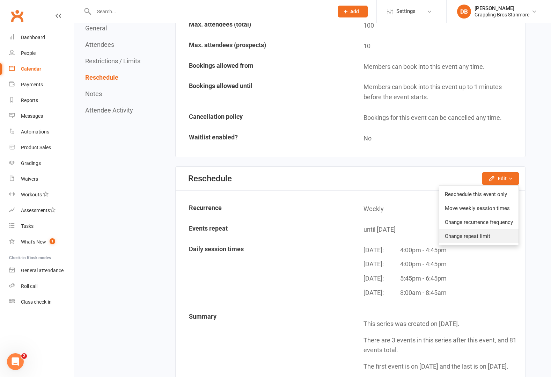
click at [489, 229] on link "Change repeat limit" at bounding box center [478, 236] width 79 height 14
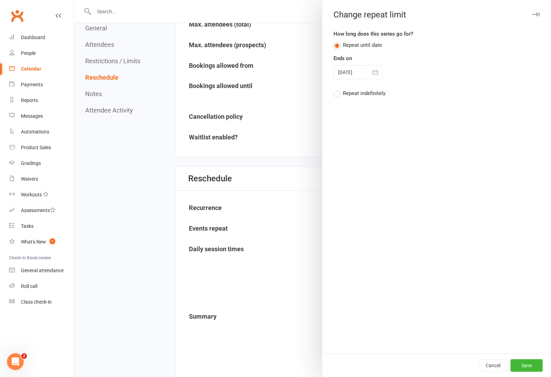
click at [355, 95] on div "Repeat indefinitely" at bounding box center [364, 92] width 43 height 7
click at [338, 89] on input "Repeat indefinitely" at bounding box center [335, 89] width 5 height 0
click at [521, 366] on button "Save" at bounding box center [526, 365] width 32 height 13
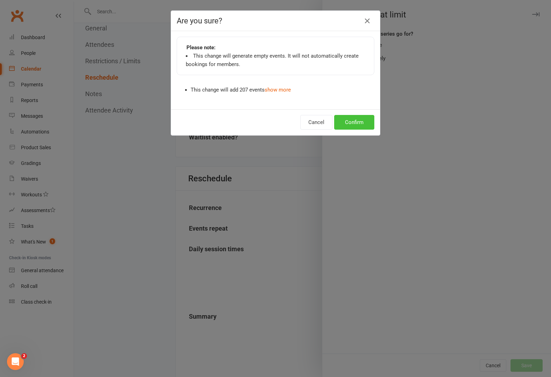
click at [360, 118] on button "Confirm" at bounding box center [354, 122] width 40 height 15
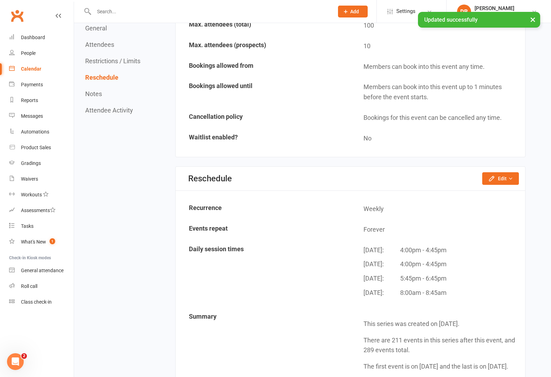
click at [88, 49] on div "General Attendees Restrictions / Limits Reschedule Notes Attendee Activity" at bounding box center [113, 68] width 57 height 89
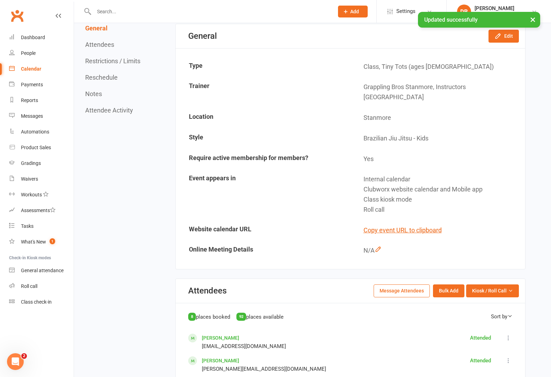
scroll to position [0, 0]
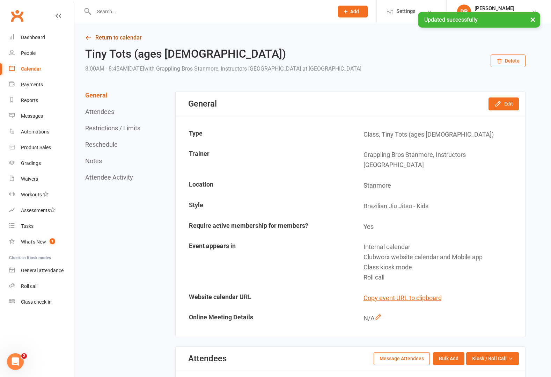
click at [95, 36] on link "Return to calendar" at bounding box center [305, 38] width 440 height 10
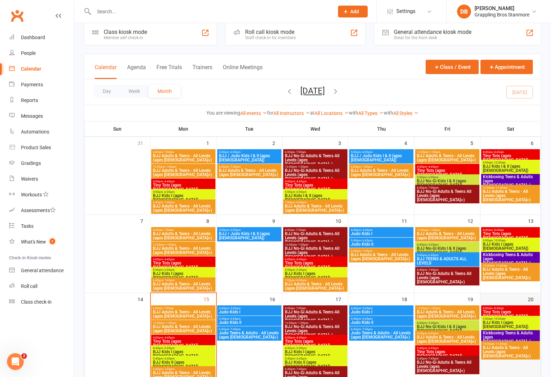
scroll to position [129, 0]
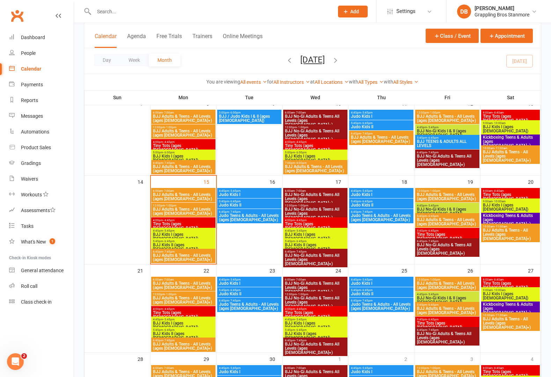
click at [515, 203] on span "BJJ Kids I (ages [DEMOGRAPHIC_DATA])" at bounding box center [510, 207] width 56 height 8
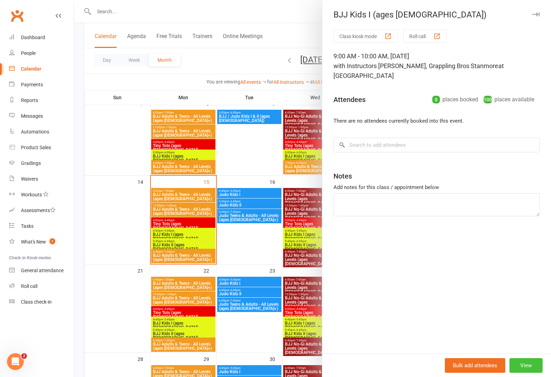
click at [527, 369] on button "View" at bounding box center [525, 365] width 33 height 15
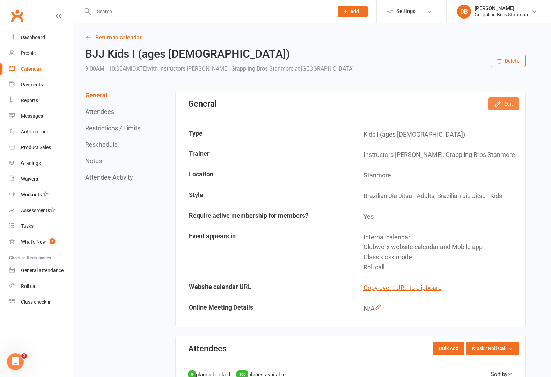
click at [512, 105] on button "Edit" at bounding box center [503, 103] width 30 height 13
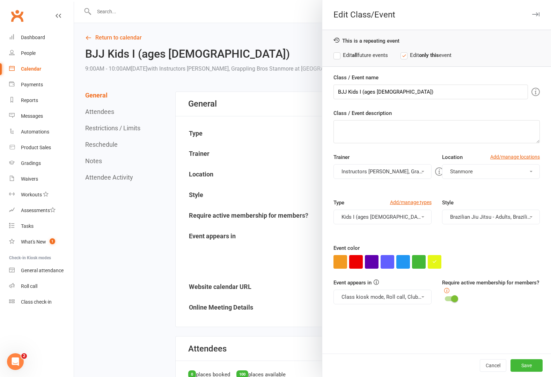
click at [356, 55] on label "Edit all future events" at bounding box center [360, 55] width 54 height 8
click at [357, 92] on input "BJJ Kids I (ages [DEMOGRAPHIC_DATA])" at bounding box center [430, 91] width 194 height 15
drag, startPoint x: 386, startPoint y: 92, endPoint x: 389, endPoint y: 91, distance: 3.5
click at [389, 91] on input "BJJ Kids I & II (ages [DEMOGRAPHIC_DATA])" at bounding box center [430, 91] width 194 height 15
click at [389, 92] on input "BJJ Kids I & II (ages [DEMOGRAPHIC_DATA])" at bounding box center [430, 91] width 194 height 15
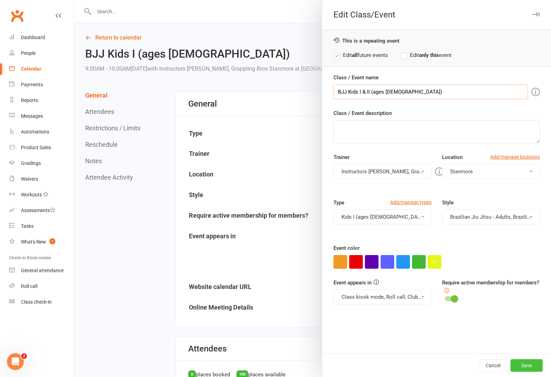
type input "BJJ Kids I & II (ages [DEMOGRAPHIC_DATA])"
click at [521, 363] on button "Save" at bounding box center [526, 365] width 32 height 13
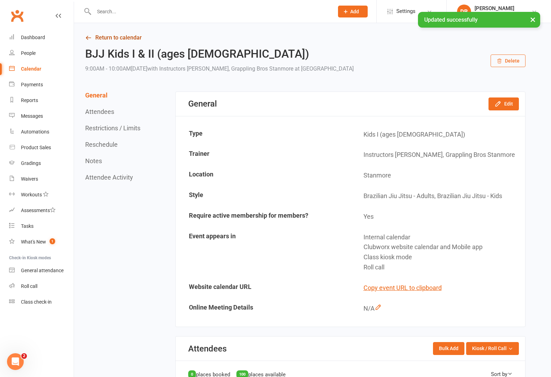
click at [105, 37] on link "Return to calendar" at bounding box center [305, 38] width 440 height 10
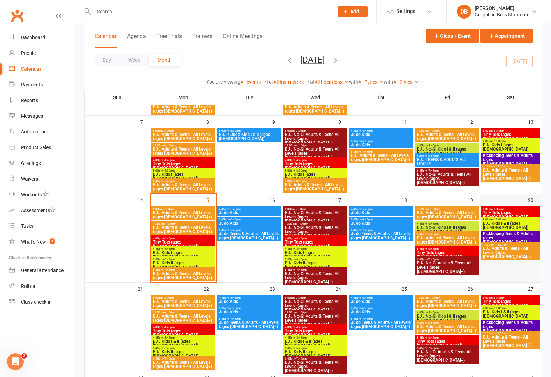
scroll to position [110, 0]
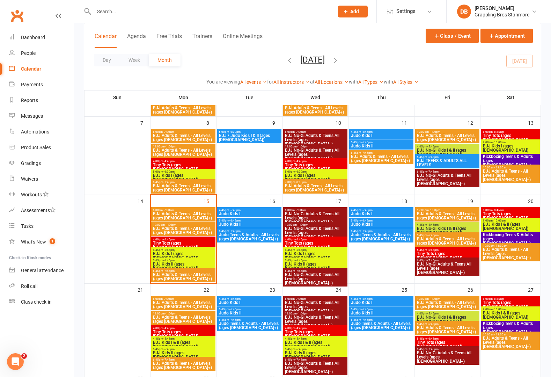
click at [543, 285] on div "Class kiosk mode Member self check-in Roll call kiosk mode Staff check-in for m…" at bounding box center [312, 235] width 477 height 645
